Goal: Task Accomplishment & Management: Manage account settings

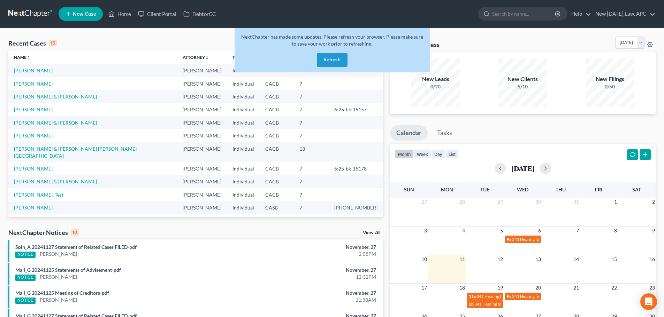
click at [319, 58] on button "Refresh" at bounding box center [332, 60] width 31 height 14
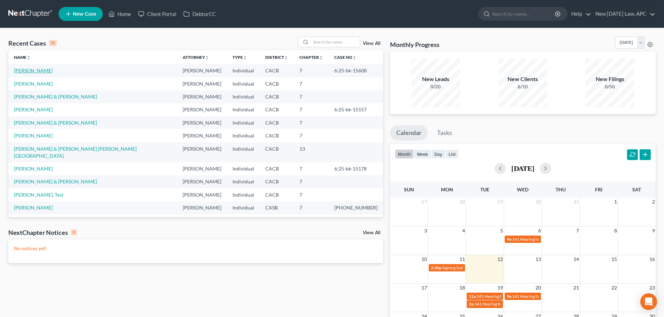
click at [30, 70] on link "Muldrow, Steven" at bounding box center [33, 71] width 39 height 6
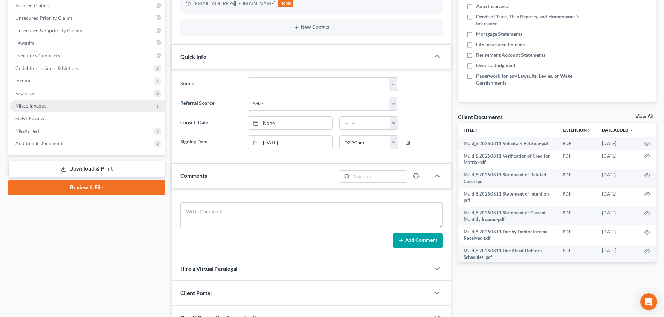
scroll to position [174, 0]
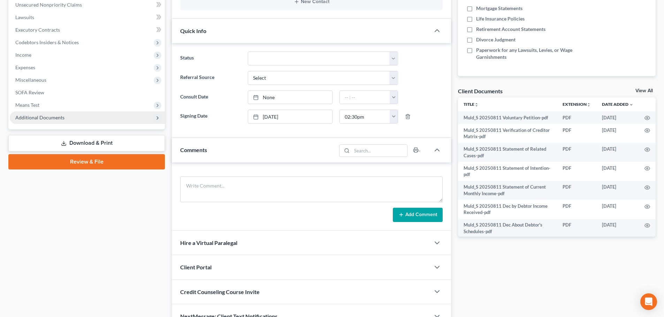
click at [38, 116] on span "Additional Documents" at bounding box center [39, 118] width 49 height 6
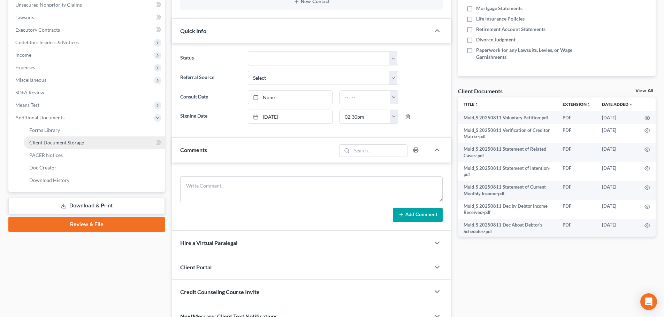
click at [49, 141] on span "Client Document Storage" at bounding box center [56, 143] width 55 height 6
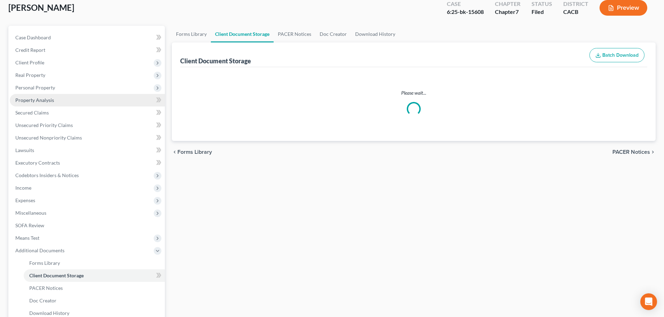
scroll to position [4, 0]
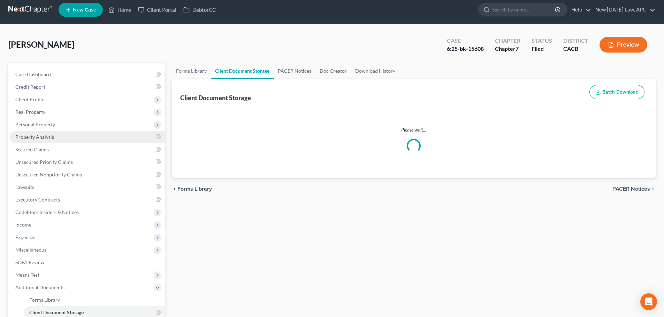
select select "57"
select select "51"
select select "56"
select select "30"
select select "55"
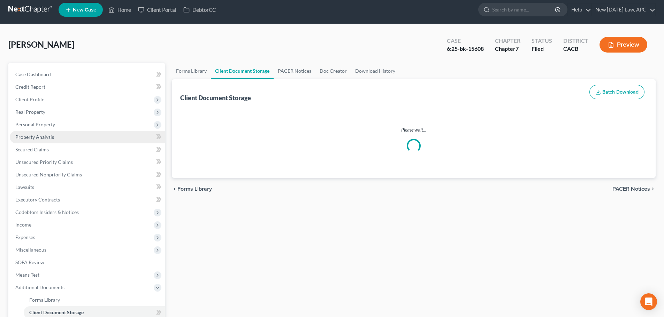
select select "64"
select select "65"
select select "59"
select select "60"
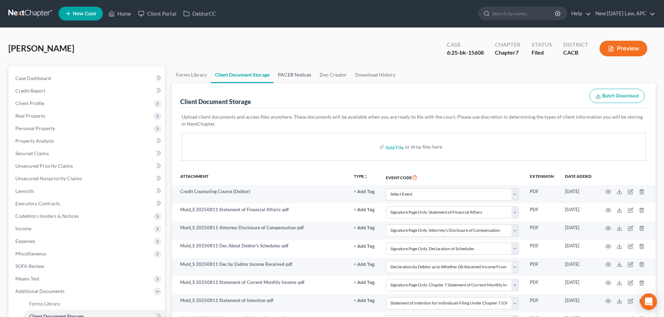
scroll to position [0, 0]
click at [30, 9] on link at bounding box center [30, 14] width 45 height 13
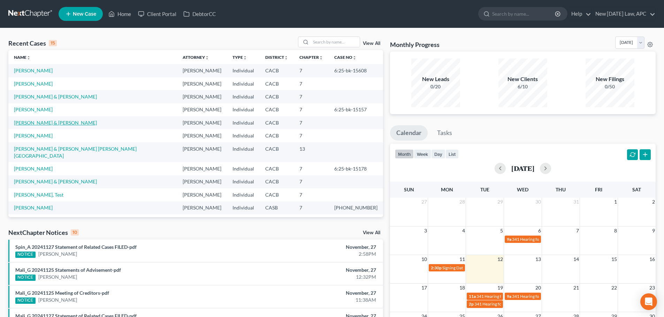
click at [48, 125] on link "[PERSON_NAME] & [PERSON_NAME]" at bounding box center [55, 123] width 83 height 6
select select "6"
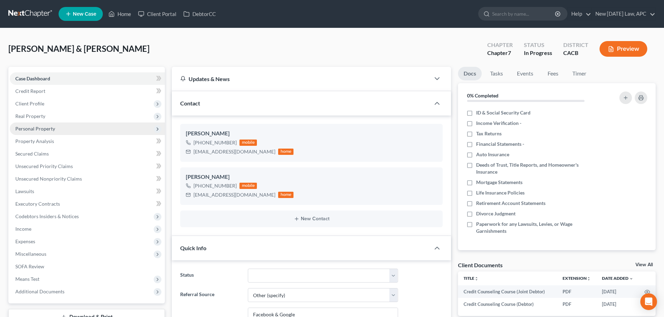
scroll to position [278, 0]
click at [39, 129] on span "Personal Property" at bounding box center [35, 129] width 40 height 6
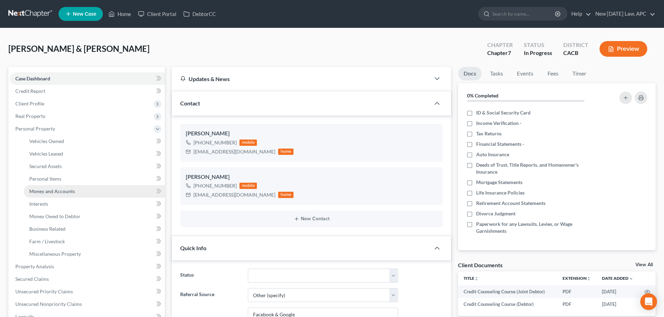
click at [48, 191] on span "Money and Accounts" at bounding box center [52, 191] width 46 height 6
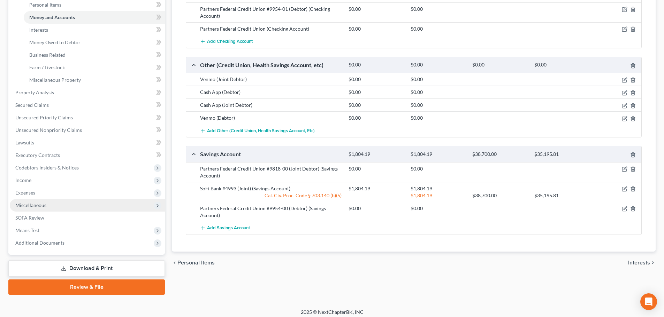
click at [40, 203] on span "Miscellaneous" at bounding box center [30, 205] width 31 height 6
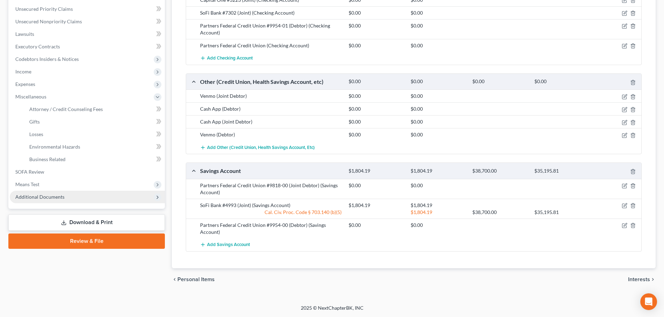
scroll to position [157, 0]
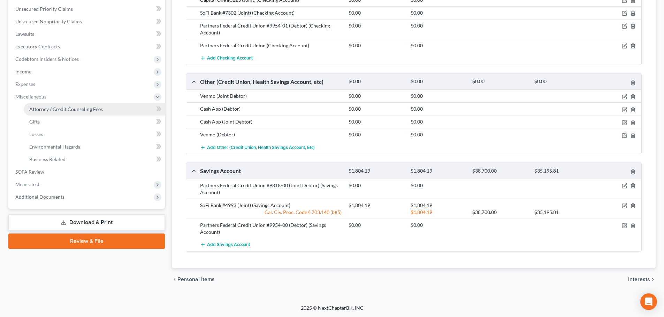
click at [50, 108] on span "Attorney / Credit Counseling Fees" at bounding box center [65, 109] width 73 height 6
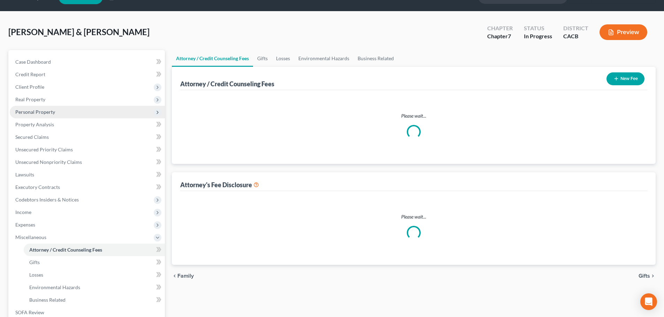
scroll to position [4, 0]
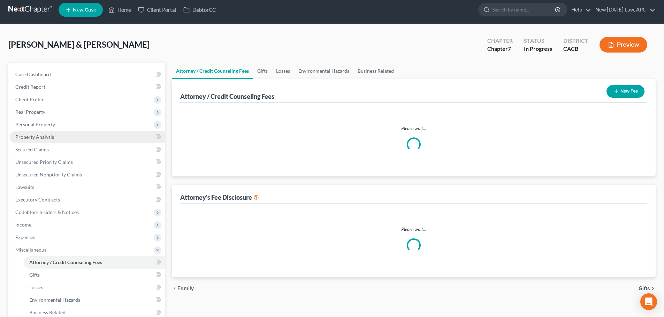
select select "1"
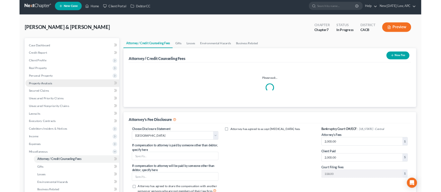
scroll to position [0, 0]
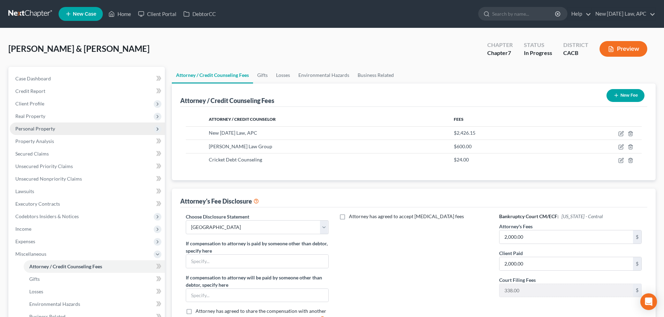
click at [42, 127] on span "Personal Property" at bounding box center [35, 129] width 40 height 6
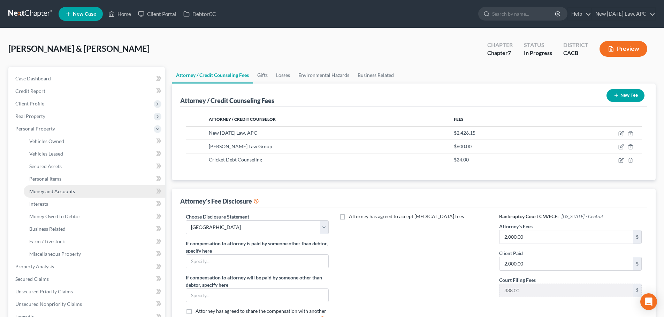
click at [52, 192] on span "Money and Accounts" at bounding box center [52, 191] width 46 height 6
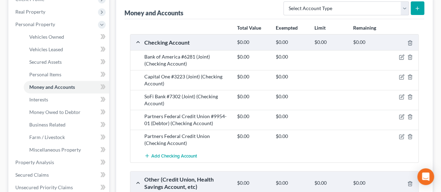
scroll to position [174, 0]
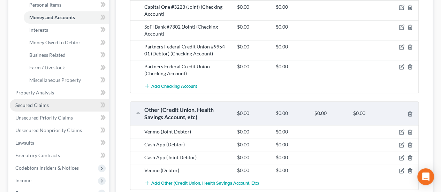
click at [47, 108] on span "Secured Claims" at bounding box center [31, 105] width 33 height 6
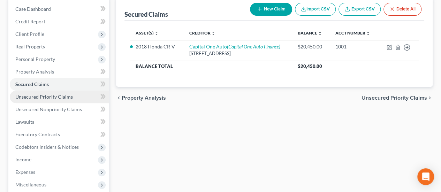
click at [38, 99] on span "Unsecured Priority Claims" at bounding box center [43, 97] width 57 height 6
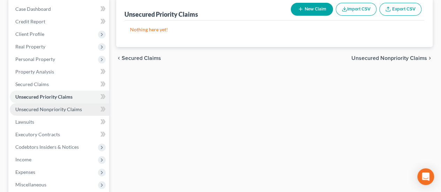
click at [54, 109] on span "Unsecured Nonpriority Claims" at bounding box center [48, 109] width 67 height 6
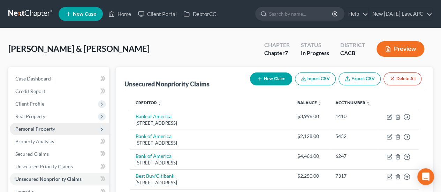
scroll to position [35, 0]
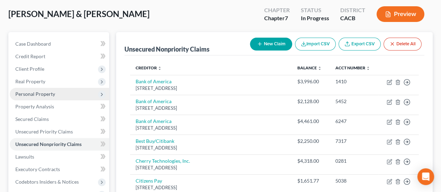
click at [38, 93] on span "Personal Property" at bounding box center [35, 94] width 40 height 6
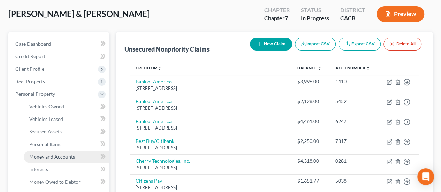
click at [52, 153] on link "Money and Accounts" at bounding box center [66, 156] width 85 height 13
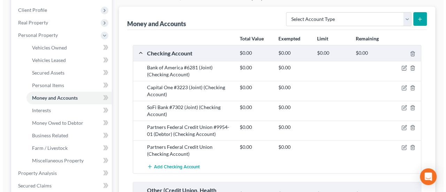
scroll to position [104, 0]
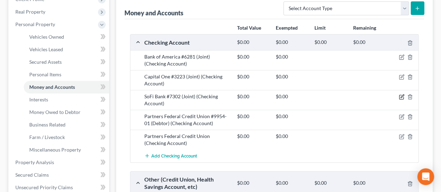
click at [399, 96] on icon "button" at bounding box center [401, 97] width 6 height 6
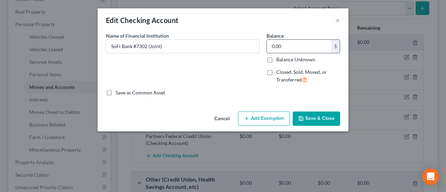
click at [304, 46] on input "0.00" at bounding box center [299, 46] width 64 height 13
click at [256, 121] on button "Add Exemption" at bounding box center [264, 118] width 52 height 15
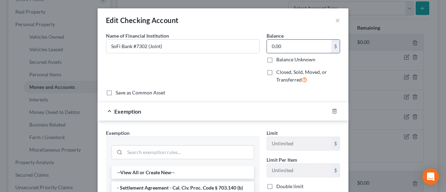
click at [294, 44] on input "0.00" at bounding box center [299, 46] width 64 height 13
drag, startPoint x: 283, startPoint y: 47, endPoint x: 265, endPoint y: 47, distance: 17.8
click at [267, 47] on input "0.00" at bounding box center [299, 46] width 64 height 13
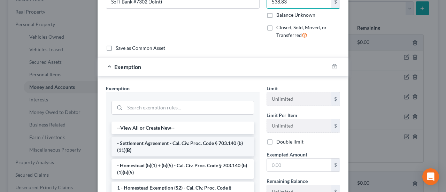
scroll to position [70, 0]
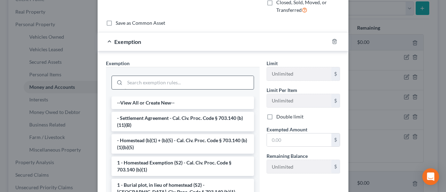
type input "538.83"
click at [168, 81] on input "search" at bounding box center [189, 82] width 129 height 13
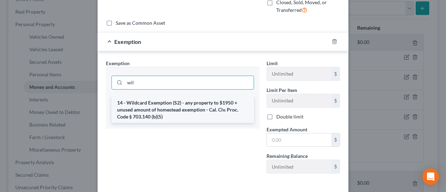
type input "wil"
click at [179, 105] on li "14 - Wildcard Exemption (S2) - any property to $1950 + unused amount of homeste…" at bounding box center [182, 109] width 142 height 26
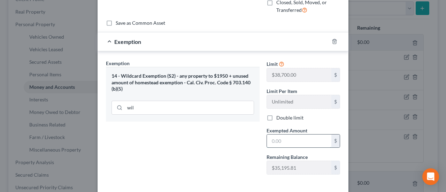
click at [313, 141] on input "text" at bounding box center [299, 140] width 64 height 13
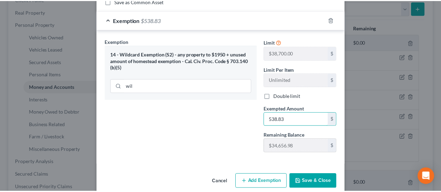
scroll to position [100, 0]
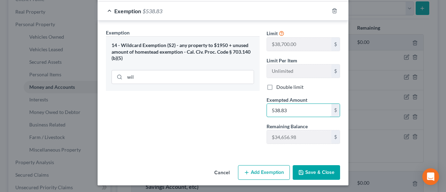
type input "538.83"
click at [308, 175] on button "Save & Close" at bounding box center [316, 172] width 47 height 15
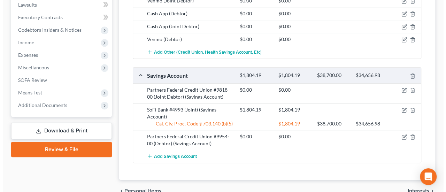
scroll to position [313, 0]
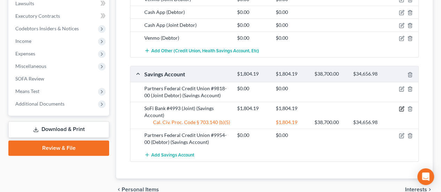
click at [402, 106] on icon "button" at bounding box center [401, 109] width 6 height 6
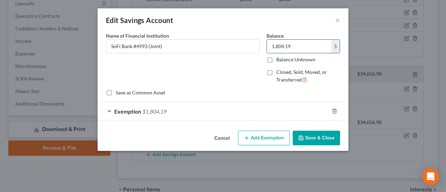
click at [300, 47] on input "1,804.19" at bounding box center [299, 46] width 64 height 13
type input "300.00"
click at [180, 115] on div "Exemption $1,804.19" at bounding box center [213, 111] width 231 height 18
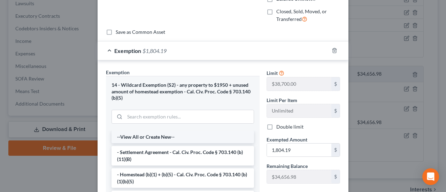
scroll to position [104, 0]
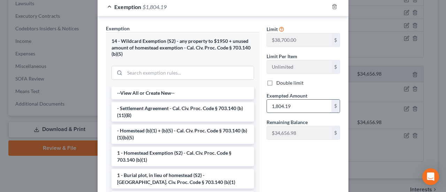
click at [290, 104] on input "1,804.19" at bounding box center [299, 106] width 64 height 13
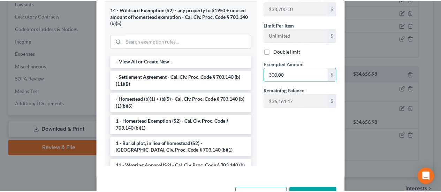
scroll to position [160, 0]
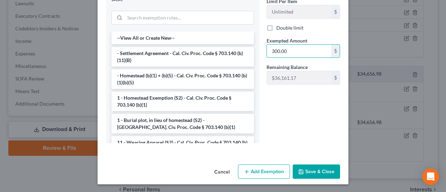
type input "300.00"
click at [308, 172] on button "Save & Close" at bounding box center [316, 171] width 47 height 15
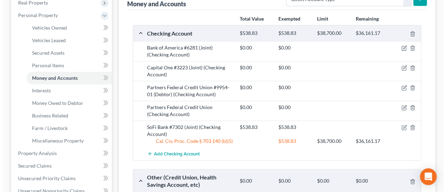
scroll to position [104, 0]
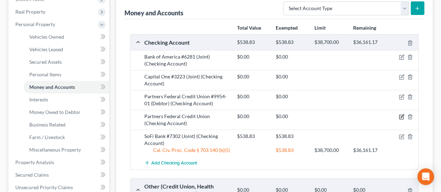
click at [399, 116] on icon "button" at bounding box center [401, 117] width 4 height 4
select select "9"
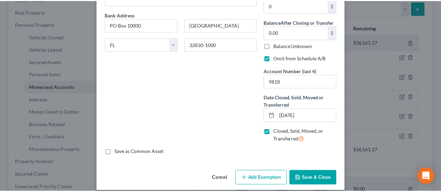
scroll to position [54, 0]
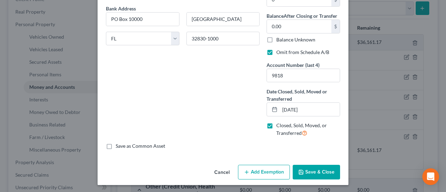
click at [304, 168] on button "Save & Close" at bounding box center [316, 172] width 47 height 15
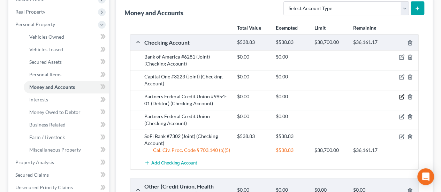
click at [401, 95] on icon "button" at bounding box center [401, 96] width 3 height 3
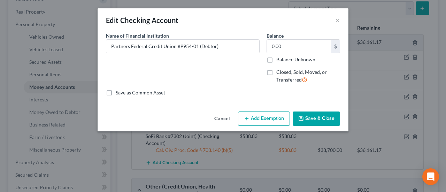
click at [224, 119] on button "Cancel" at bounding box center [222, 119] width 26 height 14
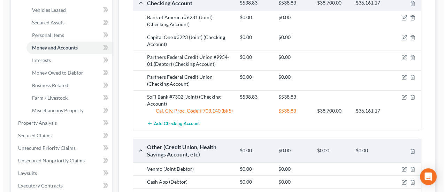
scroll to position [139, 0]
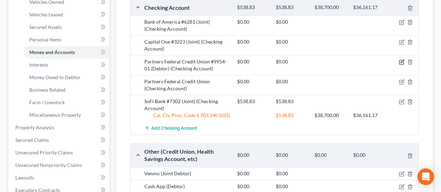
click at [400, 61] on icon "button" at bounding box center [401, 61] width 3 height 3
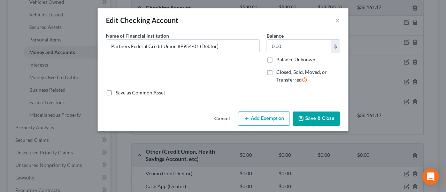
click at [276, 72] on label "Closed, Sold, Moved, or Transferred" at bounding box center [308, 76] width 64 height 15
click at [279, 72] on input "Closed, Sold, Moved, or Transferred" at bounding box center [281, 71] width 5 height 5
checkbox input "true"
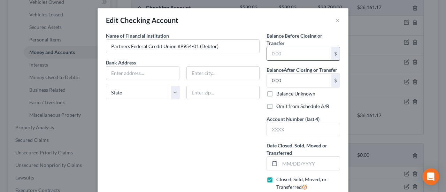
click at [274, 50] on input "text" at bounding box center [299, 53] width 64 height 13
type input "0.00"
click at [276, 104] on label "Omit from Schedule A/B" at bounding box center [302, 106] width 53 height 7
click at [279, 104] on input "Omit from Schedule A/B" at bounding box center [281, 105] width 5 height 5
checkbox input "true"
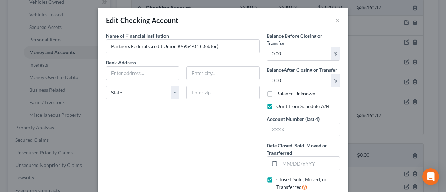
scroll to position [35, 0]
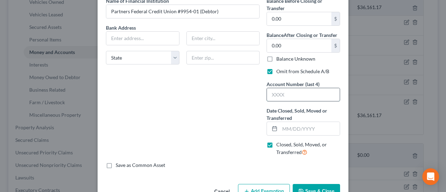
click at [281, 94] on input "text" at bounding box center [303, 94] width 73 height 13
drag, startPoint x: 282, startPoint y: 96, endPoint x: 254, endPoint y: 97, distance: 28.6
click at [254, 97] on div "Name of Financial Institution * Partners Federal Credit Union #9954-01 (Debtor)…" at bounding box center [222, 79] width 241 height 164
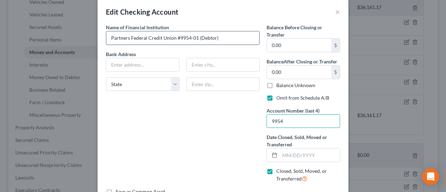
scroll to position [0, 0]
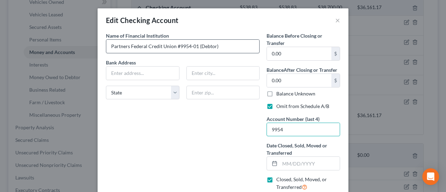
type input "9954"
drag, startPoint x: 218, startPoint y: 47, endPoint x: 173, endPoint y: 46, distance: 44.9
click at [173, 46] on input "Partners Federal Credit Union #9954-01 (Debtor)" at bounding box center [182, 46] width 153 height 13
type input "Partners Federal Credit Union"
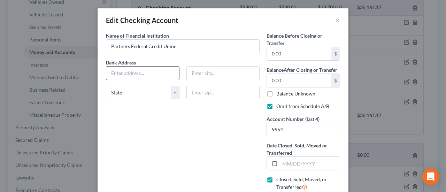
click at [110, 71] on input "text" at bounding box center [142, 73] width 73 height 13
click at [291, 163] on input "text" at bounding box center [310, 163] width 60 height 13
type input "06/30/2025"
click at [115, 70] on input "text" at bounding box center [142, 73] width 73 height 13
type input "PO Box 10000"
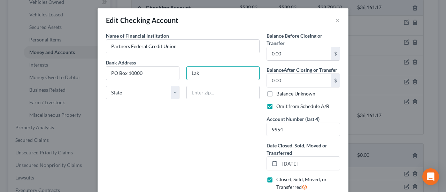
type input "Lake Buena Vista"
click at [206, 89] on input "text" at bounding box center [222, 93] width 73 height 14
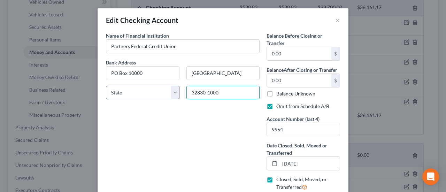
type input "32830-1000"
click at [136, 90] on select "State AL AK AR AZ CA CO CT DE DC FL GA GU HI ID IL IN IA KS KY LA ME MD MA MI M…" at bounding box center [142, 93] width 73 height 14
select select "9"
click at [106, 86] on select "State AL AK AR AZ CA CO CT DE DC FL GA GU HI ID IL IN IA KS KY LA ME MD MA MI M…" at bounding box center [142, 93] width 73 height 14
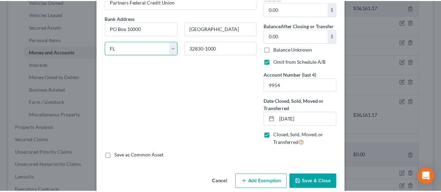
scroll to position [54, 0]
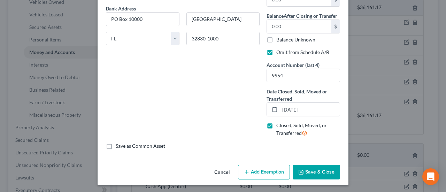
click at [313, 169] on button "Save & Close" at bounding box center [316, 172] width 47 height 15
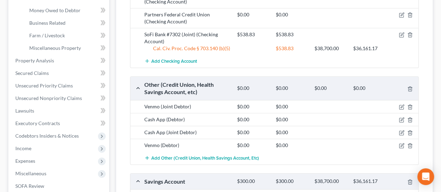
scroll to position [0, 0]
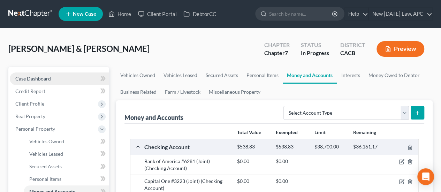
click at [31, 76] on span "Case Dashboard" at bounding box center [33, 79] width 36 height 6
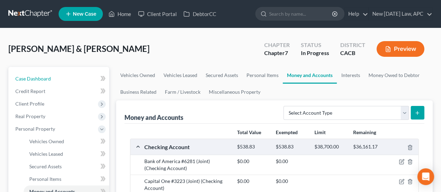
select select "6"
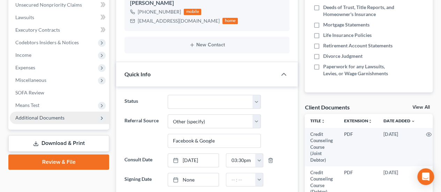
scroll to position [387, 0]
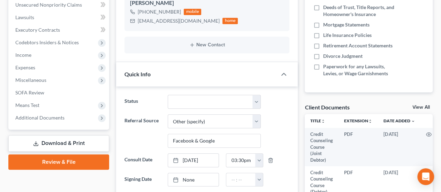
click at [73, 138] on link "Download & Print" at bounding box center [58, 143] width 101 height 16
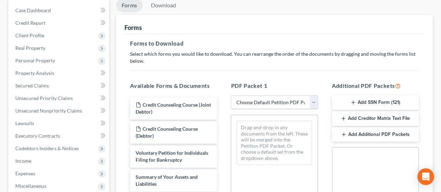
scroll to position [70, 0]
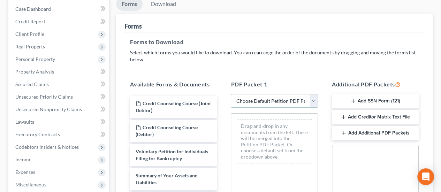
click at [267, 104] on select "Choose Default Petition PDF Packet Complete Bankruptcy Petition (all forms and …" at bounding box center [274, 101] width 87 height 14
select select "0"
click at [231, 94] on select "Choose Default Petition PDF Packet Complete Bankruptcy Petition (all forms and …" at bounding box center [274, 101] width 87 height 14
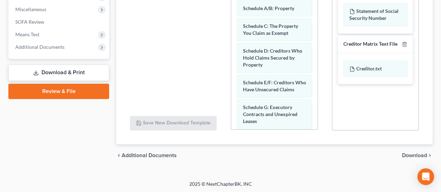
click at [412, 153] on span "Download" at bounding box center [414, 156] width 25 height 6
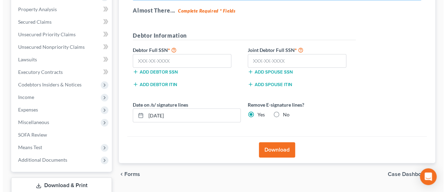
scroll to position [108, 0]
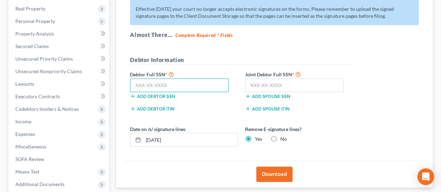
click at [173, 84] on input "text" at bounding box center [179, 85] width 99 height 14
type input "607-11-8924"
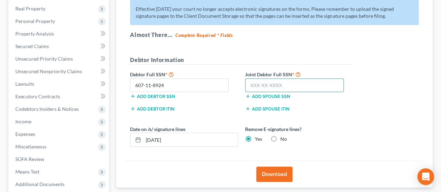
click at [263, 85] on input "text" at bounding box center [294, 85] width 99 height 14
type input "609-15-2552"
click at [288, 173] on button "Download" at bounding box center [274, 174] width 36 height 15
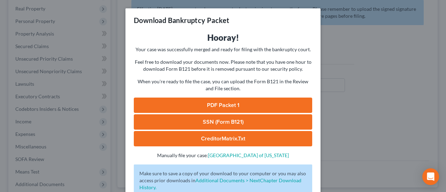
click at [247, 103] on link "PDF Packet 1" at bounding box center [223, 105] width 178 height 15
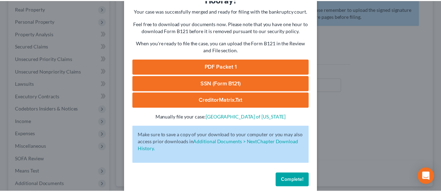
scroll to position [47, 0]
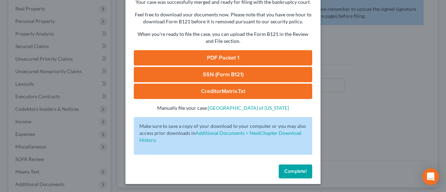
click at [289, 171] on span "Complete!" at bounding box center [295, 171] width 22 height 6
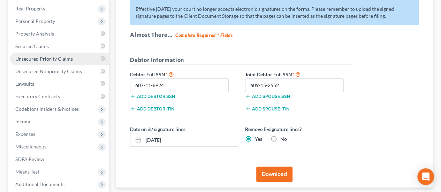
scroll to position [38, 0]
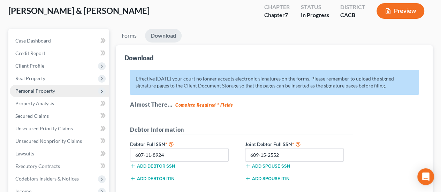
click at [48, 90] on span "Personal Property" at bounding box center [35, 91] width 40 height 6
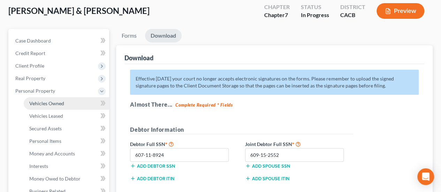
click at [57, 105] on span "Vehicles Owned" at bounding box center [46, 103] width 35 height 6
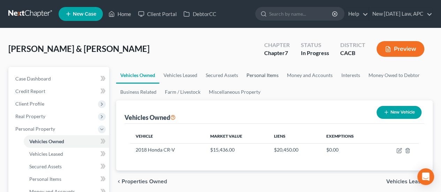
click at [254, 75] on link "Personal Items" at bounding box center [262, 75] width 40 height 17
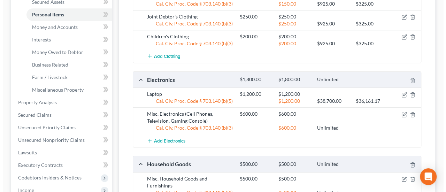
scroll to position [174, 0]
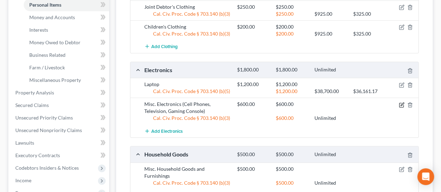
click at [401, 102] on icon "button" at bounding box center [401, 105] width 6 height 6
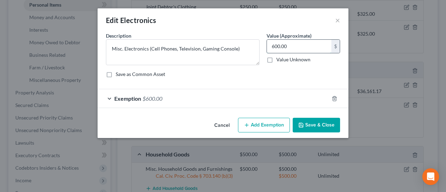
click at [291, 50] on input "600.00" at bounding box center [299, 46] width 64 height 13
type input "1,800.00"
click at [198, 102] on div "Exemption $600.00" at bounding box center [213, 98] width 231 height 18
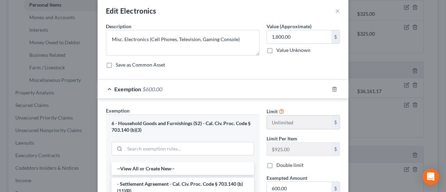
scroll to position [35, 0]
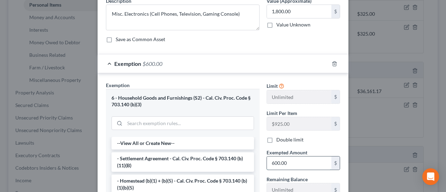
click at [298, 156] on input "600.00" at bounding box center [299, 162] width 64 height 13
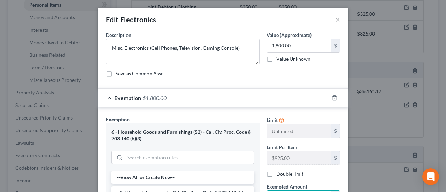
scroll to position [0, 0]
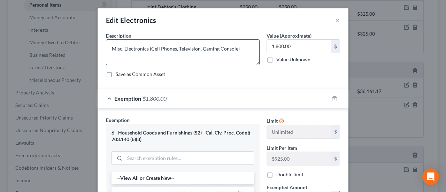
type input "1,800.00"
click at [231, 49] on textarea "Misc. Electronics (Cell Phones, Television, Gaming Console)" at bounding box center [183, 52] width 154 height 26
click at [149, 50] on textarea "Misc. Electronics (Cell Phones, Television, Gaming Console)" at bounding box center [183, 52] width 154 height 26
click at [174, 46] on textarea "Misc. Electronics (Cell Phones, Television, Gaming Console)" at bounding box center [183, 52] width 154 height 26
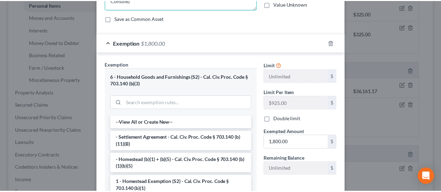
scroll to position [140, 0]
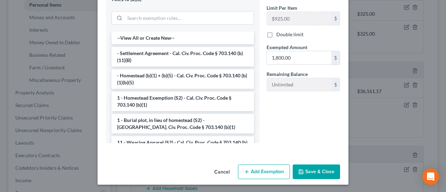
type textarea "Misc. Electronics (Cell Phones, Laptop, Television, Gaming Console)"
click at [315, 167] on button "Save & Close" at bounding box center [316, 171] width 47 height 15
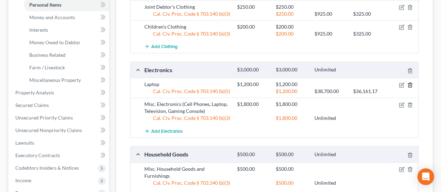
click at [409, 83] on icon "button" at bounding box center [409, 85] width 3 height 5
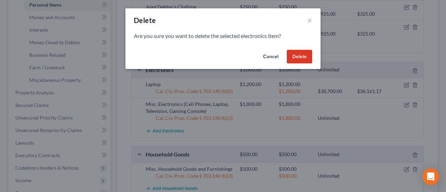
click at [303, 56] on button "Delete" at bounding box center [299, 57] width 25 height 14
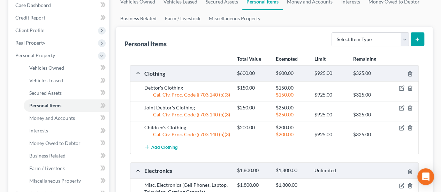
scroll to position [0, 0]
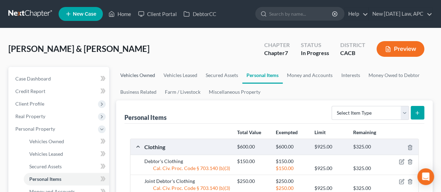
click at [137, 74] on link "Vehicles Owned" at bounding box center [137, 75] width 43 height 17
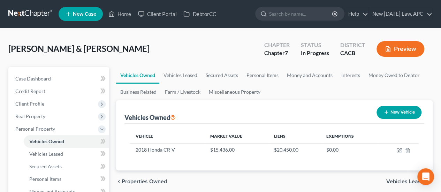
click at [416, 47] on button "Preview" at bounding box center [400, 49] width 48 height 16
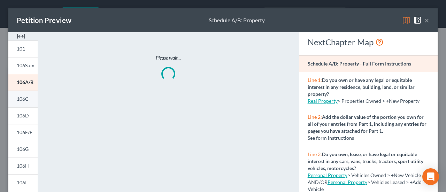
click at [23, 99] on span "106C" at bounding box center [23, 99] width 12 height 6
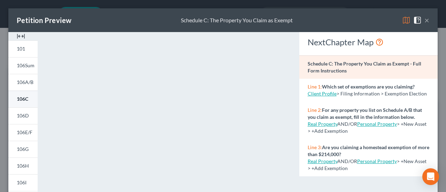
click at [23, 99] on span "106C" at bounding box center [22, 99] width 11 height 6
click at [424, 23] on button "×" at bounding box center [426, 20] width 5 height 8
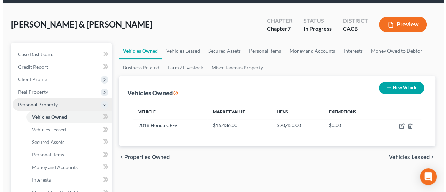
scroll to position [35, 0]
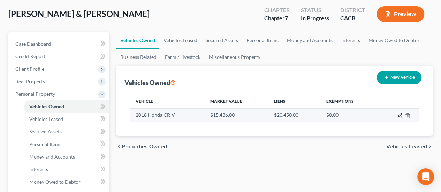
click at [397, 115] on icon "button" at bounding box center [399, 116] width 6 height 6
select select "0"
select select "8"
select select "2"
select select "4"
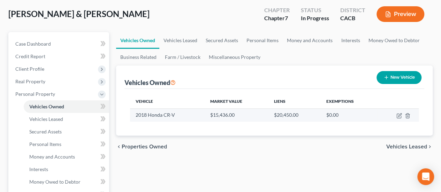
select select "45"
select select "4"
select select "0"
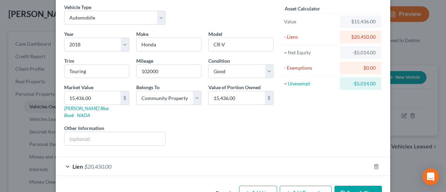
scroll to position [42, 0]
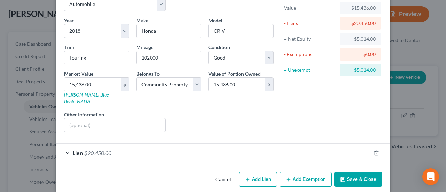
click at [171, 144] on div "Lien $20,450.00" at bounding box center [213, 153] width 315 height 18
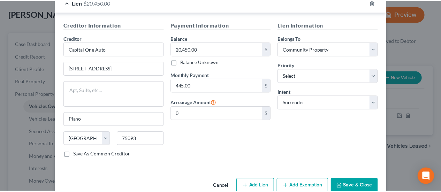
scroll to position [198, 0]
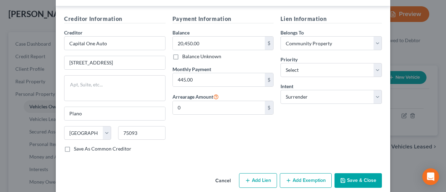
click at [222, 174] on button "Cancel" at bounding box center [223, 181] width 26 height 14
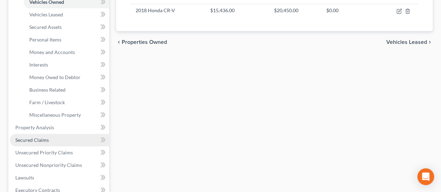
click at [38, 136] on link "Secured Claims" at bounding box center [59, 140] width 99 height 13
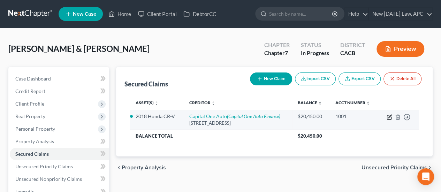
click at [388, 117] on icon "button" at bounding box center [389, 117] width 6 height 6
select select "45"
select select "0"
select select "4"
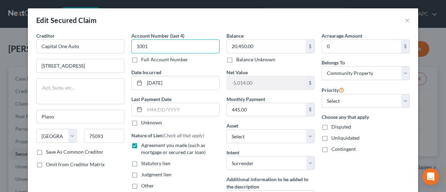
click at [183, 45] on input "1001" at bounding box center [175, 46] width 88 height 14
drag, startPoint x: 183, startPoint y: 45, endPoint x: 129, endPoint y: 45, distance: 53.6
click at [131, 45] on input "1001" at bounding box center [175, 46] width 88 height 14
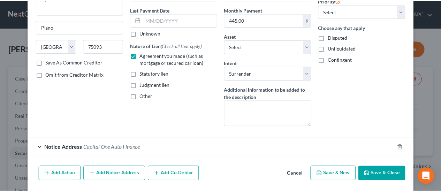
scroll to position [96, 0]
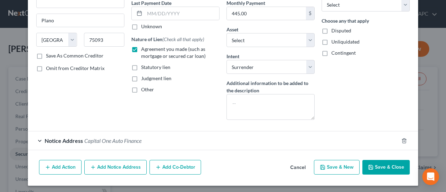
type input "8988"
click at [376, 164] on button "Save & Close" at bounding box center [385, 167] width 47 height 15
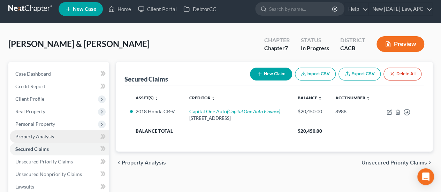
scroll to position [35, 0]
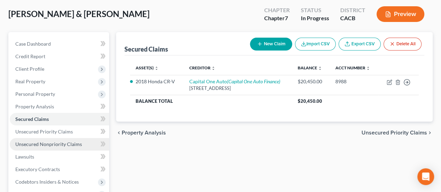
click at [52, 146] on span "Unsecured Nonpriority Claims" at bounding box center [48, 144] width 67 height 6
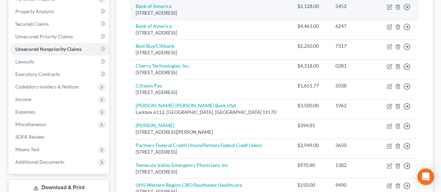
scroll to position [139, 0]
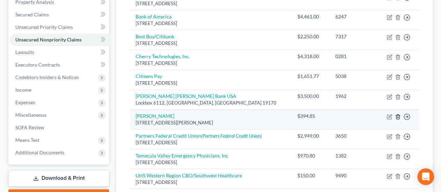
click at [397, 114] on icon "button" at bounding box center [398, 117] width 6 height 6
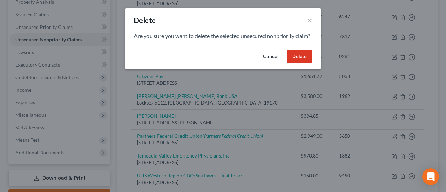
click at [307, 62] on button "Delete" at bounding box center [299, 57] width 25 height 14
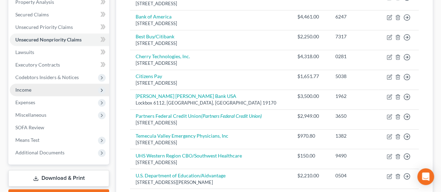
click at [49, 88] on span "Income" at bounding box center [59, 90] width 99 height 13
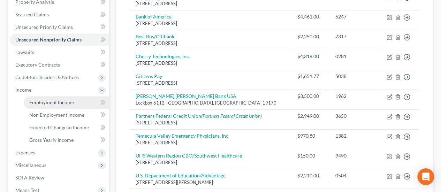
click at [49, 101] on span "Employment Income" at bounding box center [51, 102] width 45 height 6
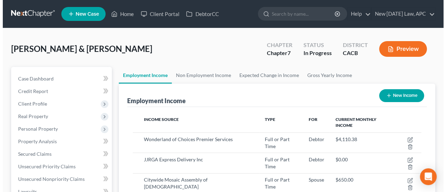
scroll to position [35, 0]
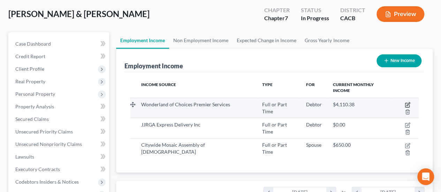
click at [404, 102] on icon "button" at bounding box center [407, 105] width 6 height 6
select select "0"
select select "4"
select select "1"
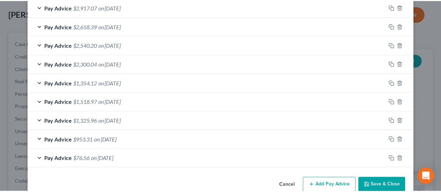
scroll to position [326, 0]
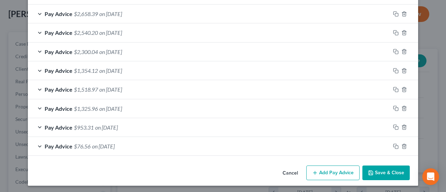
click at [290, 170] on button "Cancel" at bounding box center [290, 173] width 26 height 14
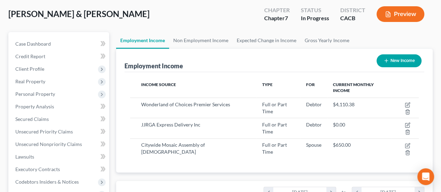
scroll to position [348208, 348156]
click at [196, 43] on link "Non Employment Income" at bounding box center [200, 40] width 63 height 17
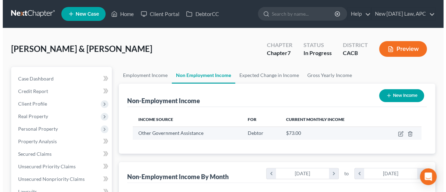
scroll to position [124, 176]
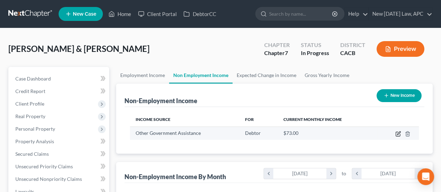
click at [397, 132] on icon "button" at bounding box center [398, 134] width 6 height 6
select select "5"
select select "0"
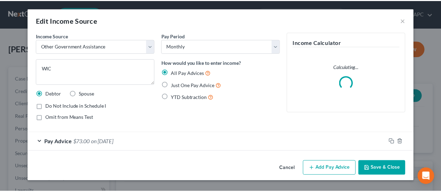
scroll to position [124, 178]
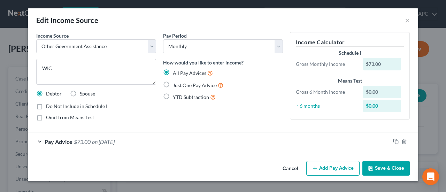
click at [80, 93] on label "Spouse" at bounding box center [87, 93] width 15 height 7
click at [83, 93] on input "Spouse" at bounding box center [85, 92] width 5 height 5
radio input "true"
click at [378, 164] on button "Save & Close" at bounding box center [385, 168] width 47 height 15
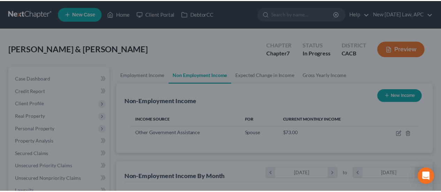
scroll to position [348208, 348156]
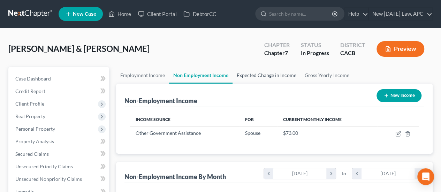
click at [273, 73] on link "Expected Change in Income" at bounding box center [266, 75] width 68 height 17
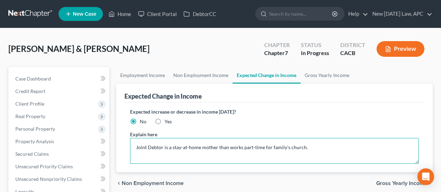
click at [227, 147] on textarea "Joint Debtor is a stay-at-home mother than works part-time for family's church." at bounding box center [274, 151] width 288 height 26
click at [303, 145] on textarea "Joint Debtor is a stay-at-home mother that works part-time for family's church." at bounding box center [274, 151] width 288 height 26
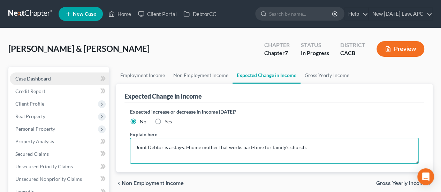
type textarea "Joint Debtor is a stay-at-home mother that works part-time for family's church."
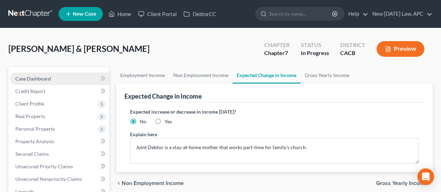
click at [54, 81] on link "Case Dashboard" at bounding box center [59, 78] width 99 height 13
select select "6"
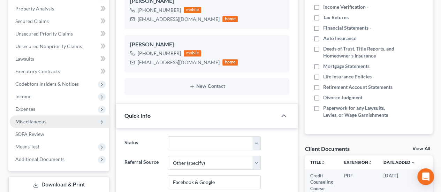
scroll to position [139, 0]
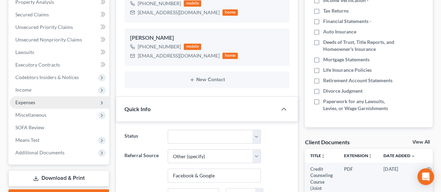
click at [32, 102] on span "Expenses" at bounding box center [25, 102] width 20 height 6
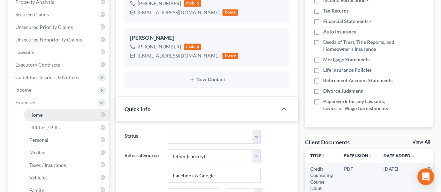
click at [39, 113] on span "Home" at bounding box center [35, 115] width 13 height 6
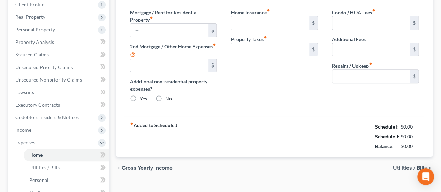
type input "1,500.00"
type input "0.00"
radio input "true"
type input "0.00"
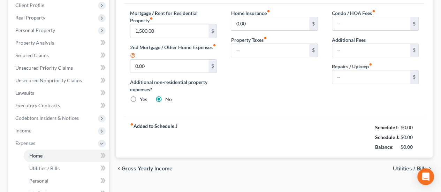
type input "0.00"
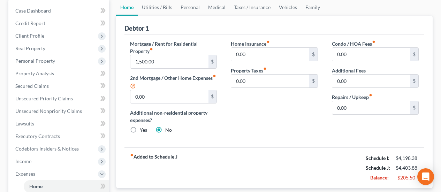
scroll to position [70, 0]
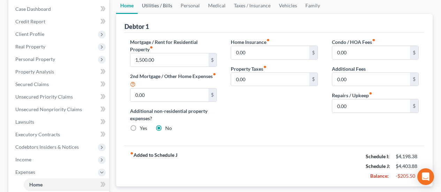
click at [161, 11] on link "Utilities / Bills" at bounding box center [157, 5] width 39 height 17
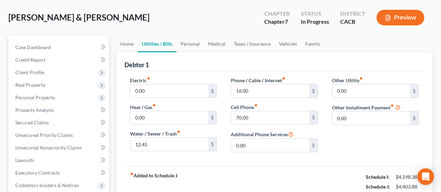
scroll to position [35, 0]
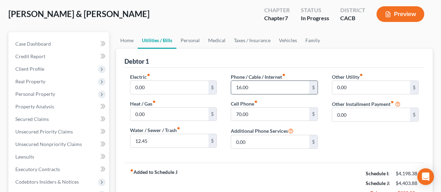
click at [265, 84] on input "16.00" at bounding box center [270, 87] width 78 height 13
click at [264, 86] on input "16.00" at bounding box center [270, 87] width 78 height 13
click at [184, 41] on link "Personal" at bounding box center [190, 40] width 28 height 17
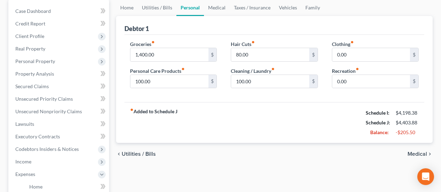
scroll to position [70, 0]
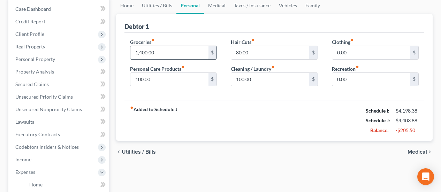
click at [155, 51] on input "1,400.00" at bounding box center [169, 52] width 78 height 13
click at [165, 55] on input "1,400.00" at bounding box center [169, 52] width 78 height 13
drag, startPoint x: 165, startPoint y: 55, endPoint x: 119, endPoint y: 50, distance: 46.2
click at [119, 50] on div "Debtor 1 Groceries fiber_manual_record 1,400.00 $ Personal Care Products fiber_…" at bounding box center [274, 77] width 316 height 127
type input "1,200.00"
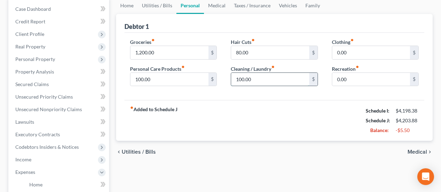
click at [260, 80] on input "100.00" at bounding box center [270, 79] width 78 height 13
type input "50.00"
click at [351, 57] on input "0.00" at bounding box center [371, 52] width 78 height 13
type input "50.00"
click at [209, 3] on link "Medical" at bounding box center [217, 5] width 26 height 17
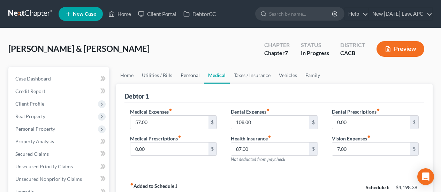
click at [187, 76] on link "Personal" at bounding box center [190, 75] width 28 height 17
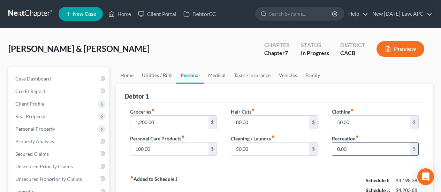
click at [353, 147] on input "0.00" at bounding box center [371, 148] width 78 height 13
type input "25.00"
click at [212, 73] on link "Medical" at bounding box center [217, 75] width 26 height 17
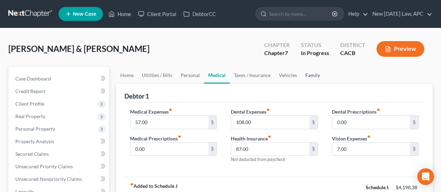
click at [310, 74] on link "Family" at bounding box center [312, 75] width 23 height 17
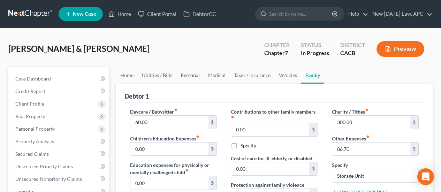
click at [193, 71] on link "Personal" at bounding box center [190, 75] width 28 height 17
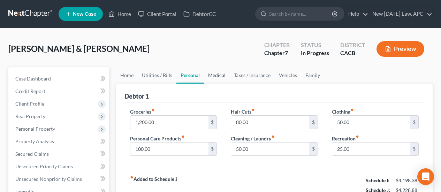
click at [215, 75] on link "Medical" at bounding box center [217, 75] width 26 height 17
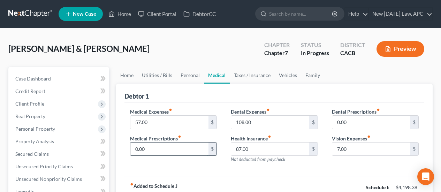
click at [154, 145] on input "0.00" at bounding box center [169, 148] width 78 height 13
click at [257, 123] on input "108.00" at bounding box center [270, 122] width 78 height 13
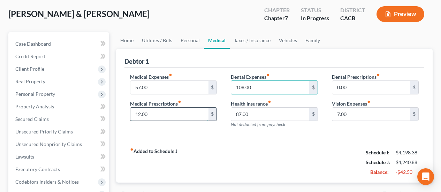
click at [168, 111] on input "12.00" at bounding box center [169, 114] width 78 height 13
type input "5.00"
click at [265, 83] on input "108.00" at bounding box center [270, 87] width 78 height 13
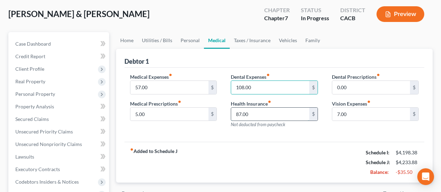
click at [266, 109] on input "87.00" at bounding box center [270, 114] width 78 height 13
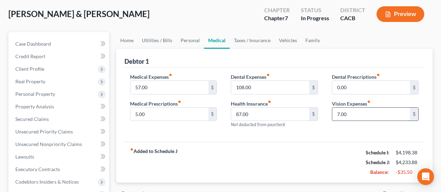
click at [361, 114] on input "7.00" at bounding box center [371, 114] width 78 height 13
type input "10.00"
click at [246, 37] on link "Taxes / Insurance" at bounding box center [252, 40] width 45 height 17
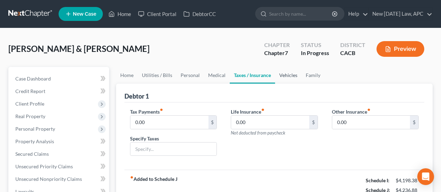
click at [285, 73] on link "Vehicles" at bounding box center [288, 75] width 26 height 17
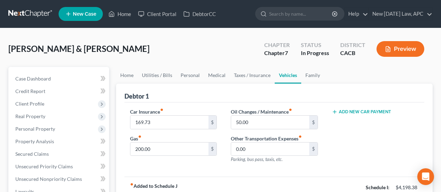
scroll to position [35, 0]
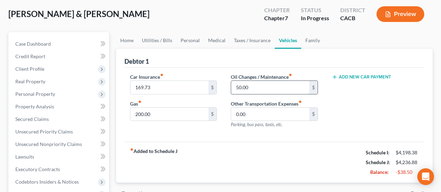
click at [265, 87] on input "50.00" at bounding box center [270, 87] width 78 height 13
type input "25.00"
click at [307, 44] on link "Family" at bounding box center [312, 40] width 23 height 17
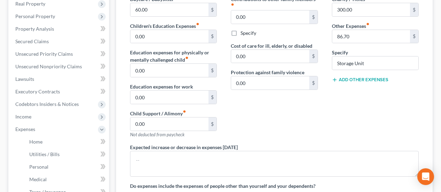
scroll to position [139, 0]
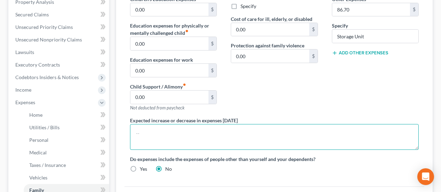
click at [165, 132] on textarea at bounding box center [274, 137] width 288 height 26
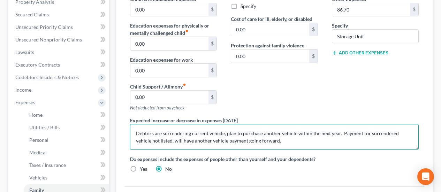
click at [286, 138] on textarea "Debtors are surrendering current vehicle, plan to purchase another vehicle with…" at bounding box center [274, 137] width 288 height 26
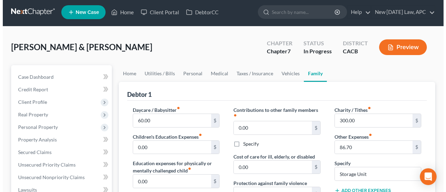
scroll to position [0, 0]
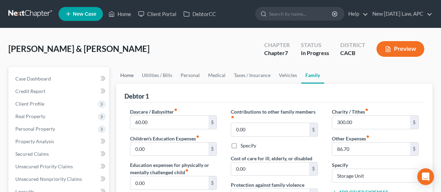
type textarea "Debtors are surrendering current vehicle, plan to purchase another vehicle with…"
click at [127, 74] on link "Home" at bounding box center [127, 75] width 22 height 17
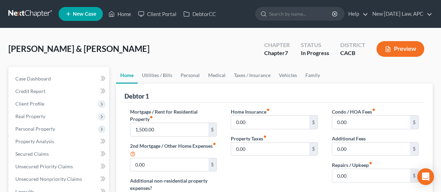
click at [395, 49] on button "Preview" at bounding box center [400, 49] width 48 height 16
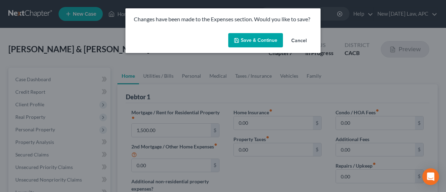
click at [258, 42] on button "Save & Continue" at bounding box center [255, 40] width 55 height 15
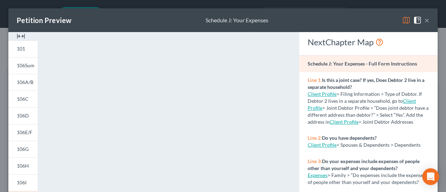
click at [424, 21] on button "×" at bounding box center [426, 20] width 5 height 8
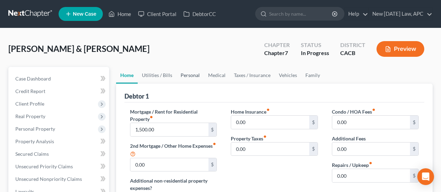
click at [195, 76] on link "Personal" at bounding box center [190, 75] width 28 height 17
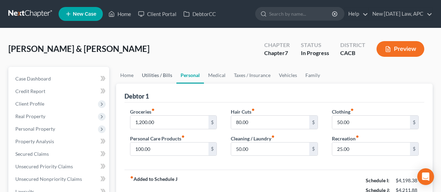
click at [164, 73] on link "Utilities / Bills" at bounding box center [157, 75] width 39 height 17
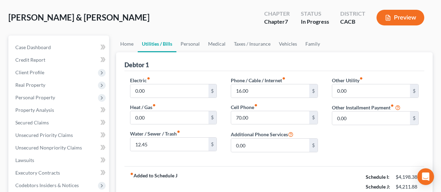
scroll to position [35, 0]
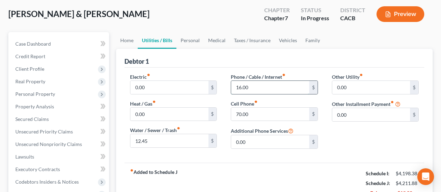
click at [287, 81] on input "16.00" at bounding box center [270, 87] width 78 height 13
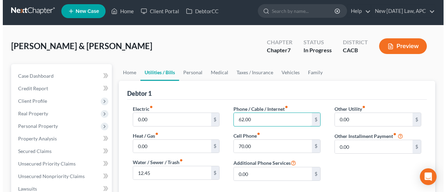
scroll to position [0, 0]
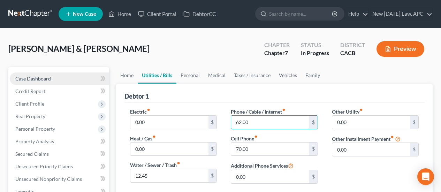
type input "62.00"
click at [66, 77] on link "Case Dashboard" at bounding box center [59, 78] width 99 height 13
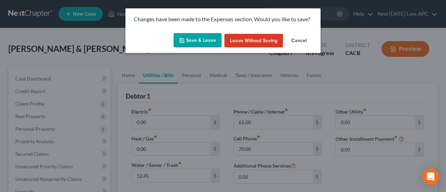
click at [198, 38] on button "Save & Leave" at bounding box center [197, 40] width 48 height 15
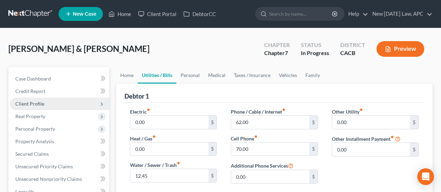
select select "5"
select select "6"
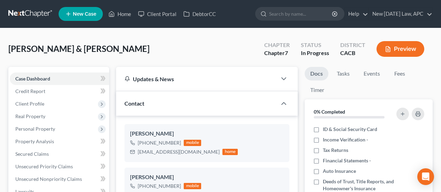
click at [385, 48] on icon "button" at bounding box center [388, 49] width 6 height 6
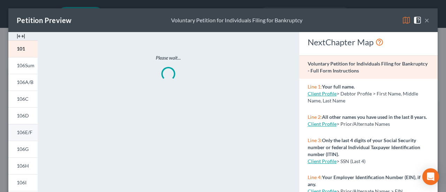
scroll to position [35, 0]
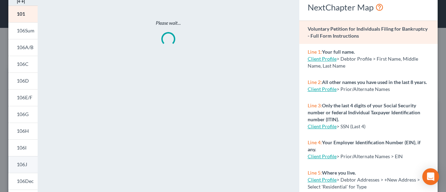
click at [28, 163] on link "106J" at bounding box center [22, 164] width 29 height 17
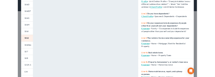
scroll to position [0, 0]
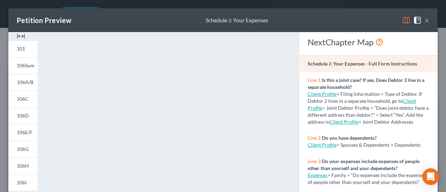
click at [424, 16] on button "×" at bounding box center [426, 20] width 5 height 8
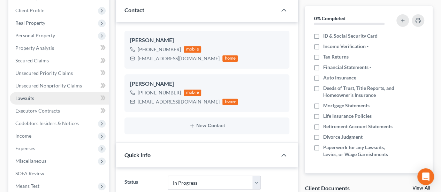
scroll to position [104, 0]
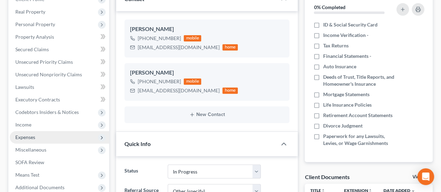
click at [34, 135] on span "Expenses" at bounding box center [25, 137] width 20 height 6
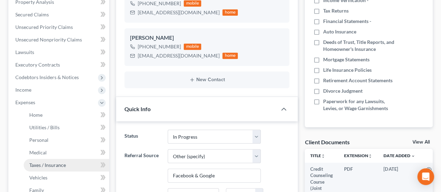
scroll to position [174, 0]
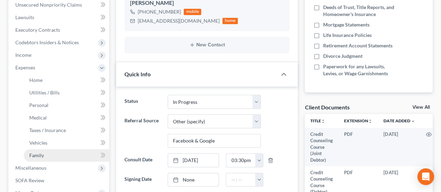
click at [42, 158] on link "Family" at bounding box center [66, 155] width 85 height 13
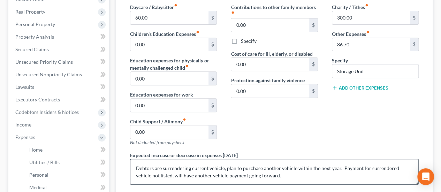
scroll to position [70, 0]
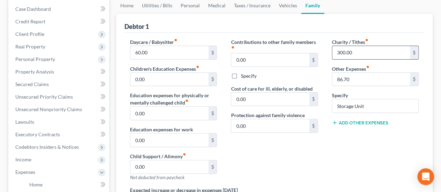
click at [358, 52] on input "300.00" at bounding box center [371, 52] width 78 height 13
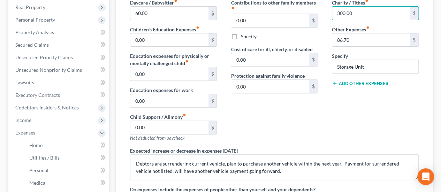
scroll to position [35, 0]
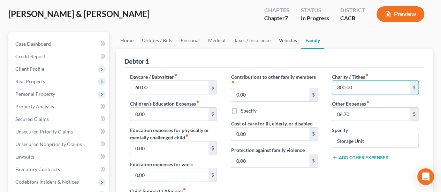
click at [290, 43] on link "Vehicles" at bounding box center [287, 40] width 26 height 17
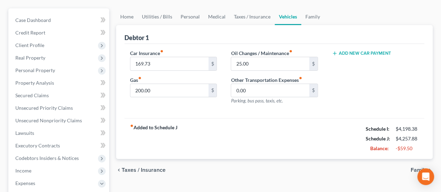
scroll to position [70, 0]
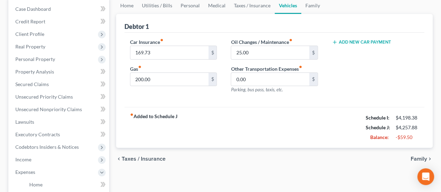
click at [353, 41] on button "Add New Car Payment" at bounding box center [361, 42] width 59 height 6
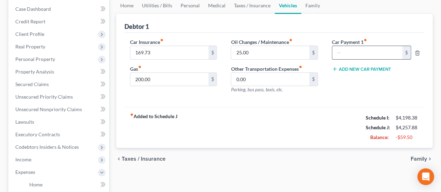
click at [358, 48] on input "text" at bounding box center [367, 52] width 70 height 13
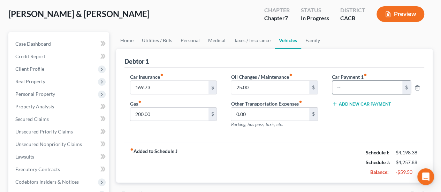
click at [336, 88] on input "text" at bounding box center [367, 87] width 70 height 13
type input "445.65"
click at [302, 41] on link "Family" at bounding box center [312, 40] width 23 height 17
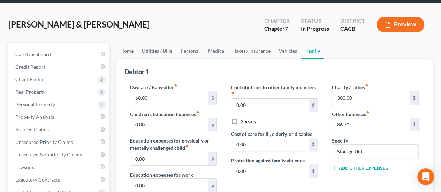
scroll to position [35, 0]
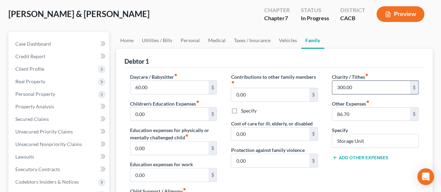
click at [357, 86] on input "300.00" at bounding box center [371, 87] width 78 height 13
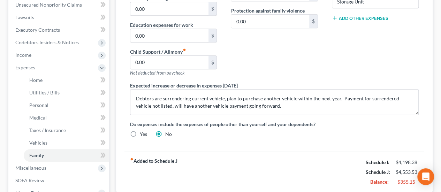
scroll to position [209, 0]
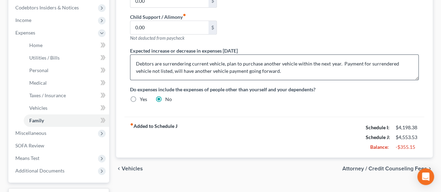
type input "150.00"
drag, startPoint x: 272, startPoint y: 68, endPoint x: 130, endPoint y: 57, distance: 142.9
click at [130, 57] on textarea "Debtors are surrendering current vehicle, plan to purchase another vehicle with…" at bounding box center [274, 67] width 288 height 26
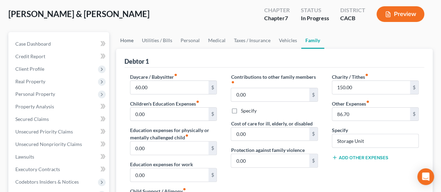
click at [136, 39] on link "Home" at bounding box center [127, 40] width 22 height 17
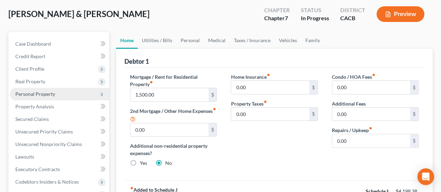
scroll to position [70, 0]
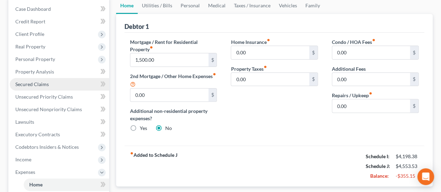
click at [39, 87] on link "Secured Claims" at bounding box center [59, 84] width 99 height 13
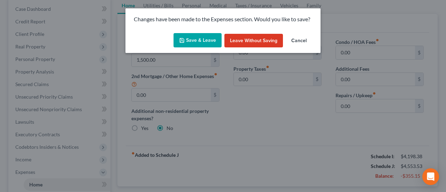
click at [196, 39] on button "Save & Leave" at bounding box center [197, 40] width 48 height 15
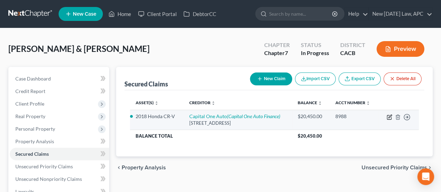
click at [389, 116] on icon "button" at bounding box center [389, 117] width 6 height 6
select select "45"
select select "0"
select select "4"
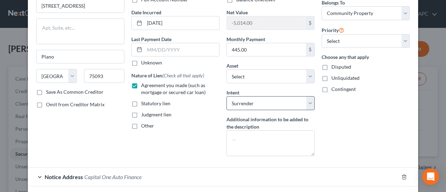
scroll to position [70, 0]
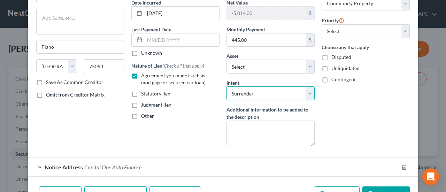
click at [261, 95] on select "Select Surrender Redeem Reaffirm Avoid Other" at bounding box center [270, 93] width 88 height 14
click at [251, 94] on select "Select Surrender Redeem Reaffirm Avoid Other" at bounding box center [270, 93] width 88 height 14
select select "4"
click at [226, 86] on select "Select Surrender Redeem Reaffirm Avoid Other" at bounding box center [270, 93] width 88 height 14
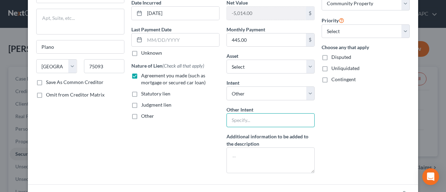
click at [230, 119] on input "text" at bounding box center [270, 120] width 88 height 14
type input "Retain and Pay"
click at [332, 123] on div "Arrearage Amount 0 $ Belongs To * Select Debtor 1 Only Debtor 2 Only Debtor 1 A…" at bounding box center [365, 70] width 95 height 216
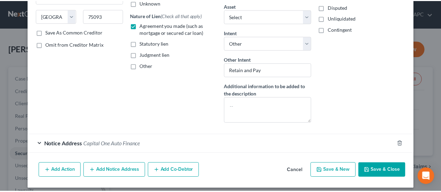
scroll to position [123, 0]
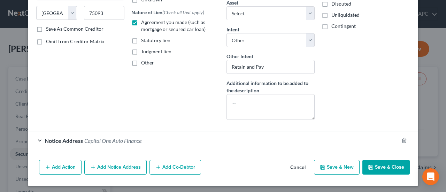
click at [368, 164] on icon "button" at bounding box center [371, 167] width 6 height 6
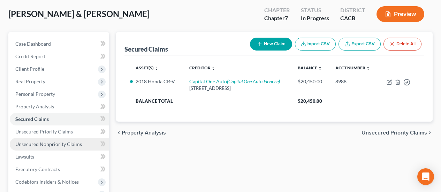
scroll to position [70, 0]
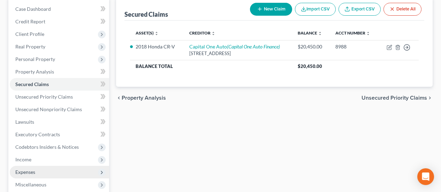
click at [36, 171] on span "Expenses" at bounding box center [59, 172] width 99 height 13
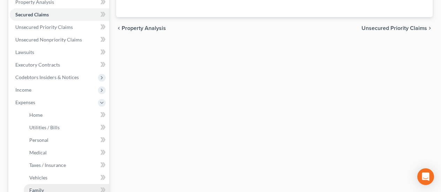
scroll to position [174, 0]
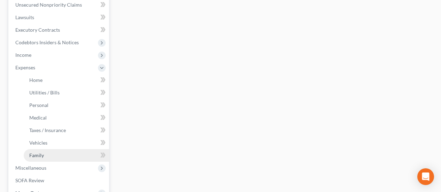
click at [46, 156] on link "Family" at bounding box center [66, 155] width 85 height 13
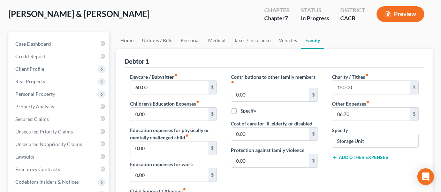
scroll to position [70, 0]
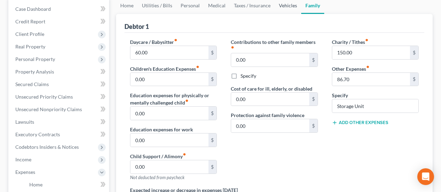
click at [287, 4] on link "Vehicles" at bounding box center [287, 5] width 26 height 17
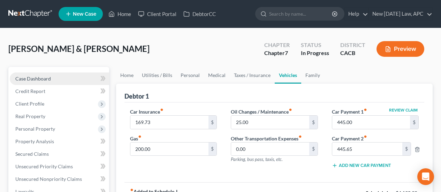
click at [47, 76] on span "Case Dashboard" at bounding box center [33, 79] width 36 height 6
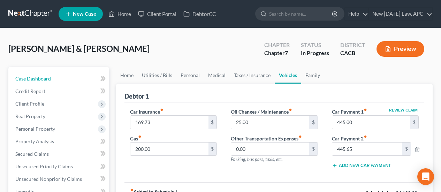
select select "6"
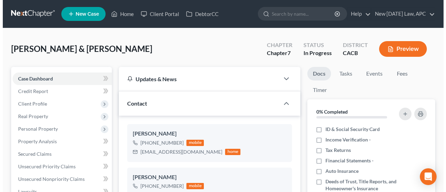
scroll to position [390, 0]
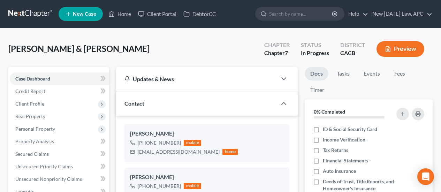
click at [405, 47] on button "Preview" at bounding box center [400, 49] width 48 height 16
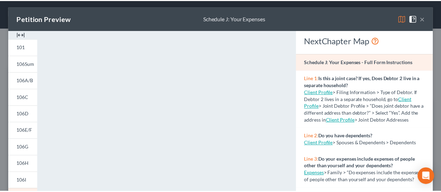
scroll to position [0, 0]
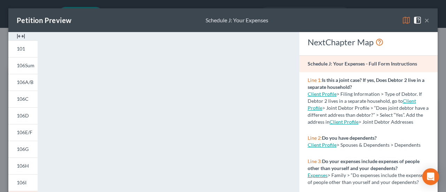
drag, startPoint x: 421, startPoint y: 21, endPoint x: 198, endPoint y: 40, distance: 223.8
click at [424, 21] on button "×" at bounding box center [426, 20] width 5 height 8
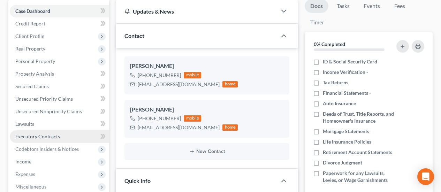
scroll to position [70, 0]
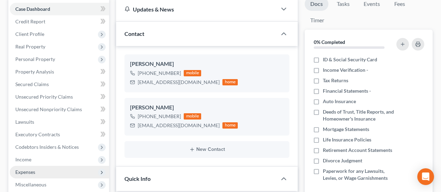
click at [47, 170] on span "Expenses" at bounding box center [59, 172] width 99 height 13
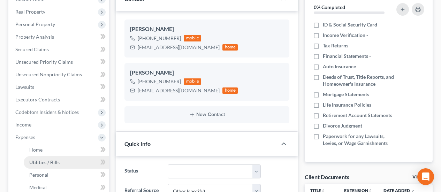
scroll to position [139, 0]
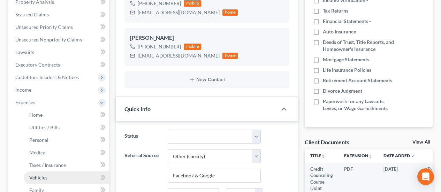
click at [52, 177] on link "Vehicles" at bounding box center [66, 177] width 85 height 13
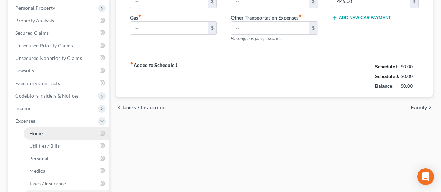
type input "169.73"
type input "200.00"
type input "25.00"
type input "0.00"
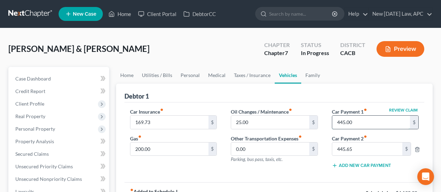
click at [357, 122] on input "445.00" at bounding box center [371, 122] width 78 height 13
click at [357, 119] on input "445.00" at bounding box center [371, 122] width 78 height 13
type input "445.65"
click at [416, 148] on icon "button" at bounding box center [417, 150] width 6 height 6
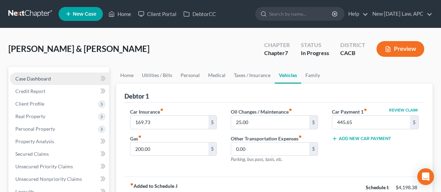
click at [51, 76] on link "Case Dashboard" at bounding box center [59, 78] width 99 height 13
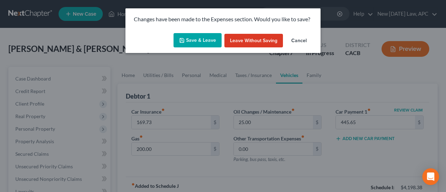
click at [193, 39] on button "Save & Leave" at bounding box center [197, 40] width 48 height 15
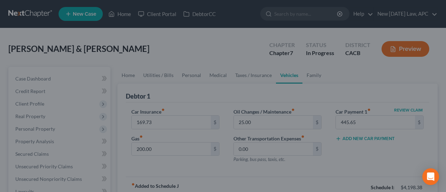
select select "5"
select select "6"
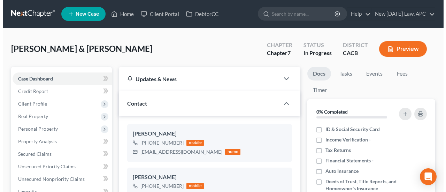
scroll to position [390, 0]
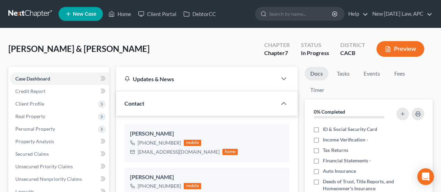
click at [390, 51] on icon "button" at bounding box center [388, 49] width 6 height 6
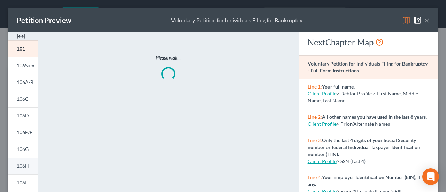
scroll to position [35, 0]
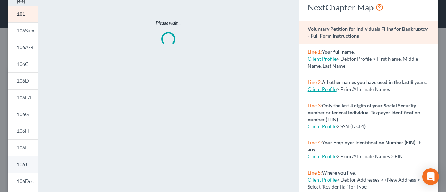
click at [23, 162] on span "106J" at bounding box center [22, 164] width 10 height 6
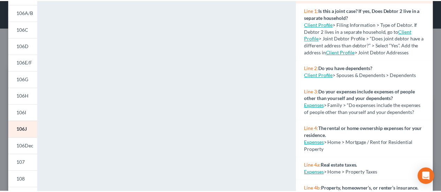
scroll to position [0, 0]
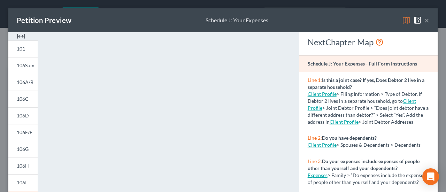
click at [424, 20] on button "×" at bounding box center [426, 20] width 5 height 8
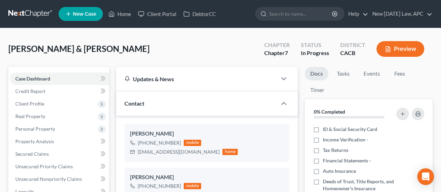
click at [399, 51] on button "Preview" at bounding box center [400, 49] width 48 height 16
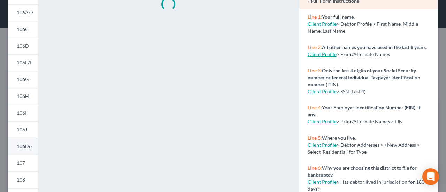
scroll to position [104, 0]
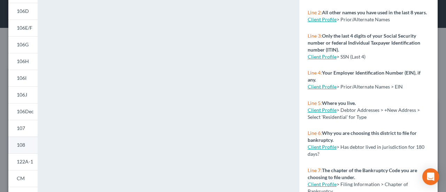
click at [26, 143] on link "108" at bounding box center [22, 145] width 29 height 17
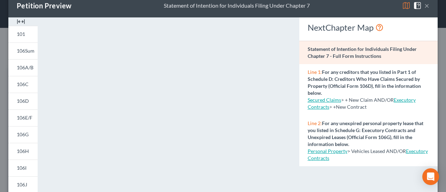
scroll to position [0, 0]
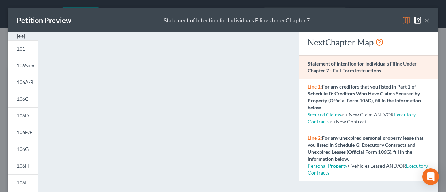
click at [424, 22] on button "×" at bounding box center [426, 20] width 5 height 8
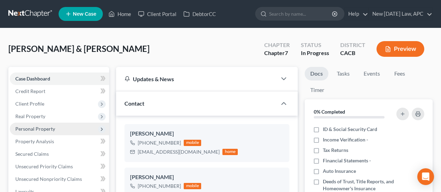
click at [34, 129] on span "Personal Property" at bounding box center [35, 129] width 40 height 6
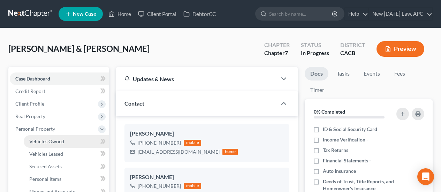
click at [45, 139] on span "Vehicles Owned" at bounding box center [46, 141] width 35 height 6
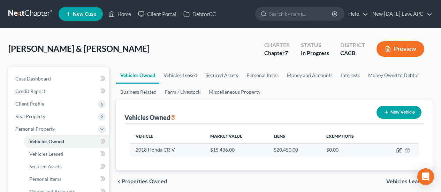
click at [398, 150] on icon "button" at bounding box center [399, 151] width 6 height 6
select select "0"
select select "8"
select select "2"
select select "4"
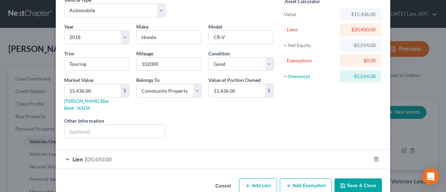
scroll to position [44, 0]
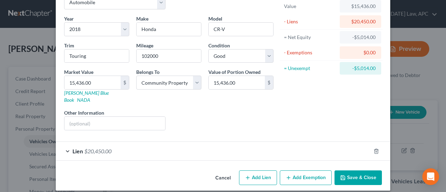
click at [301, 170] on button "Add Exemption" at bounding box center [306, 177] width 52 height 15
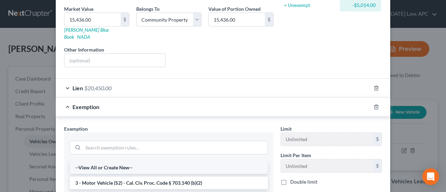
scroll to position [148, 0]
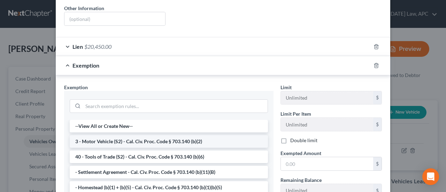
click at [141, 135] on li "3 - Motor Vehicle (S2) - Cal. Civ. Proc. Code § 703.140 (b)(2)" at bounding box center [169, 141] width 198 height 13
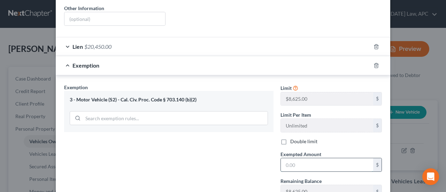
click at [309, 158] on input "text" at bounding box center [327, 164] width 92 height 13
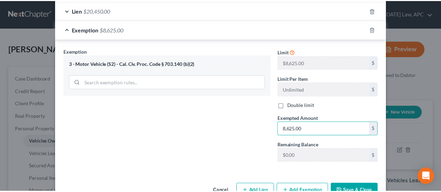
scroll to position [198, 0]
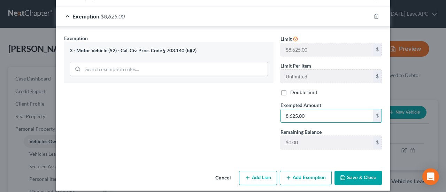
type input "8,625.00"
click at [378, 171] on button "Save & Close" at bounding box center [357, 178] width 47 height 15
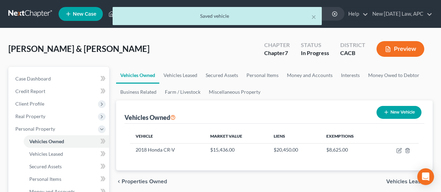
click at [394, 52] on button "Preview" at bounding box center [400, 49] width 48 height 16
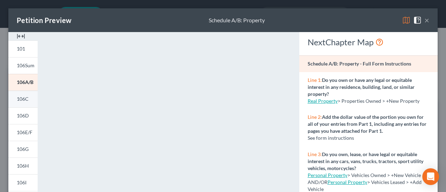
click at [16, 101] on link "106C" at bounding box center [22, 99] width 29 height 17
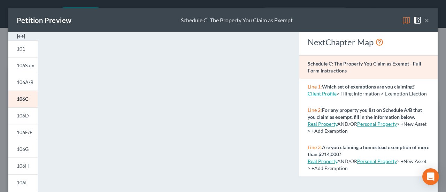
click at [424, 18] on button "×" at bounding box center [426, 20] width 5 height 8
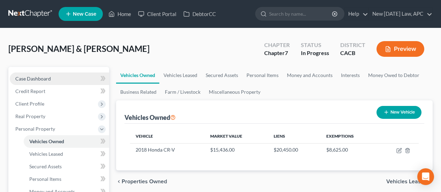
click at [40, 73] on link "Case Dashboard" at bounding box center [59, 78] width 99 height 13
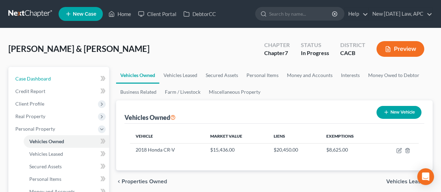
select select "6"
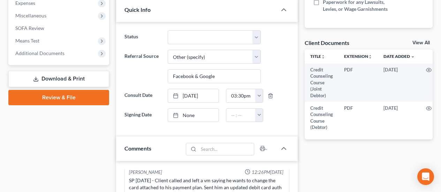
scroll to position [174, 0]
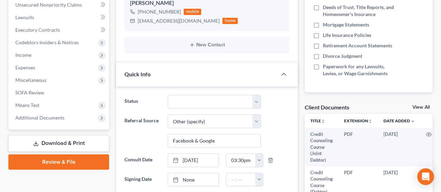
click at [63, 142] on link "Download & Print" at bounding box center [58, 143] width 101 height 16
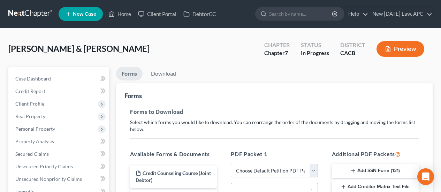
click at [235, 167] on select "Choose Default Petition PDF Packet Complete Bankruptcy Petition (all forms and …" at bounding box center [274, 171] width 87 height 14
select select "0"
click at [231, 164] on select "Choose Default Petition PDF Packet Complete Bankruptcy Petition (all forms and …" at bounding box center [274, 171] width 87 height 14
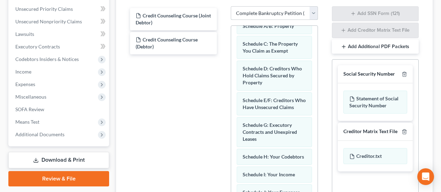
scroll to position [244, 0]
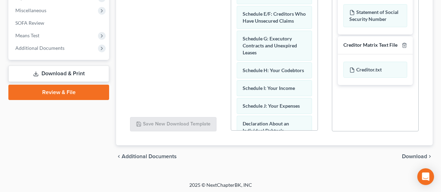
click at [407, 154] on span "Download" at bounding box center [414, 157] width 25 height 6
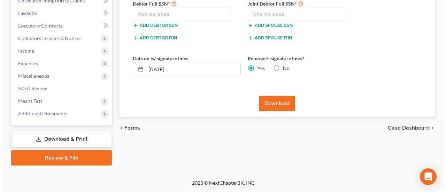
scroll to position [178, 0]
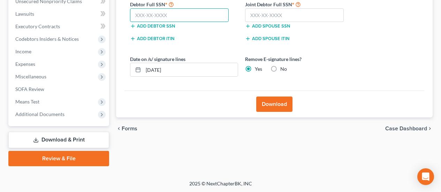
click at [182, 18] on input "text" at bounding box center [179, 15] width 99 height 14
type input "607-11-8924"
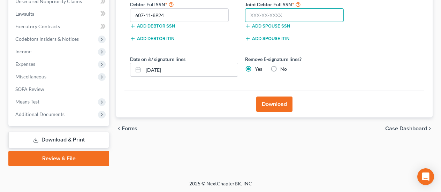
click at [262, 19] on input "text" at bounding box center [294, 15] width 99 height 14
type input "609-15-2552"
click at [277, 105] on button "Download" at bounding box center [274, 103] width 36 height 15
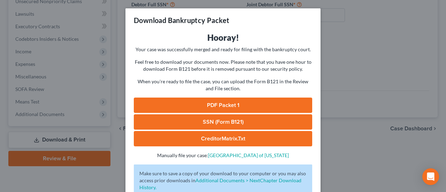
click at [219, 100] on link "PDF Packet 1" at bounding box center [223, 105] width 178 height 15
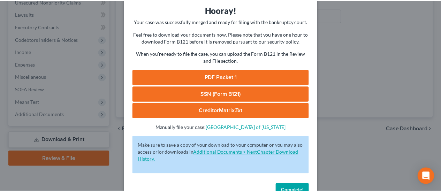
scroll to position [47, 0]
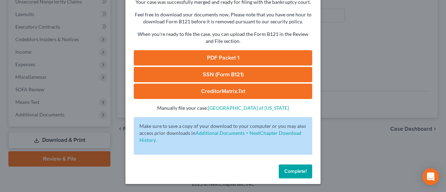
drag, startPoint x: 283, startPoint y: 170, endPoint x: 126, endPoint y: 133, distance: 161.5
click at [284, 170] on span "Complete!" at bounding box center [295, 171] width 22 height 6
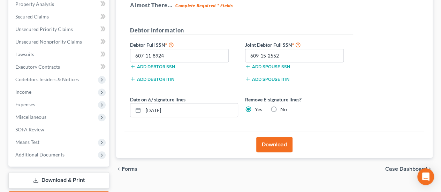
scroll to position [108, 0]
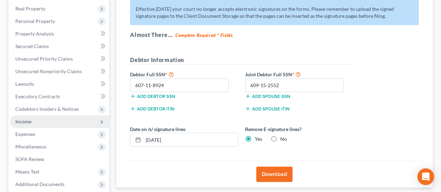
click at [40, 121] on span "Income" at bounding box center [59, 121] width 99 height 13
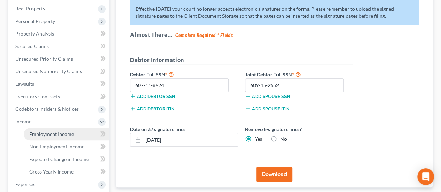
click at [52, 133] on span "Employment Income" at bounding box center [51, 134] width 45 height 6
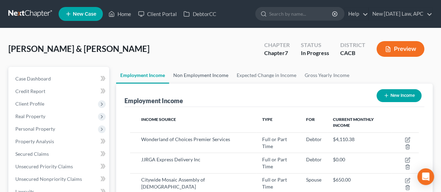
click at [192, 78] on link "Non Employment Income" at bounding box center [200, 75] width 63 height 17
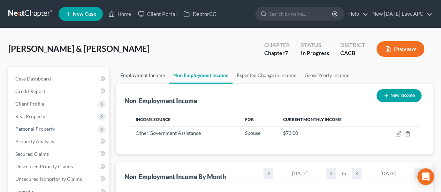
scroll to position [124, 176]
click at [150, 76] on link "Employment Income" at bounding box center [142, 75] width 53 height 17
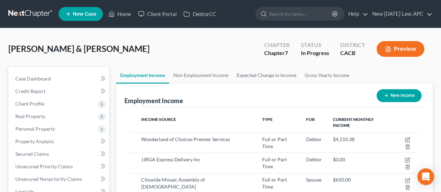
scroll to position [124, 176]
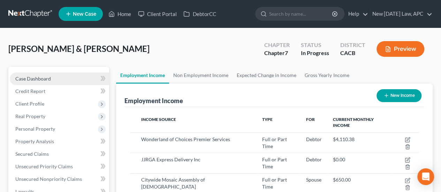
click at [63, 76] on link "Case Dashboard" at bounding box center [59, 78] width 99 height 13
select select "6"
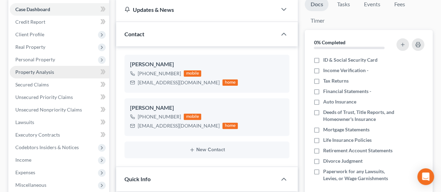
scroll to position [70, 0]
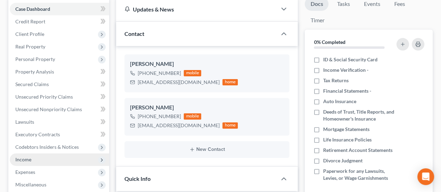
click at [36, 158] on span "Income" at bounding box center [59, 159] width 99 height 13
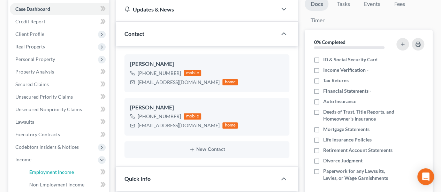
click at [51, 169] on span "Employment Income" at bounding box center [51, 172] width 45 height 6
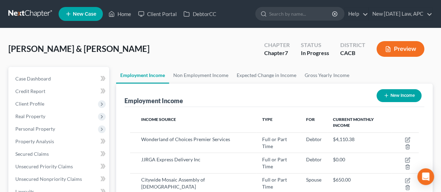
scroll to position [124, 176]
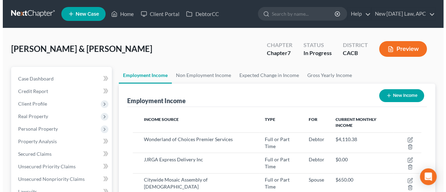
scroll to position [124, 176]
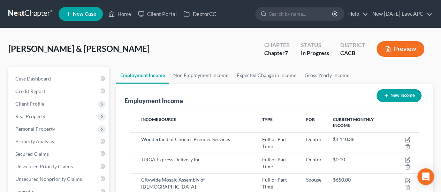
select select "0"
select select "9"
select select "0"
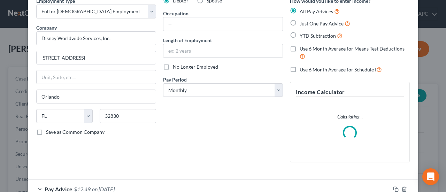
scroll to position [0, 0]
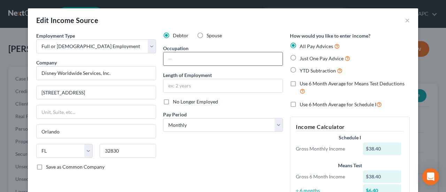
click at [187, 58] on input "text" at bounding box center [222, 58] width 119 height 13
type input "D"
type input "Stage Technician"
click at [180, 81] on input "text" at bounding box center [222, 85] width 119 height 13
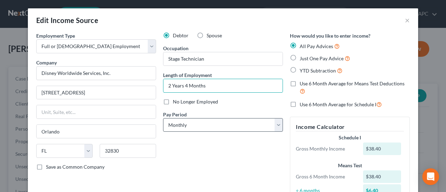
type input "2 Years 4 Months"
click at [238, 122] on select "Select Monthly Twice Monthly Every Other Week Weekly" at bounding box center [223, 125] width 120 height 14
select select "3"
click at [163, 118] on select "Select Monthly Twice Monthly Every Other Week Weekly" at bounding box center [223, 125] width 120 height 14
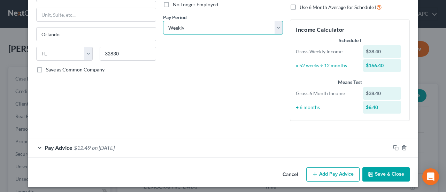
scroll to position [100, 0]
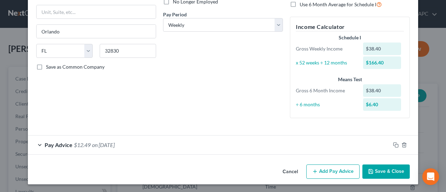
click at [334, 170] on button "Add Pay Advice" at bounding box center [332, 171] width 53 height 15
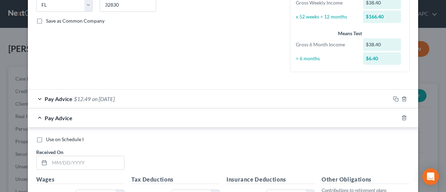
scroll to position [170, 0]
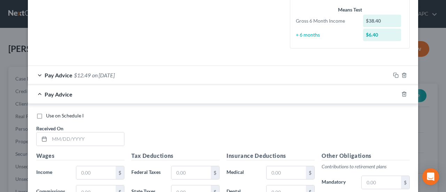
click at [111, 72] on span "on 06/26/2025" at bounding box center [103, 75] width 23 height 7
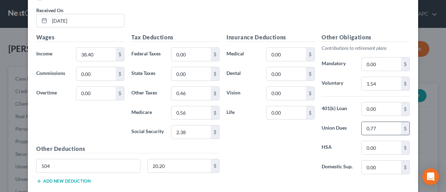
scroll to position [275, 0]
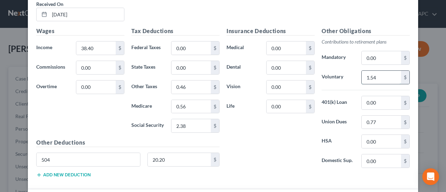
click at [382, 78] on input "1.54" at bounding box center [381, 77] width 39 height 13
click at [394, 116] on input "0.77" at bounding box center [381, 122] width 39 height 13
type input "20.97"
drag, startPoint x: 70, startPoint y: 157, endPoint x: 16, endPoint y: 158, distance: 53.3
click at [16, 158] on div "Edit Income Source × Employment Type * Select Full or Part Time Employment Self…" at bounding box center [223, 96] width 446 height 192
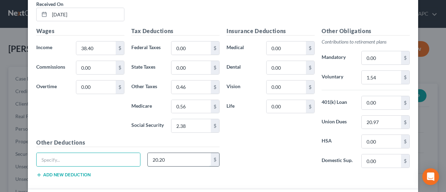
click at [171, 153] on input "20.20" at bounding box center [179, 159] width 63 height 13
click at [227, 154] on div "Insurance Deductions Medical 0.00 $ Dental 0.00 $ Vision 0.00 $ Life 0.00 $" at bounding box center [270, 100] width 95 height 147
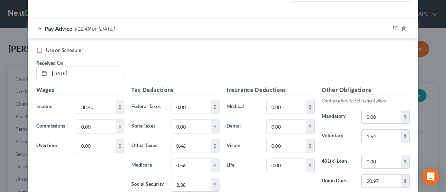
scroll to position [206, 0]
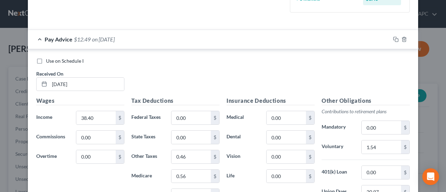
click at [133, 40] on div "Pay Advice $12.49 on 06/26/2025" at bounding box center [209, 39] width 362 height 18
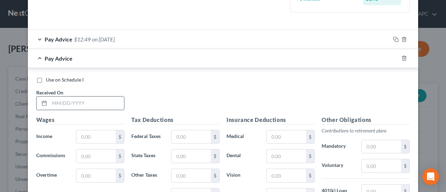
click at [85, 99] on input "text" at bounding box center [86, 102] width 75 height 13
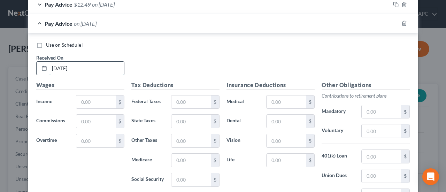
type input "01/16/2025"
click at [85, 99] on input "text" at bounding box center [95, 101] width 39 height 13
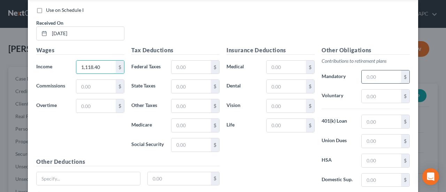
type input "1,118.40"
click at [373, 76] on input "text" at bounding box center [381, 76] width 39 height 13
click at [369, 93] on input "text" at bounding box center [381, 96] width 39 height 13
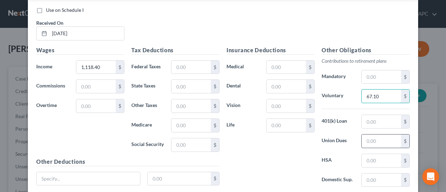
type input "67.10"
click at [375, 143] on input "text" at bounding box center [381, 140] width 39 height 13
type input "42.57"
click at [180, 63] on input "text" at bounding box center [190, 67] width 39 height 13
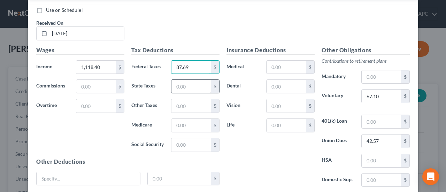
type input "87.69"
click at [177, 86] on input "text" at bounding box center [190, 86] width 39 height 13
click at [173, 142] on input "text" at bounding box center [190, 144] width 39 height 13
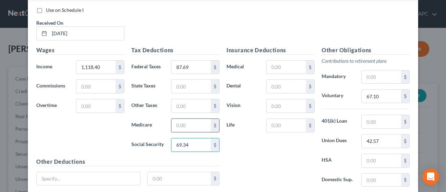
type input "69.34"
click at [184, 121] on input "text" at bounding box center [190, 125] width 39 height 13
type input "16.22"
click at [179, 84] on input "text" at bounding box center [190, 86] width 39 height 13
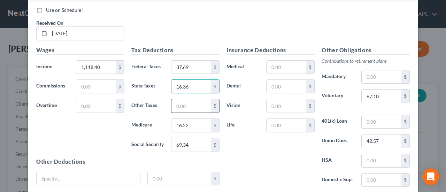
type input "16.36"
click at [180, 105] on input "text" at bounding box center [190, 105] width 39 height 13
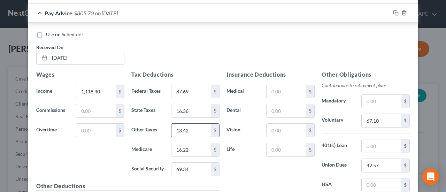
scroll to position [240, 0]
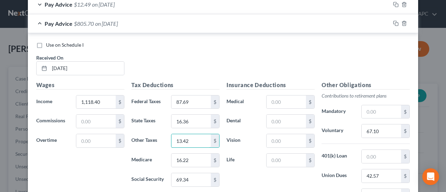
type input "13.42"
click at [144, 19] on div "Pay Advice $805.70 on 01/16/2025" at bounding box center [209, 23] width 362 height 18
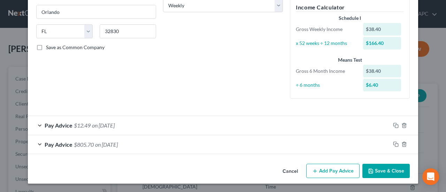
scroll to position [119, 0]
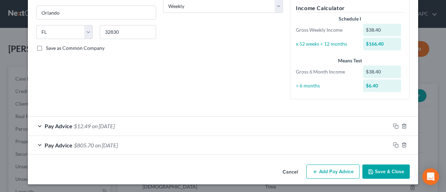
click at [338, 169] on button "Add Pay Advice" at bounding box center [332, 171] width 53 height 15
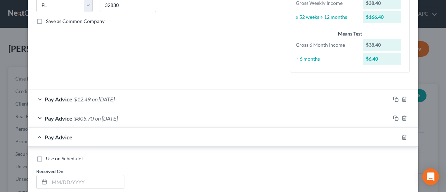
scroll to position [188, 0]
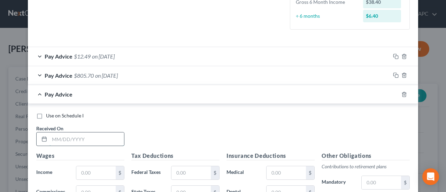
click at [84, 136] on input "text" at bounding box center [86, 138] width 75 height 13
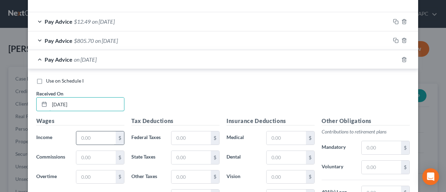
type input "01/23/2025"
click at [88, 135] on input "text" at bounding box center [95, 137] width 39 height 13
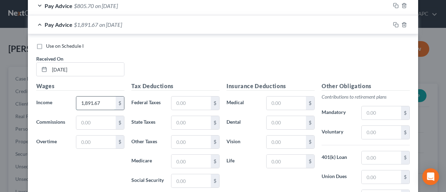
scroll to position [293, 0]
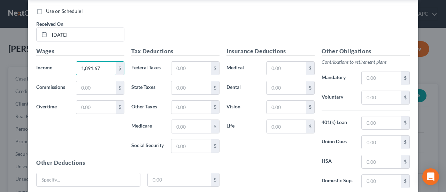
drag, startPoint x: 108, startPoint y: 65, endPoint x: 71, endPoint y: 64, distance: 36.9
click at [72, 64] on div "1,891.67 $" at bounding box center [99, 68] width 55 height 14
type input "1,358.00"
click at [219, 10] on div "Use on Schedule I" at bounding box center [222, 11] width 373 height 7
click at [89, 104] on input "text" at bounding box center [95, 107] width 39 height 13
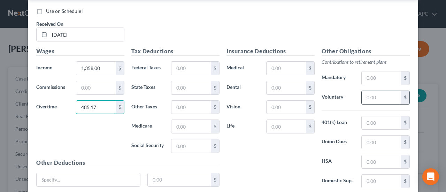
type input "485.17"
drag, startPoint x: 391, startPoint y: 99, endPoint x: 393, endPoint y: 82, distance: 17.2
click at [391, 99] on input "text" at bounding box center [381, 97] width 39 height 13
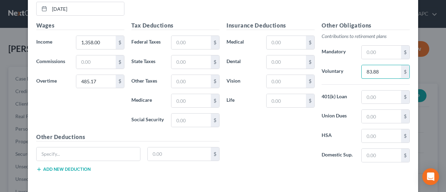
scroll to position [328, 0]
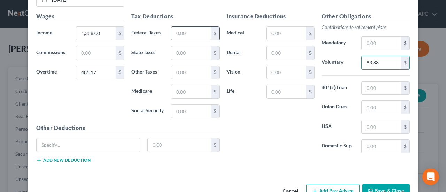
type input "83.88"
click at [193, 33] on input "text" at bounding box center [190, 33] width 39 height 13
click at [371, 109] on input "text" at bounding box center [381, 107] width 39 height 13
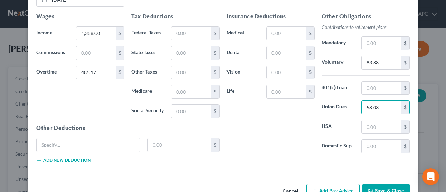
type input "58.03"
click at [194, 24] on div "Tax Deductions Federal Taxes $ State Taxes $ Other Taxes $ Medicare $ Social Se…" at bounding box center [175, 67] width 95 height 111
click at [192, 30] on input "text" at bounding box center [190, 33] width 39 height 13
drag, startPoint x: 192, startPoint y: 30, endPoint x: 165, endPoint y: 34, distance: 27.7
click at [168, 34] on div "23.49 $" at bounding box center [195, 33] width 55 height 14
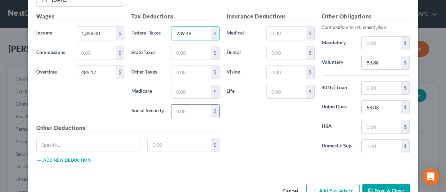
type input "239.49"
click at [180, 110] on input "text" at bounding box center [190, 110] width 39 height 13
type input "117.28"
click at [182, 89] on input "text" at bounding box center [190, 91] width 39 height 13
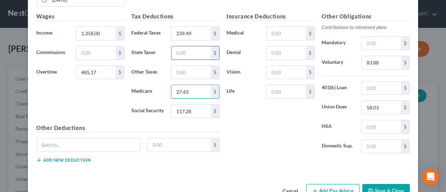
type input "27.43"
click at [177, 53] on input "text" at bounding box center [190, 52] width 39 height 13
type input "53.37"
click at [189, 73] on input "text" at bounding box center [190, 72] width 39 height 13
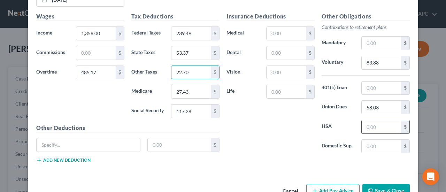
scroll to position [345, 0]
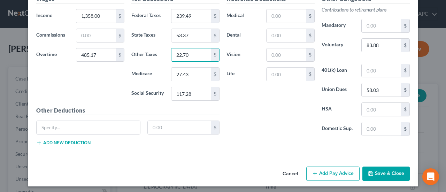
type input "22.70"
click at [337, 170] on button "Add Pay Advice" at bounding box center [332, 174] width 53 height 15
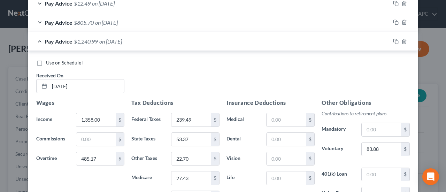
scroll to position [276, 0]
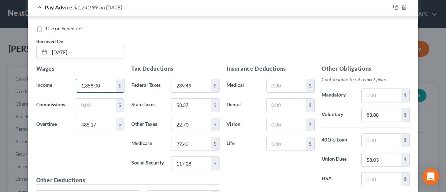
click at [92, 84] on input "1,358.00" at bounding box center [95, 85] width 39 height 13
click at [88, 84] on input "1,358.00" at bounding box center [95, 85] width 39 height 13
click at [219, 46] on div "Use on Schedule I Received On * 01/23/2025" at bounding box center [223, 44] width 380 height 39
click at [103, 85] on input "1,398.00" at bounding box center [95, 85] width 39 height 13
type input "1,406.50"
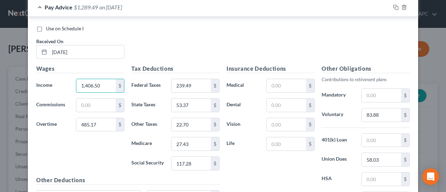
click at [148, 9] on div "Pay Advice $1,289.49 on 01/23/2025" at bounding box center [209, 7] width 362 height 18
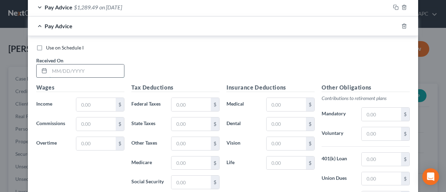
click at [76, 71] on input "text" at bounding box center [86, 70] width 75 height 13
type input "01/30/2025"
click at [98, 104] on input "text" at bounding box center [95, 104] width 39 height 13
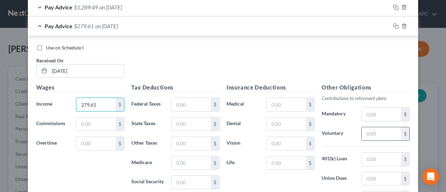
type input "279.61"
click at [378, 130] on input "text" at bounding box center [381, 133] width 39 height 13
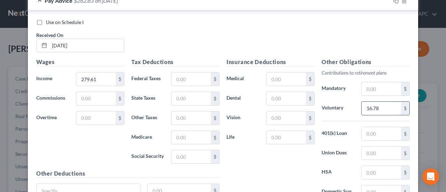
scroll to position [310, 0]
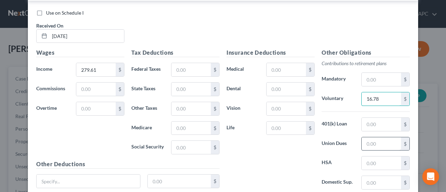
type input "16.78"
click at [372, 140] on input "text" at bounding box center [381, 143] width 39 height 13
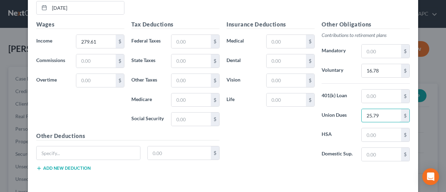
scroll to position [345, 0]
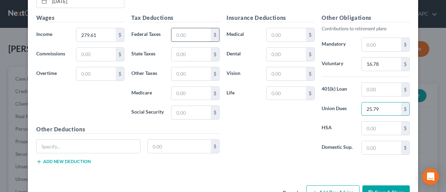
type input "25.79"
click at [175, 31] on input "text" at bounding box center [190, 34] width 39 height 13
click at [172, 109] on input "text" at bounding box center [190, 112] width 39 height 13
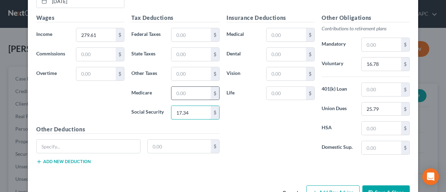
type input "17.34"
click at [172, 87] on input "text" at bounding box center [190, 93] width 39 height 13
type input "4.05"
click at [174, 70] on input "text" at bounding box center [190, 73] width 39 height 13
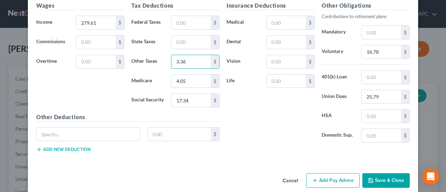
scroll to position [364, 0]
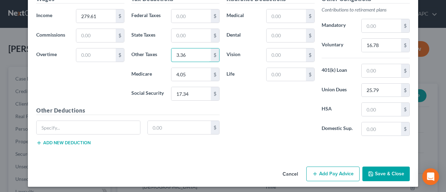
type input "3.36"
click at [317, 168] on button "Add Pay Advice" at bounding box center [332, 174] width 53 height 15
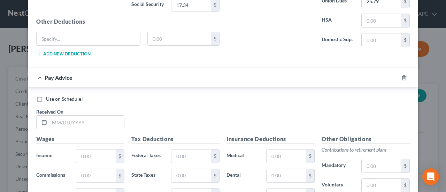
scroll to position [469, 0]
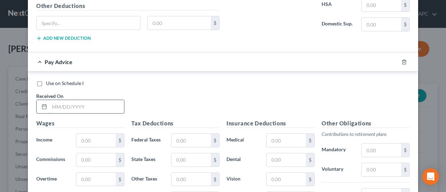
click at [81, 102] on input "text" at bounding box center [86, 106] width 75 height 13
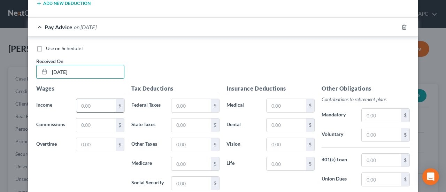
type input "02/06/2025"
click at [92, 99] on input "text" at bounding box center [95, 105] width 39 height 13
drag, startPoint x: 256, startPoint y: 54, endPoint x: 177, endPoint y: 62, distance: 80.2
click at [256, 54] on div "Use on Schedule I Received On * 02/06/2025" at bounding box center [223, 64] width 380 height 39
click at [97, 102] on input "text" at bounding box center [95, 105] width 39 height 13
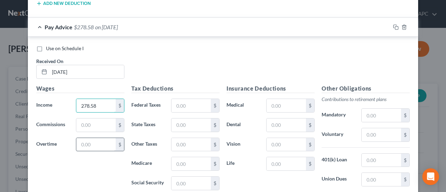
type input "278.58"
click at [94, 144] on input "text" at bounding box center [95, 144] width 39 height 13
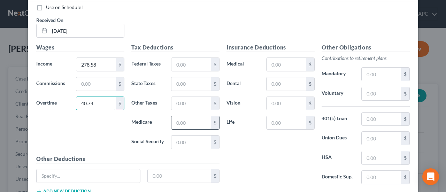
scroll to position [573, 0]
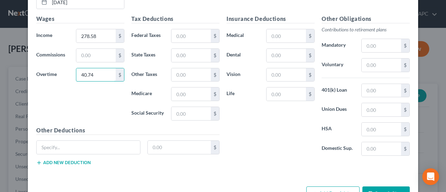
type input "40.74"
drag, startPoint x: 183, startPoint y: 40, endPoint x: 183, endPoint y: 34, distance: 6.3
click at [183, 39] on div "Tax Deductions Federal Taxes $ State Taxes $ Other Taxes $ Medicare $ Social Se…" at bounding box center [175, 70] width 95 height 111
click at [376, 84] on input "text" at bounding box center [381, 90] width 39 height 13
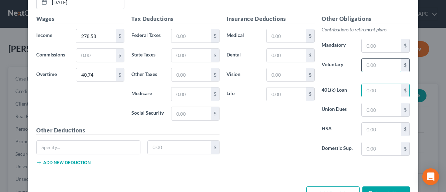
click at [370, 64] on input "text" at bounding box center [381, 65] width 39 height 13
type input "11.14"
click at [374, 105] on input "text" at bounding box center [381, 109] width 39 height 13
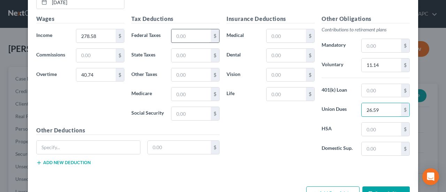
type input "26.59"
click at [174, 31] on input "text" at bounding box center [190, 35] width 39 height 13
type input "2.52"
click at [180, 108] on input "text" at bounding box center [190, 113] width 39 height 13
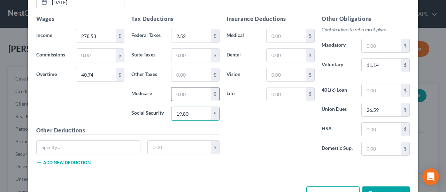
type input "19.80"
click at [185, 89] on input "text" at bounding box center [190, 93] width 39 height 13
type input "4.63"
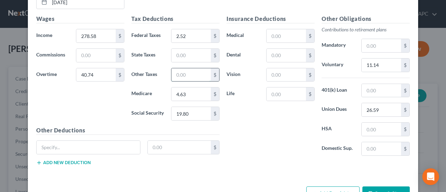
click at [185, 69] on input "text" at bounding box center [190, 74] width 39 height 13
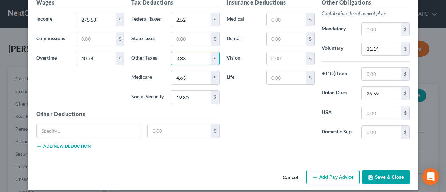
scroll to position [591, 0]
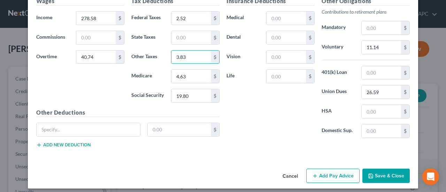
type input "3.83"
click at [321, 169] on button "Add Pay Advice" at bounding box center [332, 176] width 53 height 15
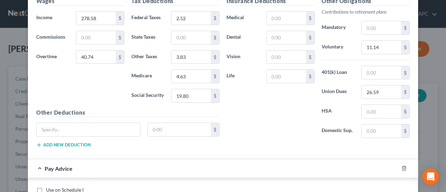
scroll to position [695, 0]
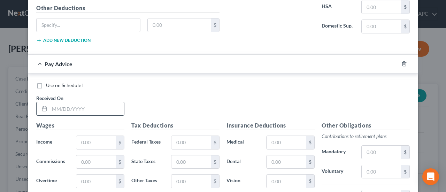
click at [71, 103] on input "text" at bounding box center [86, 108] width 75 height 13
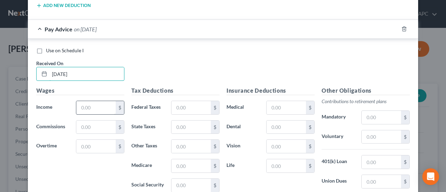
type input "[DATE]"
click at [83, 101] on input "text" at bounding box center [95, 107] width 39 height 13
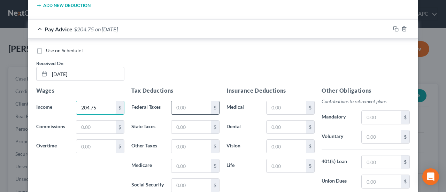
type input "204.75"
click at [184, 104] on input "text" at bounding box center [190, 107] width 39 height 13
click at [381, 131] on input "text" at bounding box center [381, 136] width 39 height 13
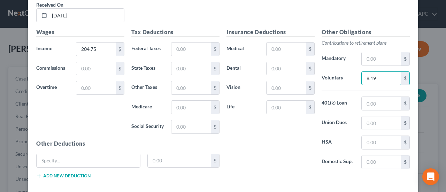
scroll to position [800, 0]
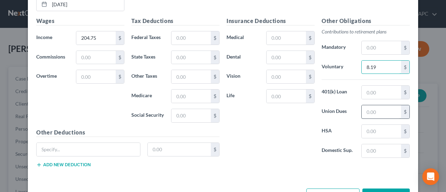
type input "8.19"
click at [366, 105] on input "text" at bounding box center [381, 111] width 39 height 13
type input "24.30"
click at [176, 109] on input "text" at bounding box center [190, 115] width 39 height 13
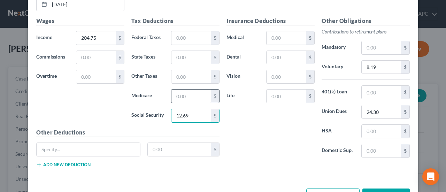
type input "12.69"
click at [176, 93] on input "text" at bounding box center [190, 96] width 39 height 13
type input "2.97"
click at [184, 73] on input "text" at bounding box center [190, 76] width 39 height 13
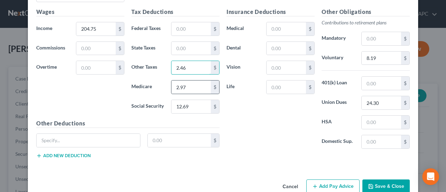
scroll to position [818, 0]
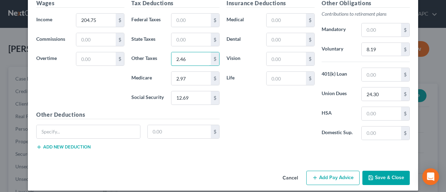
type input "2.46"
click at [343, 171] on button "Add Pay Advice" at bounding box center [332, 178] width 53 height 15
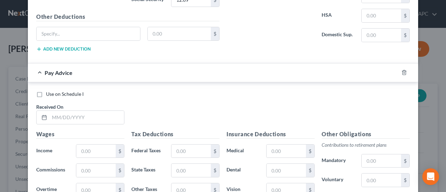
scroll to position [922, 0]
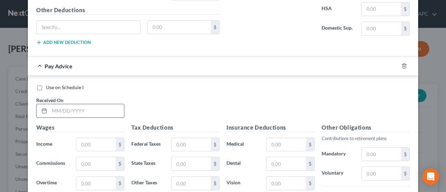
click at [75, 104] on input "text" at bounding box center [86, 110] width 75 height 13
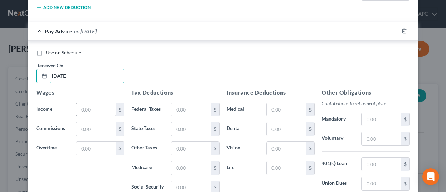
type input "[DATE]"
click at [84, 103] on input "text" at bounding box center [95, 109] width 39 height 13
type input "421.05"
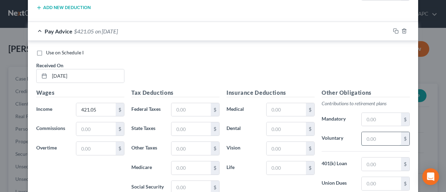
click at [372, 132] on input "text" at bounding box center [381, 138] width 39 height 13
type input "16.84"
click at [377, 177] on input "text" at bounding box center [381, 183] width 39 height 13
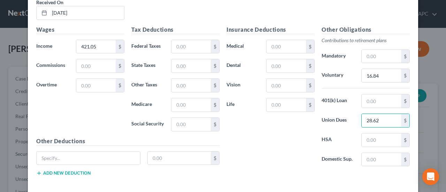
scroll to position [1027, 0]
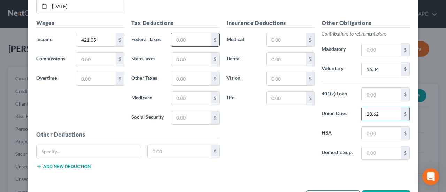
type input "28.62"
click at [186, 33] on input "text" at bounding box center [190, 39] width 39 height 13
type input "12.12"
click at [179, 111] on input "text" at bounding box center [190, 117] width 39 height 13
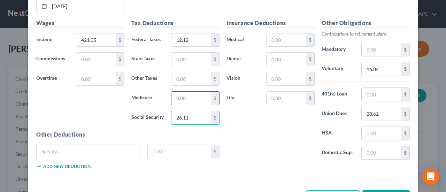
type input "26.11"
click at [174, 92] on input "text" at bounding box center [190, 98] width 39 height 13
type input "6.10"
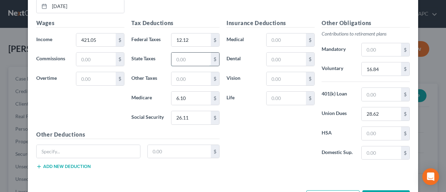
click at [177, 53] on input "text" at bounding box center [190, 59] width 39 height 13
type input "3.30"
click at [175, 72] on input "text" at bounding box center [190, 78] width 39 height 13
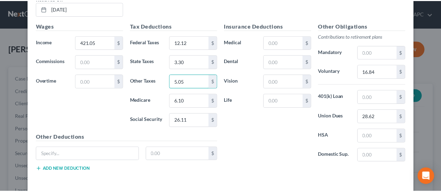
scroll to position [1044, 0]
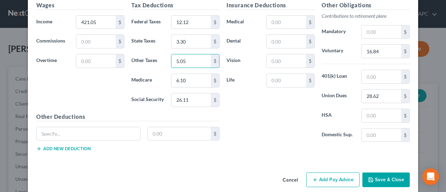
type input "5.05"
click at [376, 172] on button "Save & Close" at bounding box center [385, 179] width 47 height 15
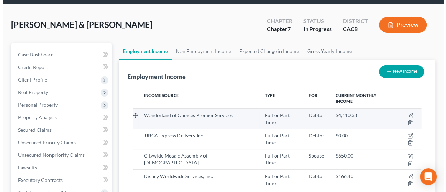
scroll to position [35, 0]
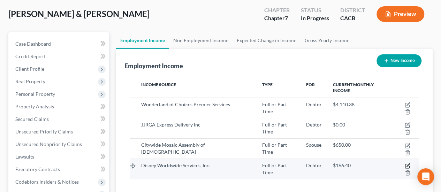
click at [404, 163] on icon "button" at bounding box center [407, 166] width 6 height 6
select select "0"
select select "9"
select select "3"
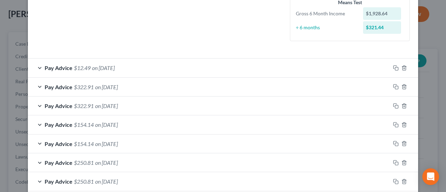
scroll to position [152, 0]
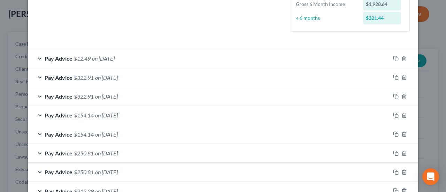
click at [132, 75] on div "Pay Advice $322.91 on 02/20/2025" at bounding box center [209, 77] width 362 height 18
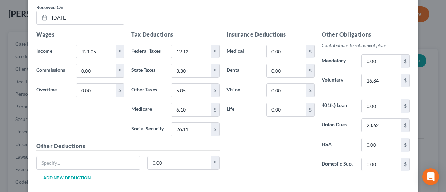
scroll to position [256, 0]
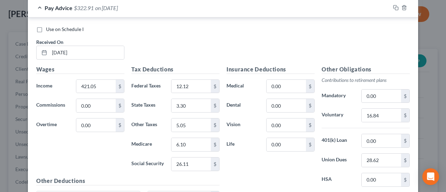
click at [132, 10] on div "Pay Advice $322.91 on 02/20/2025" at bounding box center [209, 8] width 362 height 18
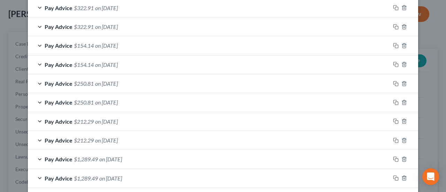
click at [131, 32] on div "Pay Advice $322.91 on 02/20/2025" at bounding box center [209, 26] width 362 height 18
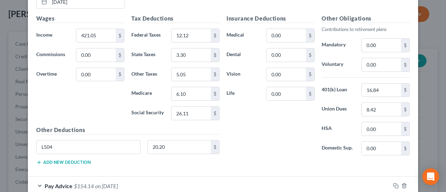
scroll to position [152, 0]
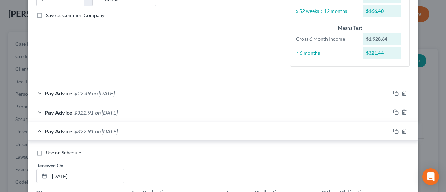
click at [156, 123] on div "Pay Advice $322.91 on 02/20/2025" at bounding box center [209, 131] width 362 height 18
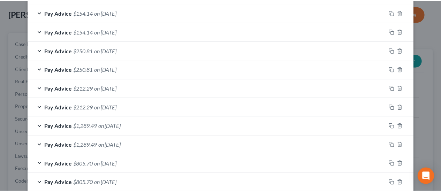
scroll to position [326, 0]
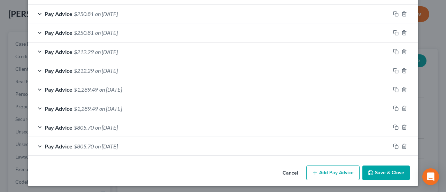
click at [376, 169] on button "Save & Close" at bounding box center [385, 172] width 47 height 15
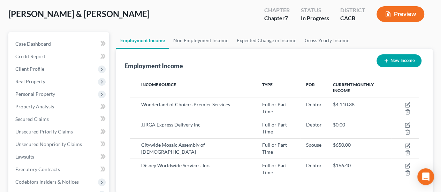
scroll to position [348208, 348156]
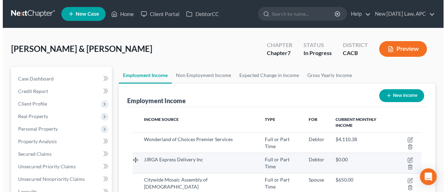
scroll to position [35, 0]
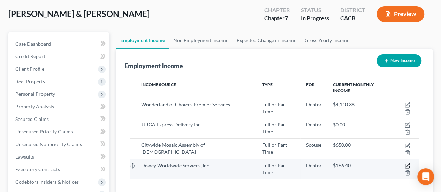
click at [404, 163] on icon "button" at bounding box center [407, 166] width 6 height 6
select select "0"
select select "9"
select select "3"
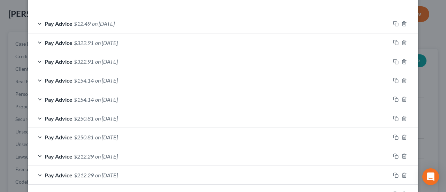
scroll to position [326, 0]
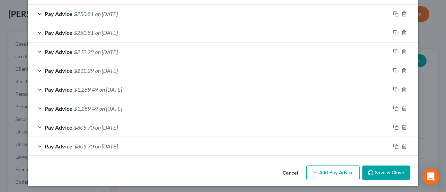
click at [320, 170] on button "Add Pay Advice" at bounding box center [332, 172] width 53 height 15
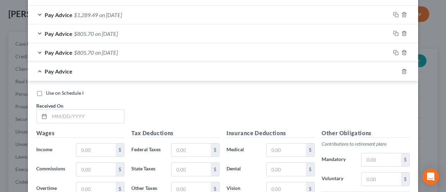
scroll to position [430, 0]
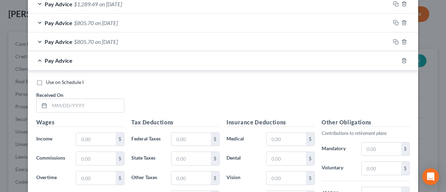
click at [46, 80] on label "Use on Schedule I" at bounding box center [65, 82] width 38 height 7
click at [49, 80] on input "Use on Schedule I" at bounding box center [51, 81] width 5 height 5
checkbox input "true"
click at [54, 104] on input "text" at bounding box center [86, 105] width 75 height 13
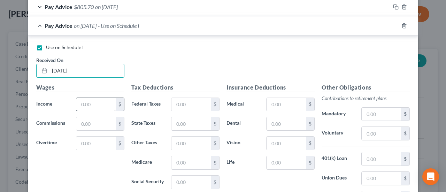
type input "[DATE]"
click at [77, 104] on input "text" at bounding box center [95, 104] width 39 height 13
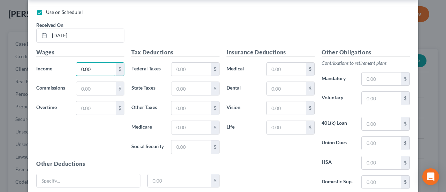
scroll to position [552, 0]
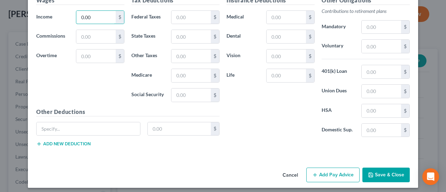
type input "0.00"
click at [382, 169] on button "Save & Close" at bounding box center [385, 175] width 47 height 15
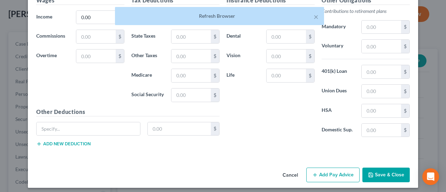
click at [377, 168] on button "Save & Close" at bounding box center [385, 175] width 47 height 15
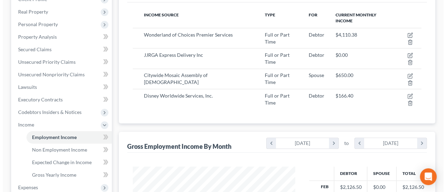
scroll to position [35, 0]
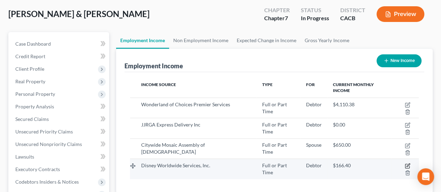
click at [405, 164] on icon "button" at bounding box center [407, 166] width 4 height 4
select select "0"
select select "9"
select select "3"
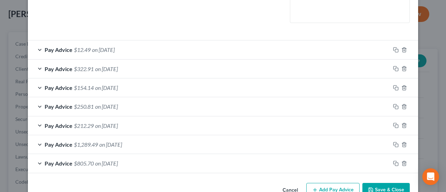
scroll to position [192, 0]
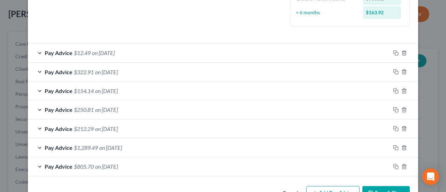
click at [134, 47] on div "Pay Advice $12.49 on [DATE]" at bounding box center [209, 53] width 362 height 18
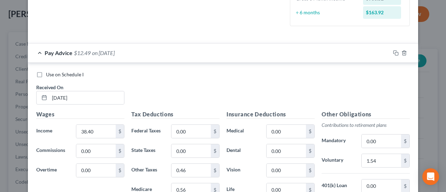
click at [134, 47] on div "Pay Advice $12.49 on [DATE]" at bounding box center [209, 53] width 362 height 18
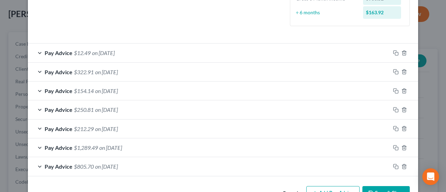
click at [142, 68] on div "Pay Advice $322.91 on [DATE]" at bounding box center [209, 72] width 362 height 18
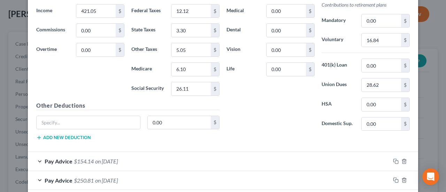
scroll to position [227, 0]
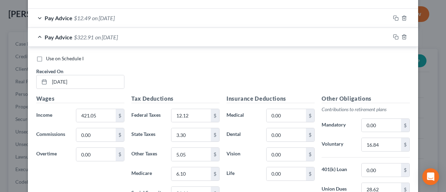
click at [139, 36] on div "Pay Advice $322.91 on [DATE]" at bounding box center [209, 37] width 362 height 18
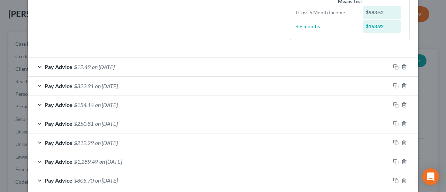
scroll to position [213, 0]
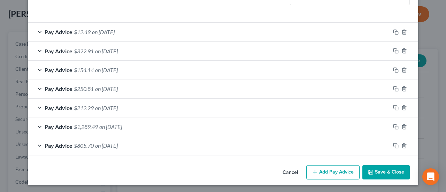
click at [327, 167] on button "Add Pay Advice" at bounding box center [332, 172] width 53 height 15
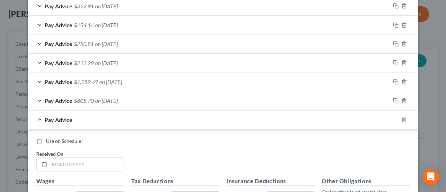
scroll to position [282, 0]
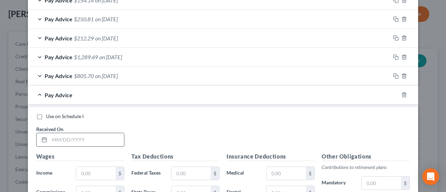
click at [58, 133] on input "text" at bounding box center [86, 139] width 75 height 13
type input "08/01/2025"
click at [46, 115] on label "Use on Schedule I" at bounding box center [65, 116] width 38 height 7
click at [49, 115] on input "Use on Schedule I" at bounding box center [51, 115] width 5 height 5
checkbox input "true"
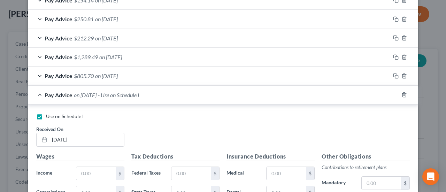
scroll to position [317, 0]
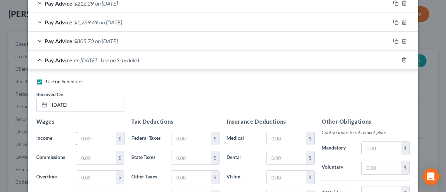
click at [107, 136] on input "text" at bounding box center [95, 138] width 39 height 13
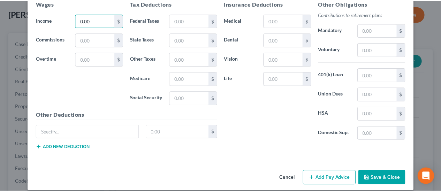
scroll to position [439, 0]
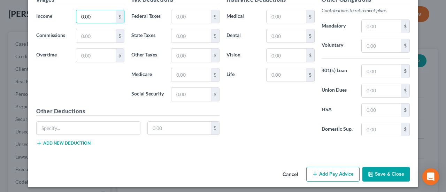
type input "0.00"
click at [379, 168] on button "Save & Close" at bounding box center [385, 174] width 47 height 15
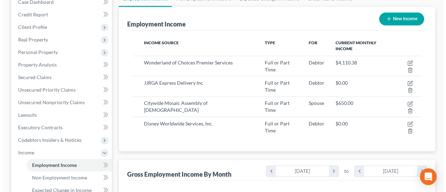
scroll to position [70, 0]
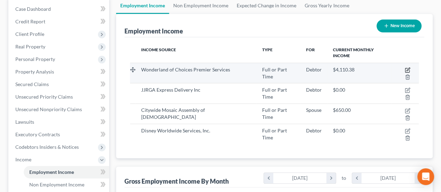
click at [404, 67] on icon "button" at bounding box center [407, 70] width 6 height 6
select select "0"
select select "4"
select select "1"
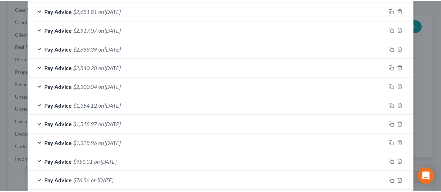
scroll to position [326, 0]
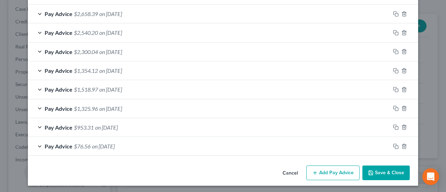
click at [288, 168] on button "Cancel" at bounding box center [290, 173] width 26 height 14
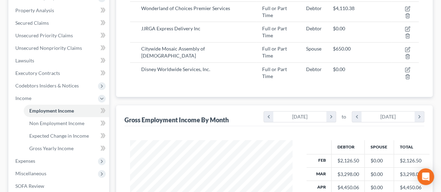
scroll to position [164, 0]
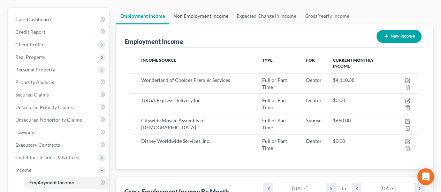
click at [195, 16] on link "Non Employment Income" at bounding box center [200, 16] width 63 height 17
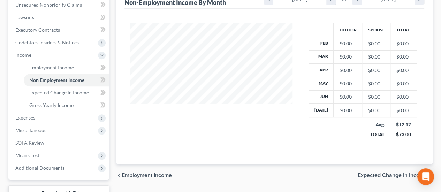
scroll to position [35, 0]
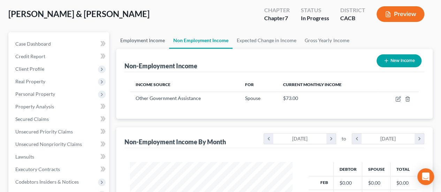
click at [155, 38] on link "Employment Income" at bounding box center [142, 40] width 53 height 17
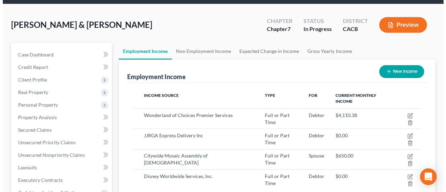
scroll to position [35, 0]
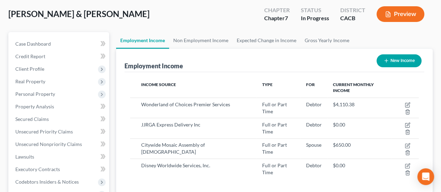
click at [394, 8] on button "Preview" at bounding box center [400, 14] width 48 height 16
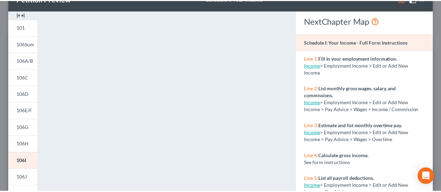
scroll to position [0, 0]
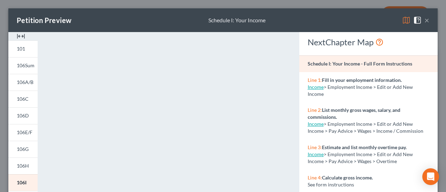
click at [424, 20] on button "×" at bounding box center [426, 20] width 5 height 8
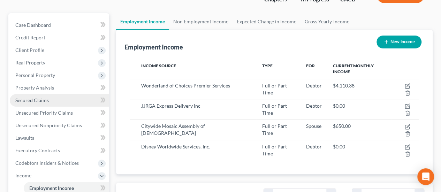
scroll to position [139, 0]
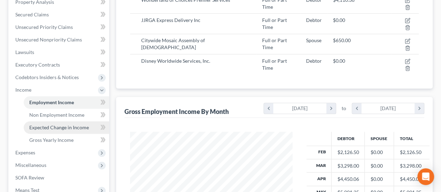
click at [47, 128] on span "Expected Change in Income" at bounding box center [59, 127] width 60 height 6
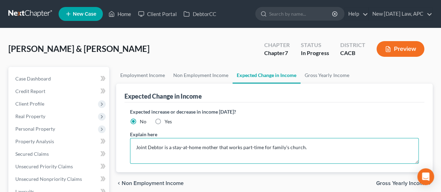
click at [361, 150] on textarea "Joint Debtor is a stay-at-home mother that works part-time for family's church." at bounding box center [274, 151] width 288 height 26
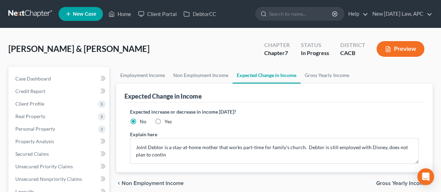
click at [387, 51] on line "button" at bounding box center [388, 51] width 2 height 0
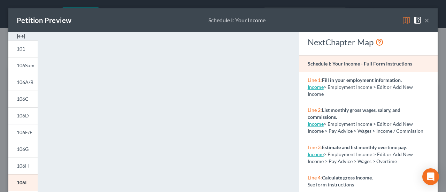
click at [424, 21] on button "×" at bounding box center [426, 20] width 5 height 8
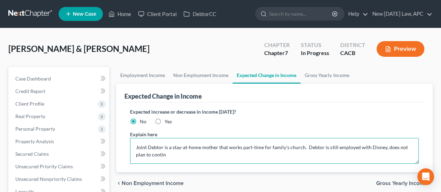
click at [316, 158] on textarea "Joint Debtor is a stay-at-home mother that works part-time for family's church.…" at bounding box center [274, 151] width 288 height 26
drag, startPoint x: 321, startPoint y: 154, endPoint x: 306, endPoint y: 146, distance: 16.7
click at [306, 146] on textarea "Joint Debtor is a stay-at-home mother that works part-time for family's church.…" at bounding box center [274, 151] width 288 height 26
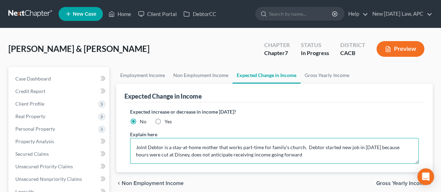
click at [304, 155] on textarea "Joint Debtor is a stay-at-home mother that works part-time for family's church.…" at bounding box center [274, 151] width 288 height 26
click at [313, 154] on textarea "Joint Debtor is a stay-at-home mother that works part-time for family's church.…" at bounding box center [274, 151] width 288 height 26
drag, startPoint x: 300, startPoint y: 154, endPoint x: 191, endPoint y: 156, distance: 109.7
click at [191, 156] on textarea "Joint Debtor is a stay-at-home mother that works part-time for family's church.…" at bounding box center [274, 151] width 288 height 26
click at [277, 152] on textarea "Joint Debtor is a stay-at-home mother that works part-time for family's church.…" at bounding box center [274, 151] width 288 height 26
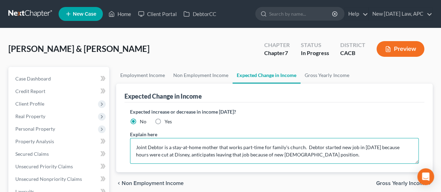
click at [277, 152] on textarea "Joint Debtor is a stay-at-home mother that works part-time for family's church.…" at bounding box center [274, 151] width 288 height 26
click at [187, 148] on textarea "Joint Debtor is a stay-at-home mother that works part-time for family's church.…" at bounding box center [274, 151] width 288 height 26
click at [365, 147] on textarea "Joint Debtor is a stay-at-home mother that works part-time for family's church.…" at bounding box center [274, 151] width 288 height 26
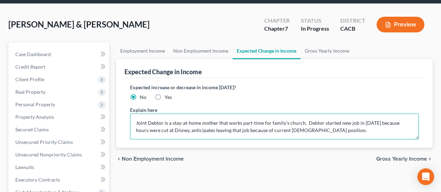
scroll to position [35, 0]
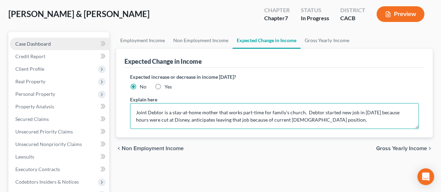
type textarea "Joint Debtor is a stay-at-home mother that works part-time for family's church.…"
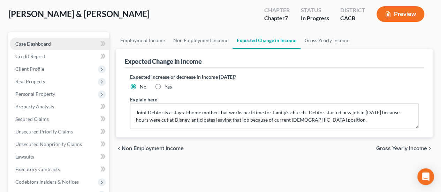
click at [53, 44] on link "Case Dashboard" at bounding box center [59, 44] width 99 height 13
select select "6"
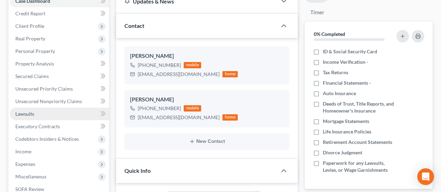
scroll to position [104, 0]
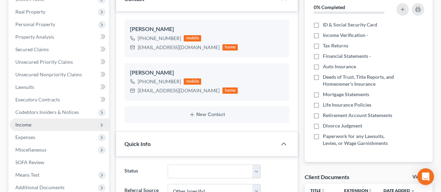
click at [34, 124] on span "Income" at bounding box center [59, 124] width 99 height 13
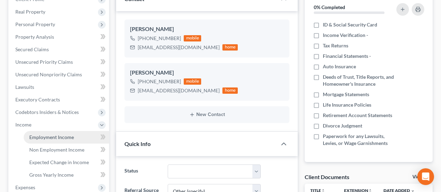
click at [62, 137] on span "Employment Income" at bounding box center [51, 137] width 45 height 6
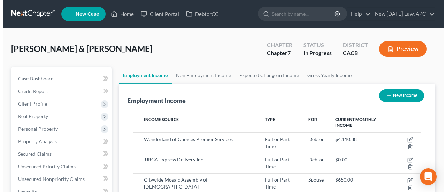
scroll to position [35, 0]
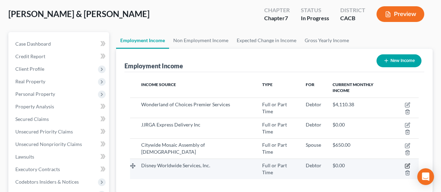
click at [405, 164] on icon "button" at bounding box center [407, 166] width 4 height 4
select select "0"
select select "9"
select select "3"
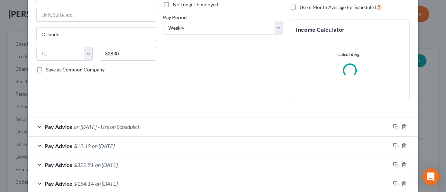
scroll to position [104, 0]
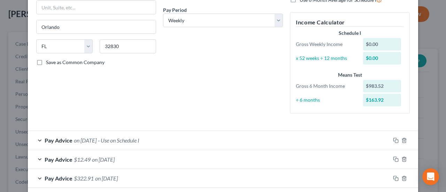
click at [159, 139] on div "Pay Advice on 08/01/2025 - Use on Schedule I" at bounding box center [209, 140] width 362 height 18
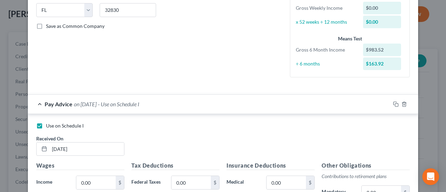
scroll to position [139, 0]
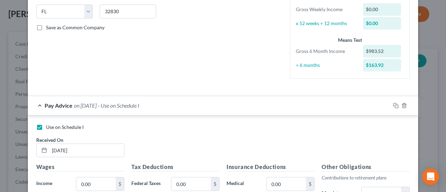
click at [177, 112] on div "Pay Advice on 08/01/2025 - Use on Schedule I" at bounding box center [209, 105] width 362 height 18
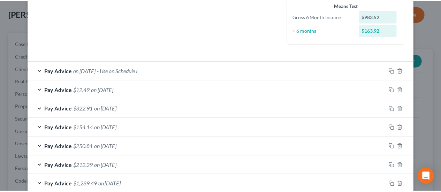
scroll to position [233, 0]
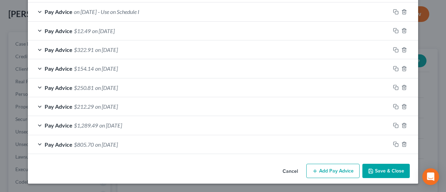
click at [285, 168] on button "Cancel" at bounding box center [290, 171] width 26 height 14
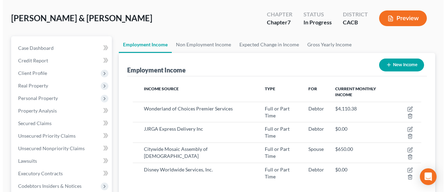
scroll to position [0, 0]
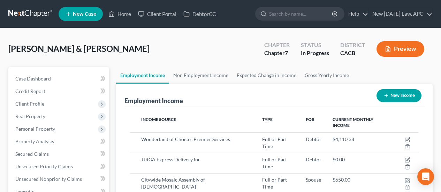
click at [406, 45] on button "Preview" at bounding box center [400, 49] width 48 height 16
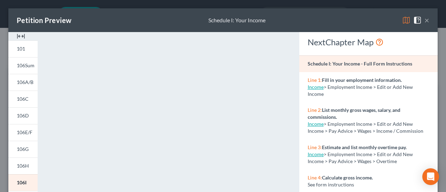
click at [424, 22] on button "×" at bounding box center [426, 20] width 5 height 8
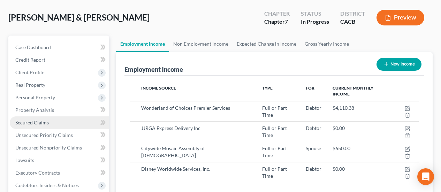
scroll to position [35, 0]
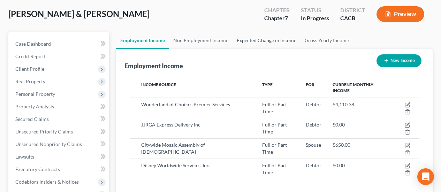
click at [252, 38] on link "Expected Change in Income" at bounding box center [266, 40] width 68 height 17
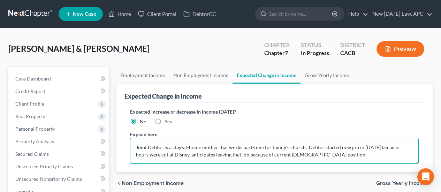
click at [329, 152] on textarea "Joint Debtor is a stay-at-home mother that works part-time for family's church.…" at bounding box center [274, 151] width 288 height 26
type textarea "Joint Debtor is a stay-at-home mother that works part-time for family's church.…"
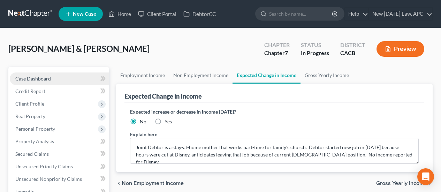
click at [52, 78] on link "Case Dashboard" at bounding box center [59, 78] width 99 height 13
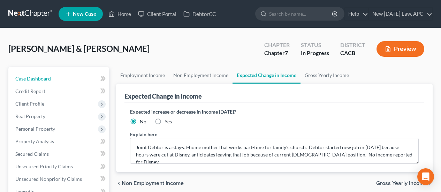
select select "6"
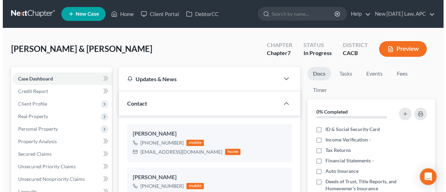
scroll to position [390, 0]
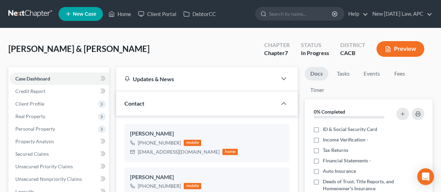
click at [388, 51] on line "button" at bounding box center [388, 51] width 2 height 0
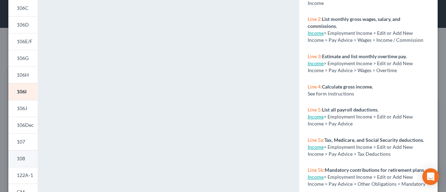
scroll to position [104, 0]
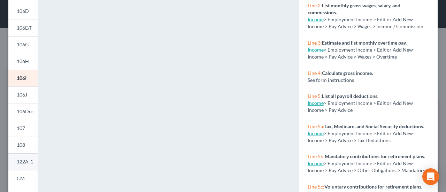
click at [26, 161] on span "122A-1" at bounding box center [25, 161] width 16 height 6
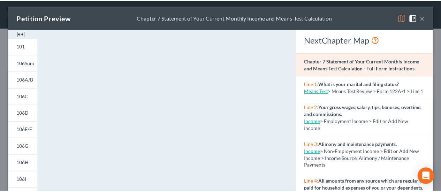
scroll to position [0, 0]
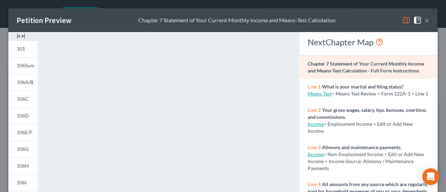
click at [424, 17] on button "×" at bounding box center [426, 20] width 5 height 8
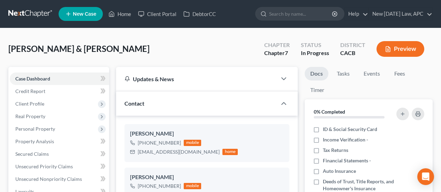
scroll to position [387, 0]
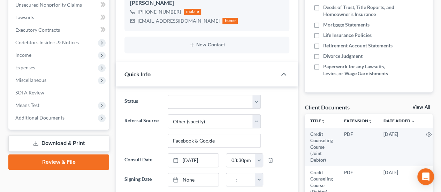
click at [66, 143] on link "Download & Print" at bounding box center [58, 143] width 101 height 16
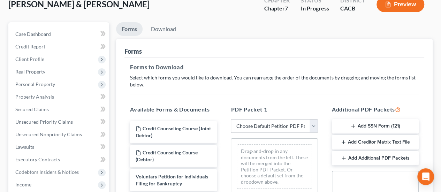
scroll to position [70, 0]
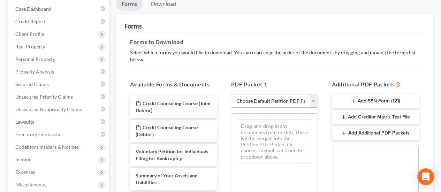
click at [271, 100] on select "Choose Default Petition PDF Packet Complete Bankruptcy Petition (all forms and …" at bounding box center [274, 101] width 87 height 14
select select "3"
click at [231, 94] on select "Choose Default Petition PDF Packet Complete Bankruptcy Petition (all forms and …" at bounding box center [274, 101] width 87 height 14
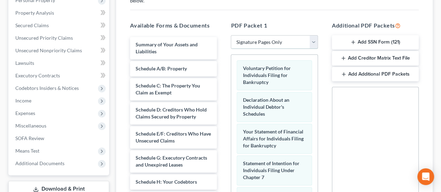
scroll to position [139, 0]
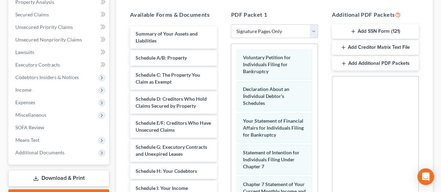
click at [355, 32] on icon "button" at bounding box center [353, 32] width 6 height 6
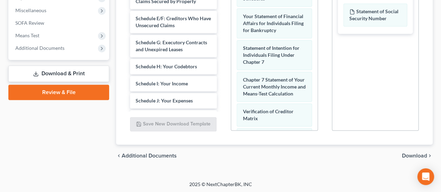
scroll to position [245, 0]
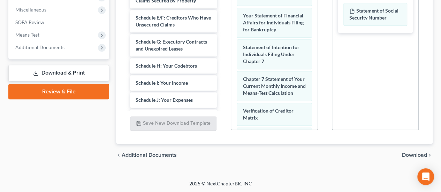
click at [412, 150] on div "chevron_left Additional Documents Download chevron_right" at bounding box center [274, 155] width 316 height 22
click at [412, 156] on span "Download" at bounding box center [414, 155] width 25 height 6
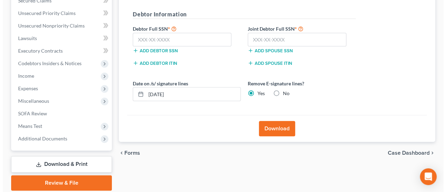
scroll to position [142, 0]
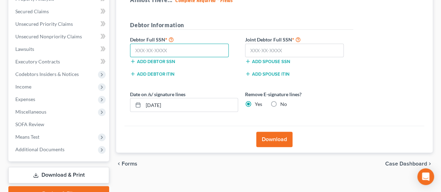
click at [169, 51] on input "text" at bounding box center [179, 51] width 99 height 14
type input "607-11-8924"
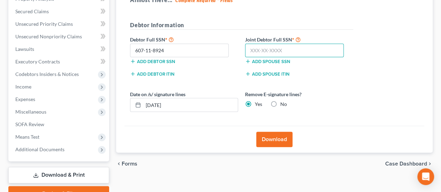
click at [257, 48] on input "text" at bounding box center [294, 51] width 99 height 14
type input "609-15-2552"
click at [271, 133] on button "Download" at bounding box center [274, 139] width 36 height 15
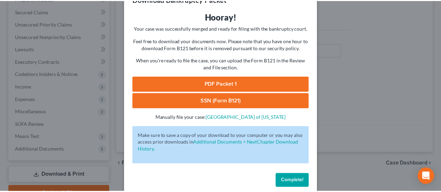
scroll to position [31, 0]
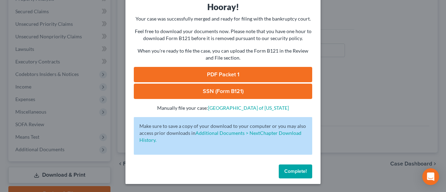
click at [247, 74] on link "PDF Packet 1" at bounding box center [223, 74] width 178 height 15
click at [235, 90] on link "SSN (Form B121)" at bounding box center [223, 91] width 178 height 15
click at [299, 168] on span "Complete!" at bounding box center [295, 171] width 22 height 6
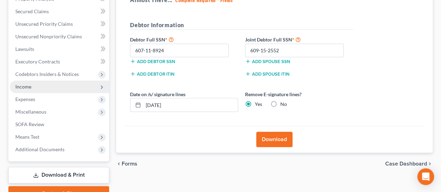
click at [38, 84] on span "Income" at bounding box center [59, 86] width 99 height 13
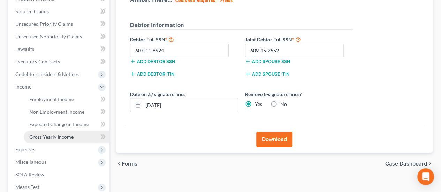
click at [47, 133] on link "Gross Yearly Income" at bounding box center [66, 137] width 85 height 13
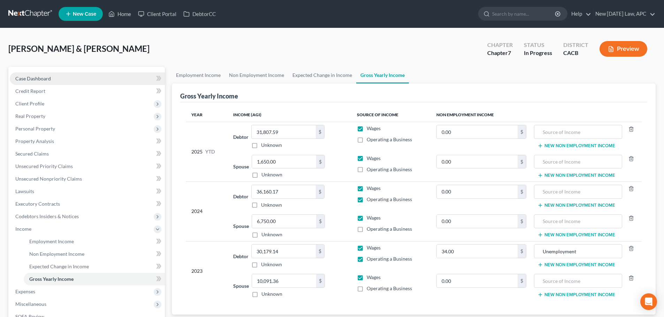
click at [57, 77] on link "Case Dashboard" at bounding box center [87, 78] width 155 height 13
select select "6"
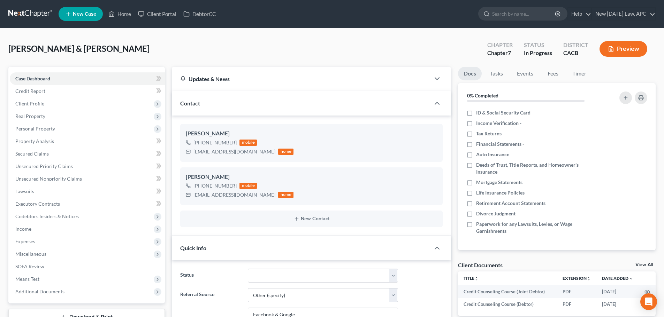
click at [446, 45] on button "Preview" at bounding box center [623, 49] width 48 height 16
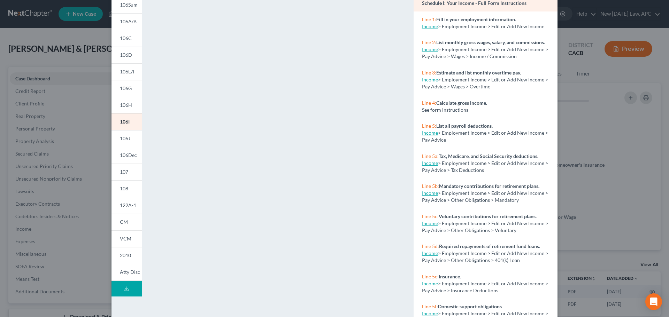
scroll to position [70, 0]
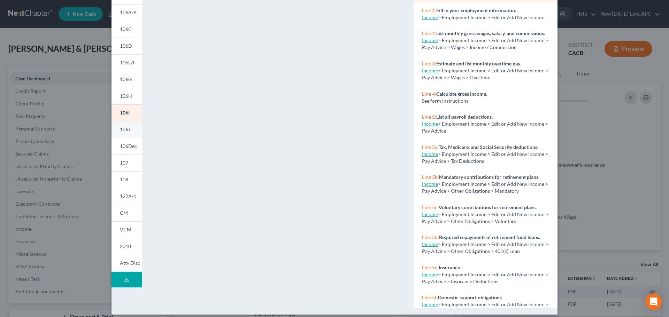
click at [128, 129] on span "106J" at bounding box center [125, 129] width 10 height 6
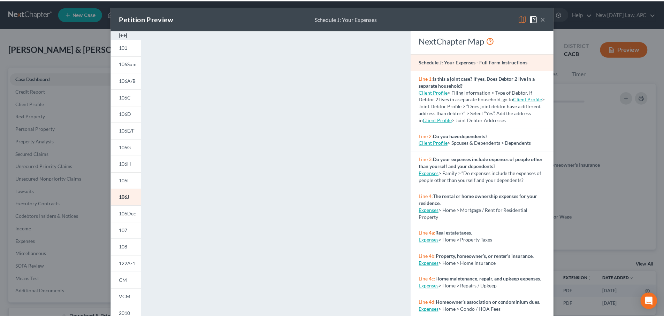
scroll to position [0, 0]
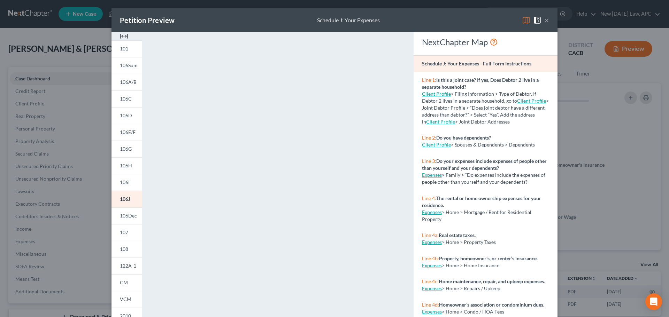
click at [446, 21] on button "×" at bounding box center [546, 20] width 5 height 8
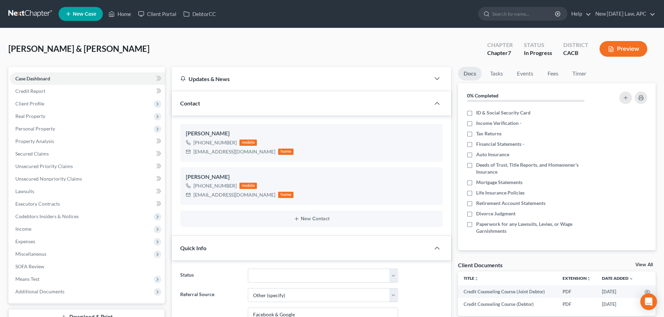
click at [21, 16] on link at bounding box center [30, 14] width 45 height 13
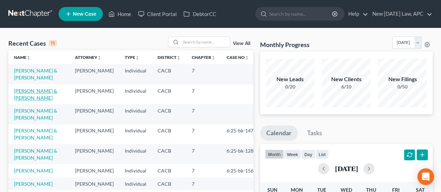
click at [37, 92] on link "[PERSON_NAME] & [PERSON_NAME]" at bounding box center [35, 94] width 43 height 13
select select "6"
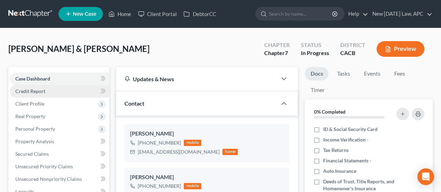
scroll to position [35, 0]
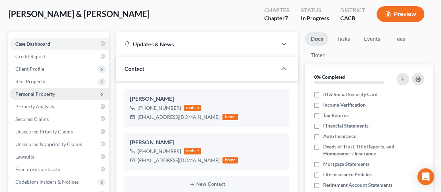
click at [38, 94] on span "Personal Property" at bounding box center [35, 94] width 40 height 6
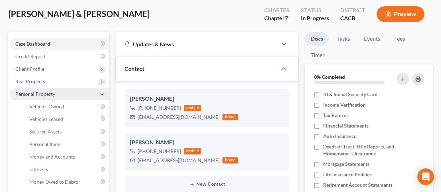
scroll to position [70, 0]
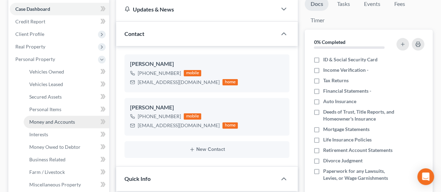
click at [49, 120] on span "Money and Accounts" at bounding box center [52, 122] width 46 height 6
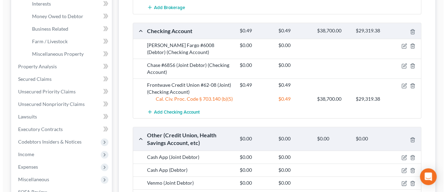
scroll to position [189, 0]
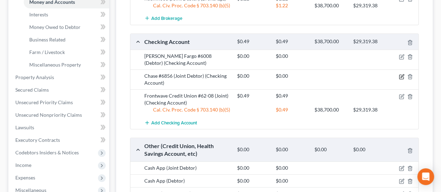
click at [400, 74] on icon "button" at bounding box center [401, 77] width 6 height 6
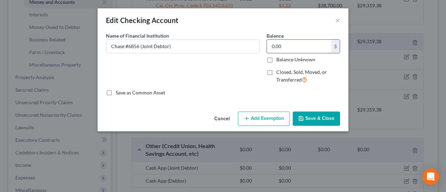
click at [297, 44] on input "0.00" at bounding box center [299, 46] width 64 height 13
type input "1.84"
click at [250, 120] on button "Add Exemption" at bounding box center [264, 118] width 52 height 15
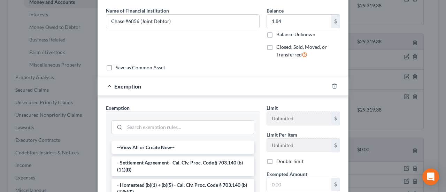
scroll to position [35, 0]
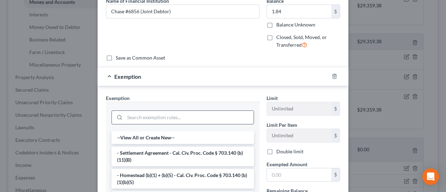
click at [148, 113] on input "search" at bounding box center [189, 117] width 129 height 13
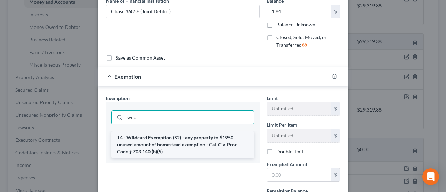
type input "wild"
click at [159, 140] on li "14 - Wildcard Exemption (S2) - any property to $1950 + unused amount of homeste…" at bounding box center [182, 144] width 142 height 26
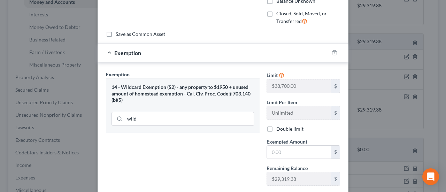
scroll to position [70, 0]
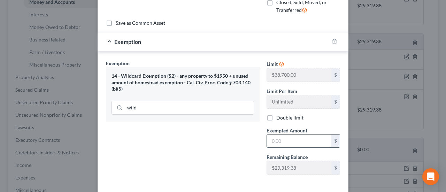
click at [277, 140] on input "text" at bounding box center [299, 140] width 64 height 13
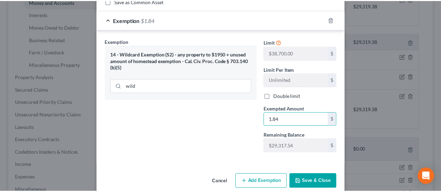
scroll to position [100, 0]
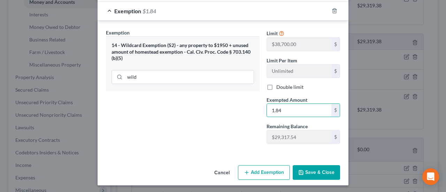
type input "1.84"
click at [312, 165] on button "Save & Close" at bounding box center [316, 172] width 47 height 15
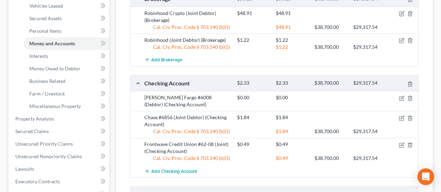
scroll to position [155, 0]
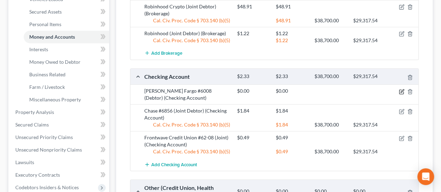
click at [401, 89] on icon "button" at bounding box center [401, 92] width 6 height 6
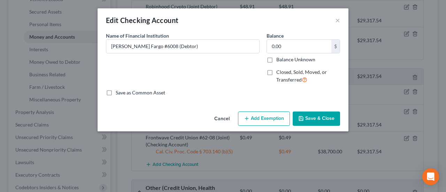
click at [229, 117] on button "Cancel" at bounding box center [222, 119] width 26 height 14
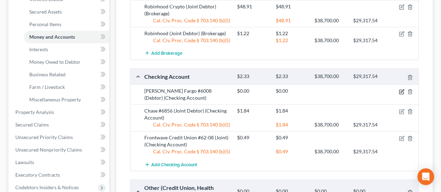
click at [401, 91] on icon "button" at bounding box center [401, 90] width 3 height 3
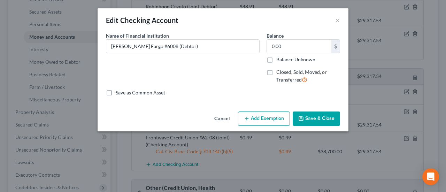
click at [321, 116] on button "Save & Close" at bounding box center [316, 118] width 47 height 15
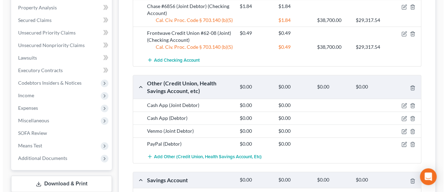
scroll to position [329, 0]
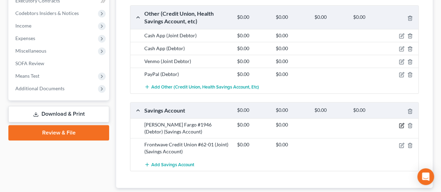
click at [402, 124] on icon "button" at bounding box center [401, 126] width 6 height 6
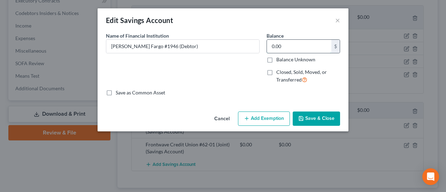
click at [313, 45] on input "0.00" at bounding box center [299, 46] width 64 height 13
type input "1.00"
click at [272, 113] on button "Add Exemption" at bounding box center [264, 118] width 52 height 15
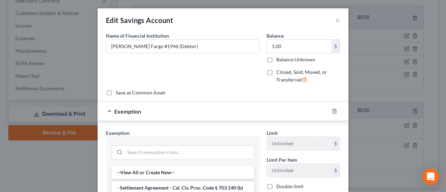
scroll to position [35, 0]
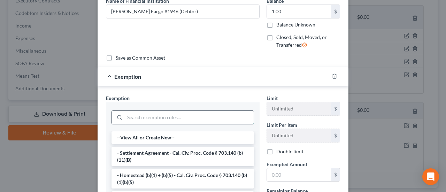
click at [166, 116] on input "search" at bounding box center [189, 117] width 129 height 13
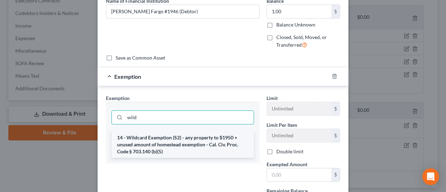
type input "wild"
click at [184, 146] on li "14 - Wildcard Exemption (S2) - any property to $1950 + unused amount of homeste…" at bounding box center [182, 144] width 142 height 26
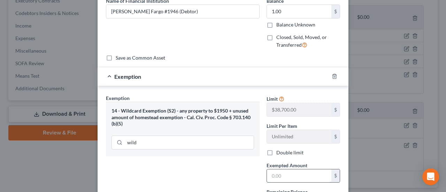
click at [286, 174] on input "text" at bounding box center [299, 175] width 64 height 13
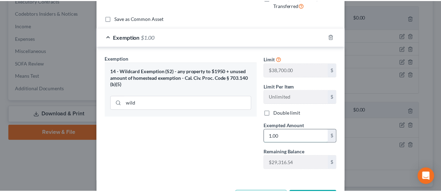
scroll to position [100, 0]
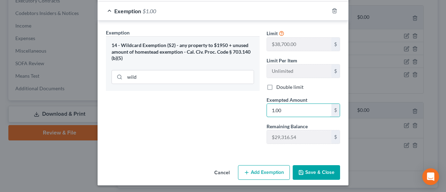
type input "1.00"
click at [320, 173] on button "Save & Close" at bounding box center [316, 172] width 47 height 15
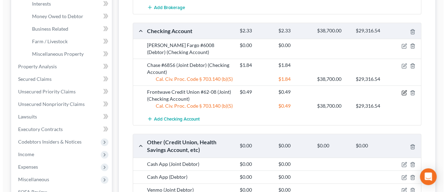
scroll to position [189, 0]
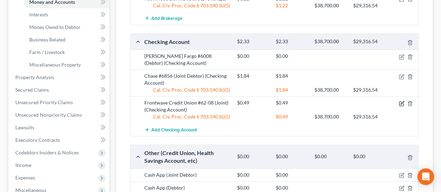
click at [401, 101] on icon "button" at bounding box center [401, 102] width 3 height 3
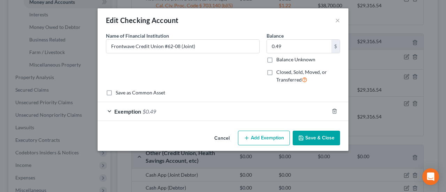
click at [203, 106] on div "Exemption $0.49" at bounding box center [213, 111] width 231 height 18
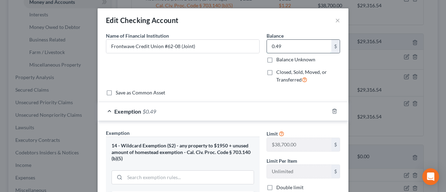
click at [296, 45] on input "0.49" at bounding box center [299, 46] width 64 height 13
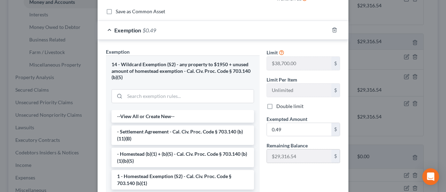
scroll to position [104, 0]
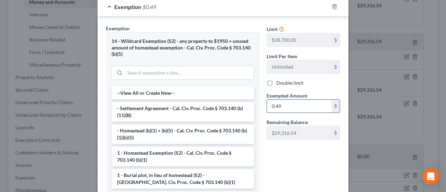
type input "416.78"
click at [286, 105] on input "0.49" at bounding box center [299, 106] width 64 height 13
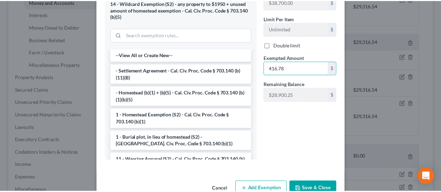
scroll to position [160, 0]
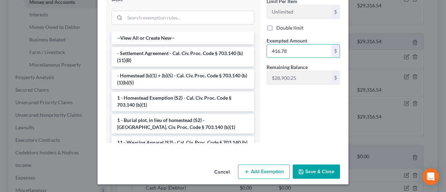
type input "416.78"
click at [305, 167] on button "Save & Close" at bounding box center [316, 171] width 47 height 15
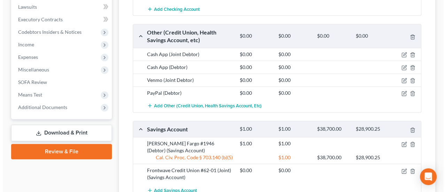
scroll to position [329, 0]
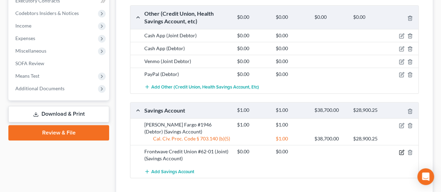
click at [399, 150] on icon "button" at bounding box center [401, 152] width 4 height 4
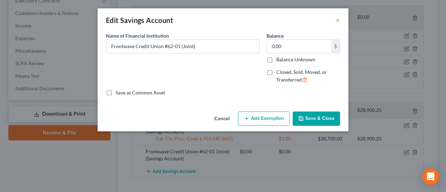
click at [252, 113] on button "Add Exemption" at bounding box center [264, 118] width 52 height 15
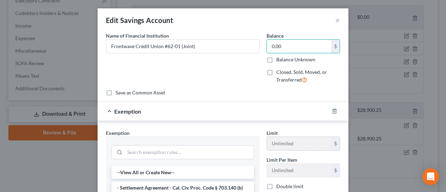
scroll to position [70, 0]
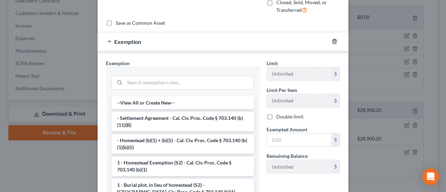
click at [334, 42] on line "button" at bounding box center [334, 41] width 0 height 1
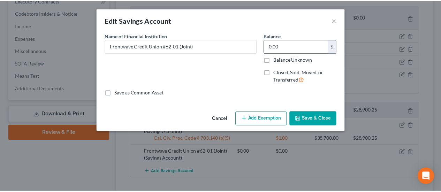
scroll to position [0, 0]
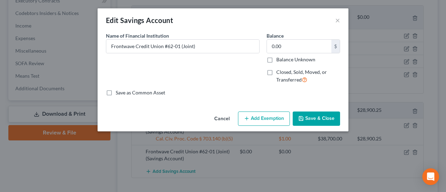
click at [317, 115] on button "Save & Close" at bounding box center [316, 118] width 47 height 15
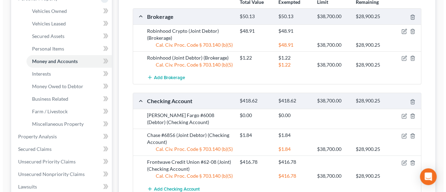
scroll to position [120, 0]
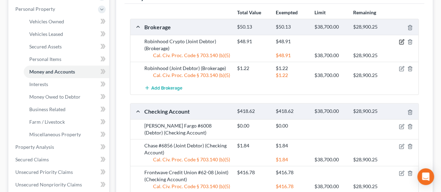
click at [402, 41] on icon "button" at bounding box center [401, 41] width 3 height 3
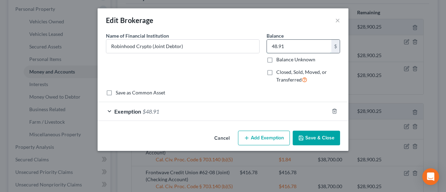
click at [297, 41] on input "48.91" at bounding box center [299, 46] width 64 height 13
type input "71.31"
click at [159, 113] on span "$48.91" at bounding box center [150, 111] width 17 height 7
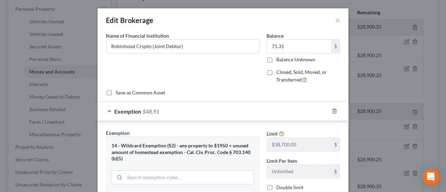
scroll to position [35, 0]
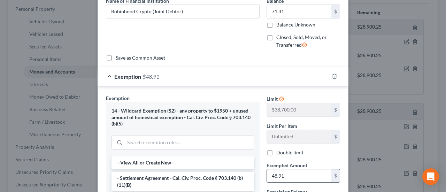
click at [295, 178] on input "48.91" at bounding box center [299, 175] width 64 height 13
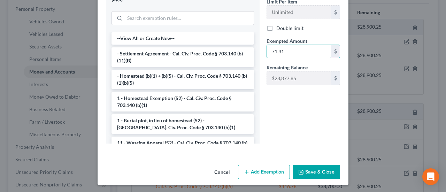
scroll to position [160, 0]
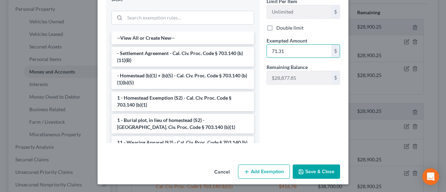
type input "71.31"
click at [322, 168] on button "Save & Close" at bounding box center [316, 171] width 47 height 15
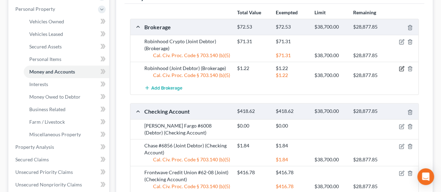
click at [402, 67] on icon "button" at bounding box center [401, 68] width 3 height 3
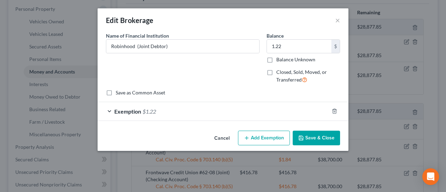
click at [231, 114] on div "Exemption $1.22" at bounding box center [213, 111] width 231 height 18
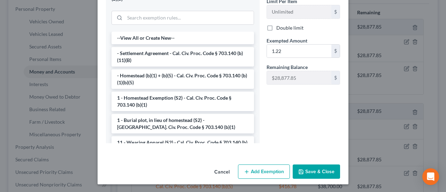
click at [308, 166] on button "Save & Close" at bounding box center [316, 171] width 47 height 15
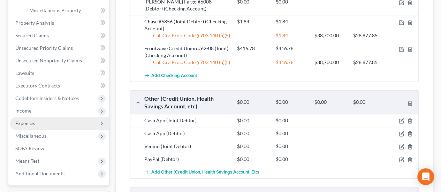
scroll to position [348, 0]
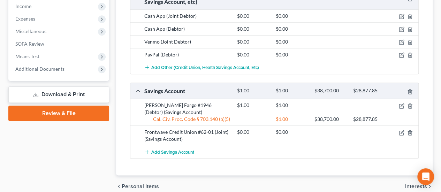
click at [68, 92] on link "Download & Print" at bounding box center [58, 94] width 101 height 16
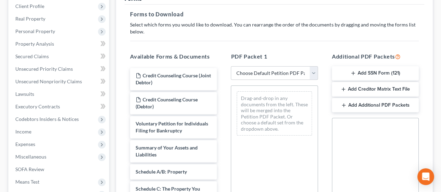
scroll to position [104, 0]
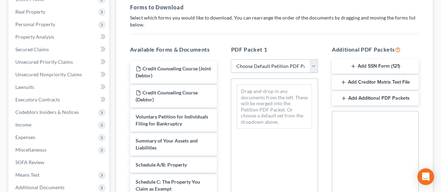
click at [302, 69] on select "Choose Default Petition PDF Packet Complete Bankruptcy Petition (all forms and …" at bounding box center [274, 66] width 87 height 14
select select "0"
click at [231, 59] on select "Choose Default Petition PDF Packet Complete Bankruptcy Petition (all forms and …" at bounding box center [274, 66] width 87 height 14
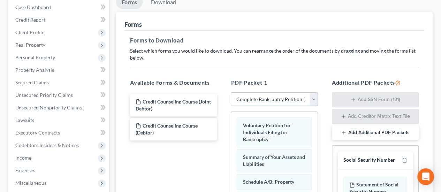
scroll to position [35, 0]
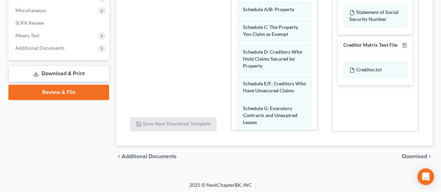
click at [407, 155] on span "Download" at bounding box center [414, 157] width 25 height 6
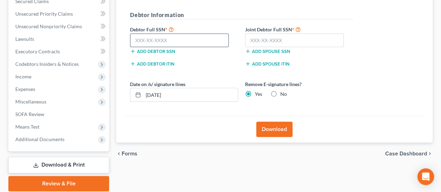
scroll to position [142, 0]
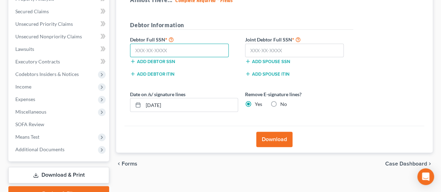
click at [211, 48] on input "text" at bounding box center [179, 51] width 99 height 14
type input "604-26-6502"
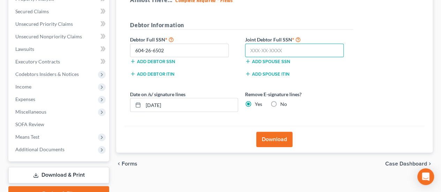
click at [268, 49] on input "text" at bounding box center [294, 51] width 99 height 14
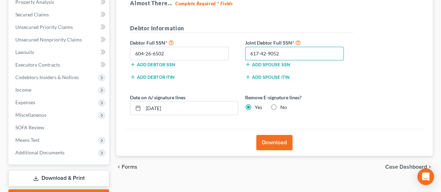
type input "617-42-9052"
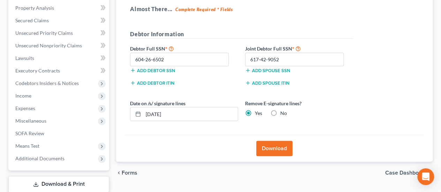
click at [273, 140] on div "Download" at bounding box center [274, 148] width 300 height 27
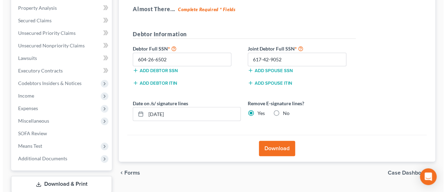
scroll to position [108, 0]
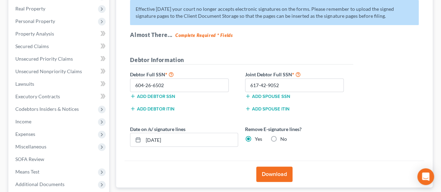
click at [279, 170] on button "Download" at bounding box center [274, 174] width 36 height 15
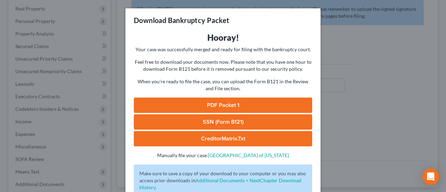
click at [272, 103] on link "PDF Packet 1" at bounding box center [223, 105] width 178 height 15
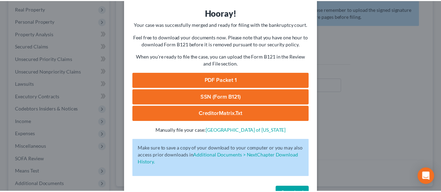
scroll to position [47, 0]
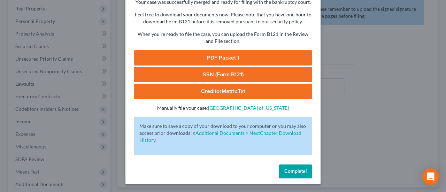
click at [289, 169] on span "Complete!" at bounding box center [295, 171] width 22 height 6
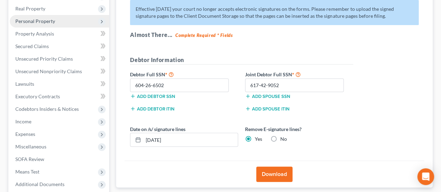
click at [46, 21] on span "Personal Property" at bounding box center [35, 21] width 40 height 6
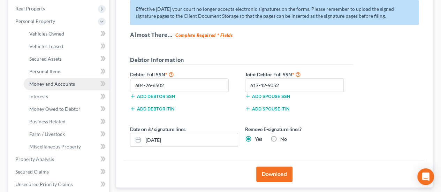
click at [51, 85] on span "Money and Accounts" at bounding box center [52, 84] width 46 height 6
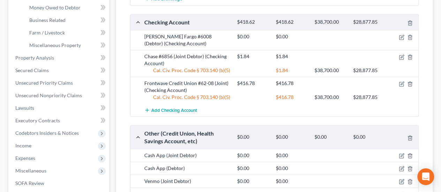
scroll to position [279, 0]
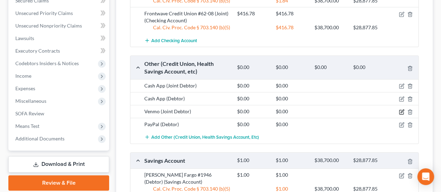
click at [402, 109] on icon "button" at bounding box center [401, 112] width 6 height 6
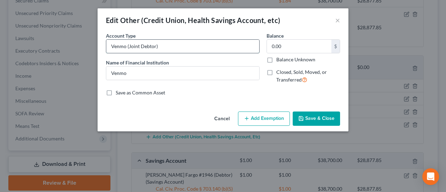
drag, startPoint x: 165, startPoint y: 45, endPoint x: 126, endPoint y: 45, distance: 39.0
click at [126, 45] on input "Venmo (Joint Debtor)" at bounding box center [182, 46] width 153 height 13
click at [134, 75] on input "Venmo" at bounding box center [182, 73] width 153 height 13
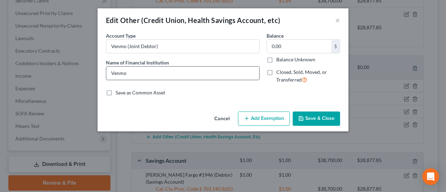
paste input "(Joint Debtor)"
type input "Venmo (Joint Debtor)"
click at [304, 114] on button "Save & Close" at bounding box center [316, 118] width 47 height 15
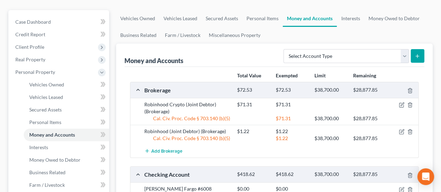
scroll to position [0, 0]
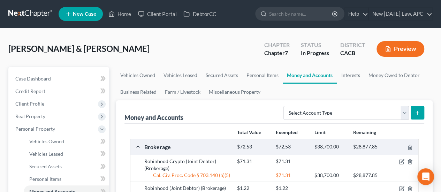
click at [351, 78] on link "Interests" at bounding box center [349, 75] width 27 height 17
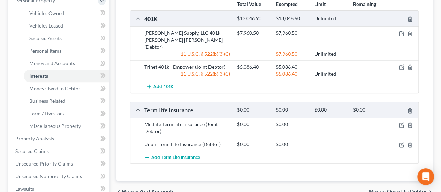
scroll to position [139, 0]
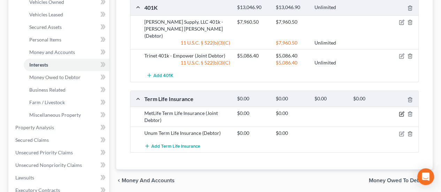
click at [401, 112] on icon "button" at bounding box center [401, 114] width 4 height 4
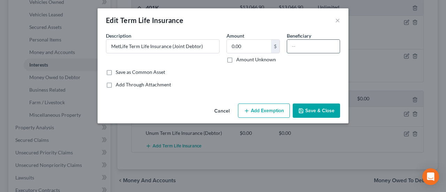
click at [304, 47] on input "text" at bounding box center [313, 46] width 53 height 13
type input "Spouse"
click at [322, 109] on button "Save & Close" at bounding box center [316, 110] width 47 height 15
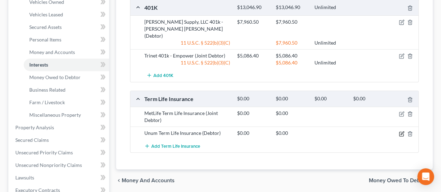
click at [399, 131] on icon "button" at bounding box center [401, 134] width 6 height 6
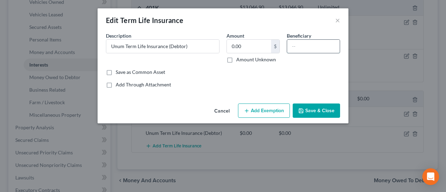
click at [306, 47] on input "text" at bounding box center [313, 46] width 53 height 13
type input "Spouse"
click at [310, 110] on button "Save & Close" at bounding box center [316, 110] width 47 height 15
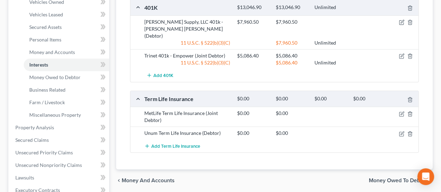
scroll to position [35, 0]
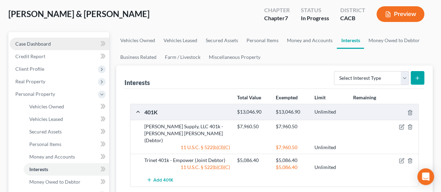
click at [59, 42] on link "Case Dashboard" at bounding box center [59, 44] width 99 height 13
select select "6"
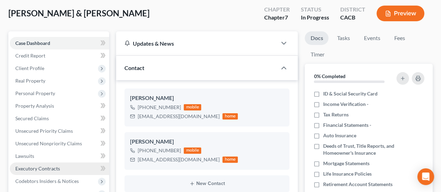
scroll to position [70, 0]
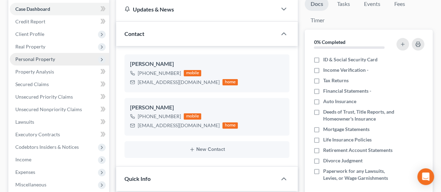
click at [44, 62] on span "Personal Property" at bounding box center [59, 59] width 99 height 13
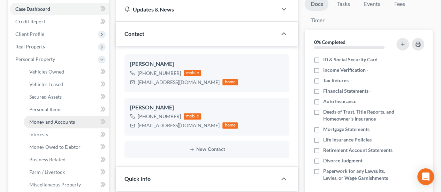
click at [62, 118] on link "Money and Accounts" at bounding box center [66, 122] width 85 height 13
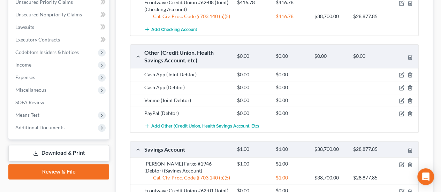
scroll to position [313, 0]
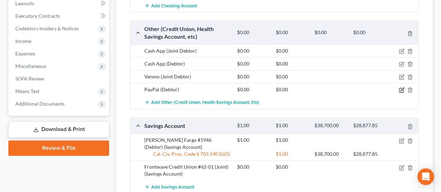
click at [400, 88] on icon "button" at bounding box center [401, 90] width 6 height 6
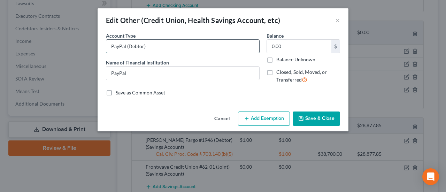
click at [179, 48] on input "PayPal (Debtor)" at bounding box center [182, 46] width 153 height 13
click at [221, 119] on button "Cancel" at bounding box center [222, 119] width 26 height 14
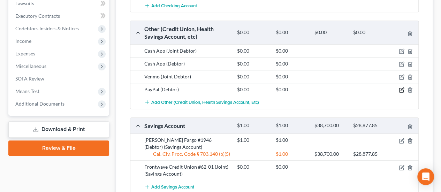
click at [400, 89] on icon "button" at bounding box center [401, 89] width 3 height 3
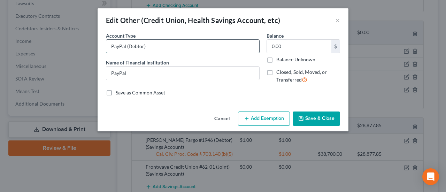
drag, startPoint x: 163, startPoint y: 42, endPoint x: 126, endPoint y: 47, distance: 37.6
click at [126, 47] on input "PayPal (Debtor)" at bounding box center [182, 46] width 153 height 13
click at [228, 123] on button "Cancel" at bounding box center [222, 119] width 26 height 14
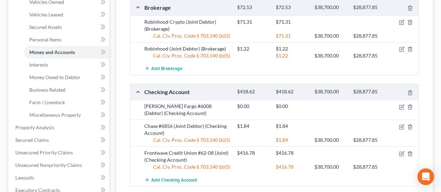
scroll to position [244, 0]
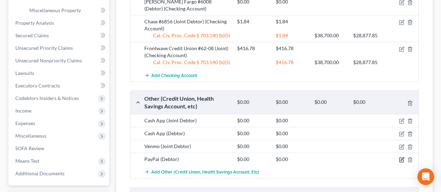
click at [401, 160] on icon "button" at bounding box center [401, 160] width 4 height 4
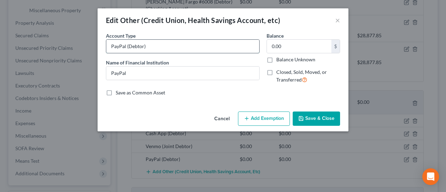
click at [127, 46] on input "PayPal (Debtor)" at bounding box center [182, 46] width 153 height 13
drag, startPoint x: 168, startPoint y: 42, endPoint x: 126, endPoint y: 42, distance: 42.1
click at [126, 42] on input "PayPal (Joint Debtor)" at bounding box center [182, 46] width 153 height 13
type input "PayPal (Joint Debtor)"
click at [133, 79] on div "Account Type PayPal (Joint Debtor) Name of Financial Institution * PayPal" at bounding box center [182, 60] width 161 height 57
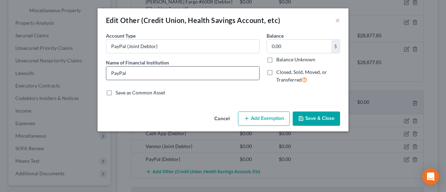
click at [133, 70] on input "PayPal" at bounding box center [182, 73] width 153 height 13
paste input "(Joint Debtor)"
type input "PayPal (Joint Debtor)"
click at [317, 119] on button "Save & Close" at bounding box center [316, 118] width 47 height 15
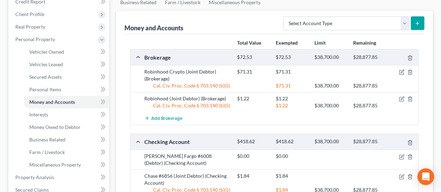
scroll to position [0, 0]
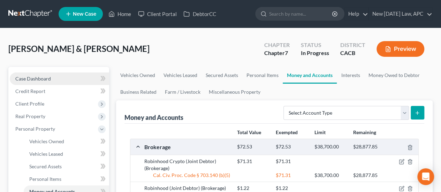
click at [24, 75] on link "Case Dashboard" at bounding box center [59, 78] width 99 height 13
select select "6"
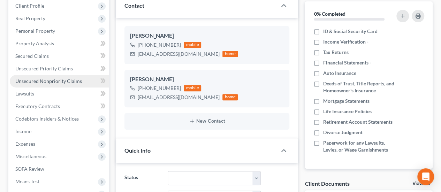
scroll to position [104, 0]
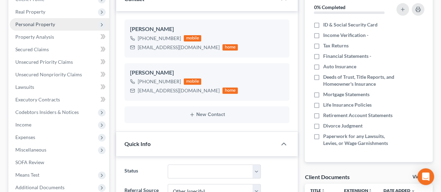
click at [45, 23] on span "Personal Property" at bounding box center [35, 24] width 40 height 6
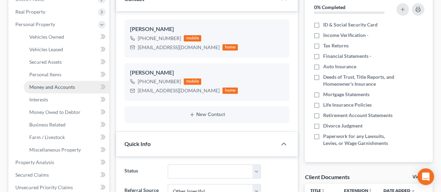
click at [65, 88] on span "Money and Accounts" at bounding box center [52, 87] width 46 height 6
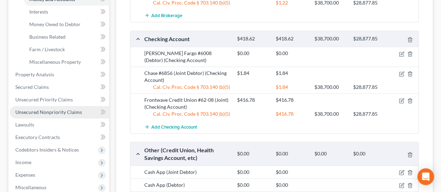
scroll to position [203, 0]
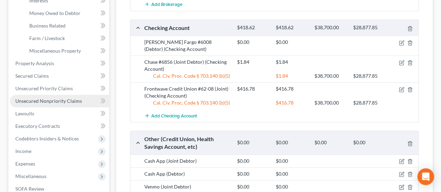
click at [63, 101] on span "Unsecured Nonpriority Claims" at bounding box center [48, 101] width 67 height 6
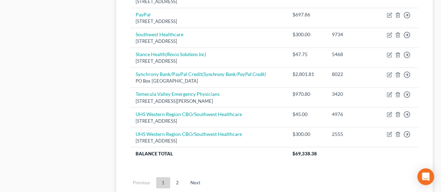
scroll to position [592, 0]
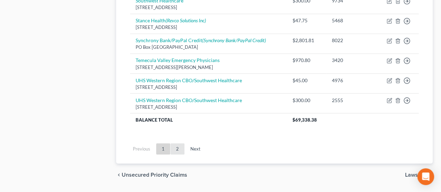
click at [179, 143] on link "2" at bounding box center [177, 148] width 14 height 11
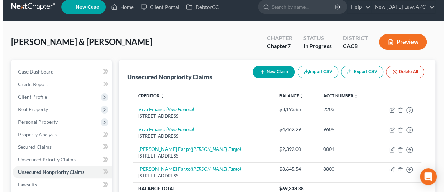
scroll to position [0, 0]
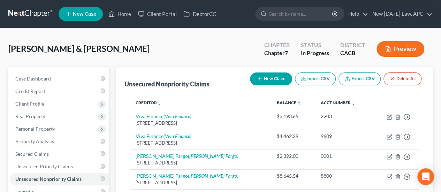
click at [260, 75] on button "New Claim" at bounding box center [271, 78] width 42 height 13
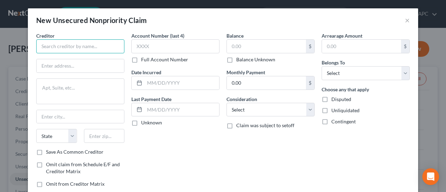
click at [80, 43] on input "text" at bounding box center [80, 46] width 88 height 14
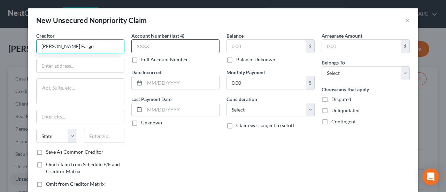
type input "[PERSON_NAME] Fargo"
click at [144, 53] on input "text" at bounding box center [175, 46] width 88 height 14
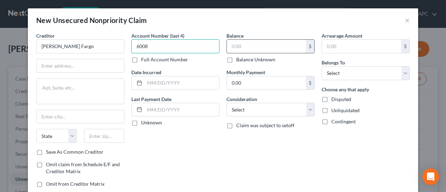
type input "6008"
click at [233, 49] on input "text" at bounding box center [266, 46] width 79 height 13
type input "684.90"
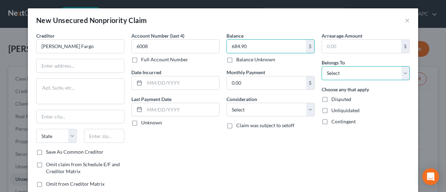
click at [328, 70] on select "Select Debtor 1 Only Debtor 2 Only Debtor 1 And Debtor 2 Only At Least One Of T…" at bounding box center [366, 73] width 88 height 14
select select "4"
click at [322, 66] on select "Select Debtor 1 Only Debtor 2 Only Debtor 1 And Debtor 2 Only At Least One Of T…" at bounding box center [366, 73] width 88 height 14
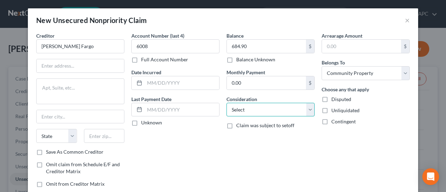
click at [251, 108] on select "Select Cable / Satellite Services Collection Agency Credit Card Debt Debt Couns…" at bounding box center [270, 110] width 88 height 14
select select "15"
click at [226, 103] on select "Select Cable / Satellite Services Collection Agency Credit Card Debt Debt Couns…" at bounding box center [270, 110] width 88 height 14
click at [162, 86] on input "text" at bounding box center [182, 82] width 75 height 13
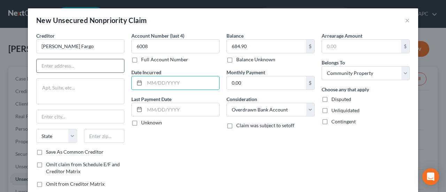
click at [76, 69] on input "text" at bounding box center [80, 65] width 87 height 13
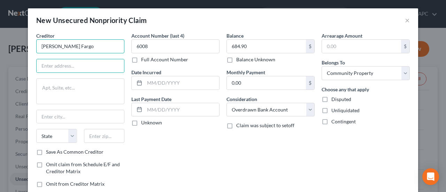
click at [69, 47] on input "[PERSON_NAME] Fargo" at bounding box center [80, 46] width 88 height 14
type input "[PERSON_NAME] Fargo"
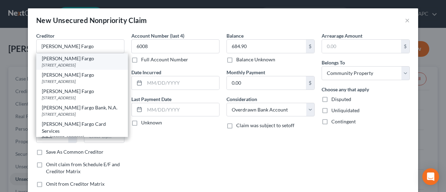
click at [73, 66] on div "[STREET_ADDRESS]" at bounding box center [82, 65] width 80 height 6
type input "PO Box 393"
type input "[GEOGRAPHIC_DATA]"
select select "24"
type input "55480"
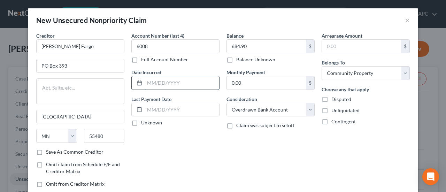
click at [158, 83] on input "text" at bounding box center [182, 82] width 75 height 13
type input "[DATE]"
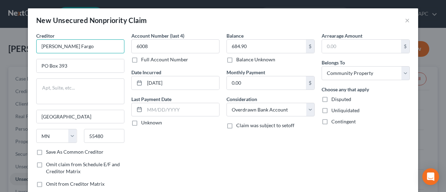
click at [72, 49] on input "[PERSON_NAME] Fargo" at bounding box center [80, 46] width 88 height 14
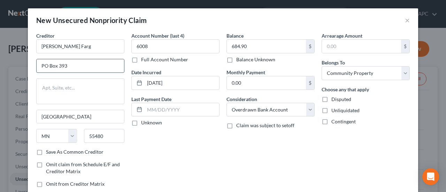
click at [89, 62] on input "PO Box 393" at bounding box center [80, 65] width 87 height 13
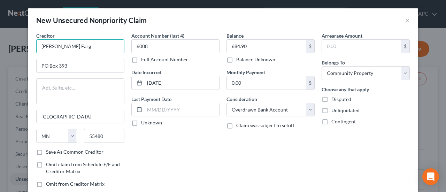
click at [76, 46] on input "[PERSON_NAME] Farg" at bounding box center [80, 46] width 88 height 14
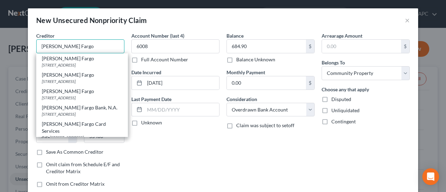
type input "[PERSON_NAME] Fargo"
click at [77, 63] on div "[STREET_ADDRESS]" at bounding box center [82, 65] width 80 height 6
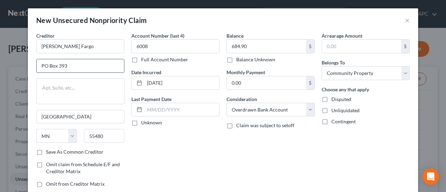
click at [74, 67] on input "PO Box 393" at bounding box center [80, 65] width 87 height 13
paste input ". O. Box [GEOGRAPHIC_DATA] 97228-6995"
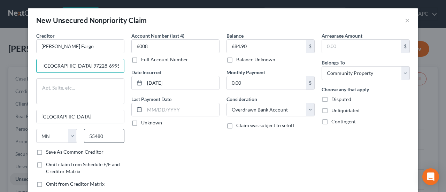
type input "P. O. [GEOGRAPHIC_DATA] 97228-6995"
click at [103, 137] on input "55480" at bounding box center [104, 136] width 41 height 14
click at [105, 65] on input "P. O. [GEOGRAPHIC_DATA] 97228-6995" at bounding box center [80, 65] width 87 height 13
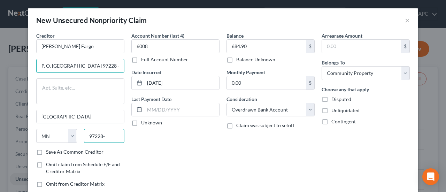
click at [107, 136] on input "97228-" at bounding box center [104, 136] width 41 height 14
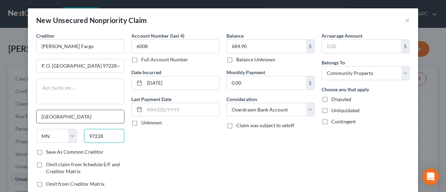
type input "97228"
click at [100, 112] on input "[GEOGRAPHIC_DATA]" at bounding box center [80, 116] width 87 height 13
type input "[GEOGRAPHIC_DATA]"
select select "38"
click at [104, 138] on input "97228" at bounding box center [104, 136] width 41 height 14
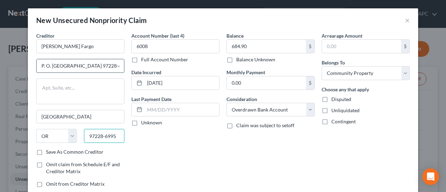
type input "97228-6995"
drag, startPoint x: 72, startPoint y: 63, endPoint x: 129, endPoint y: 67, distance: 56.6
click at [129, 67] on div "Creditor * [PERSON_NAME] Fargo P. O. [GEOGRAPHIC_DATA]-6995 [GEOGRAPHIC_DATA][U…" at bounding box center [223, 112] width 380 height 161
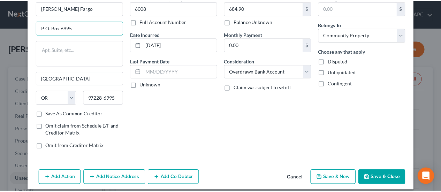
scroll to position [45, 0]
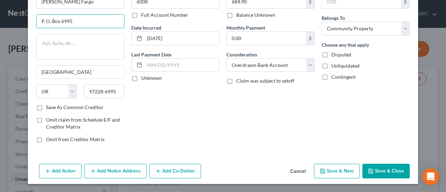
type input "P. O. Box 6995"
click at [370, 168] on icon "button" at bounding box center [371, 171] width 6 height 6
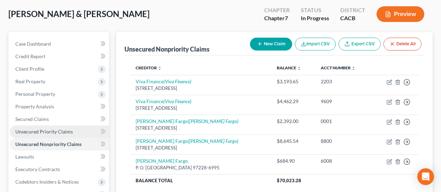
scroll to position [70, 0]
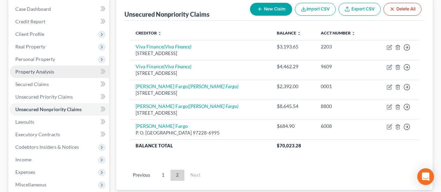
click at [45, 70] on span "Property Analysis" at bounding box center [34, 72] width 39 height 6
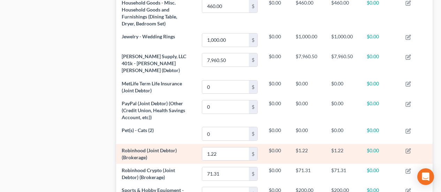
scroll to position [201, 0]
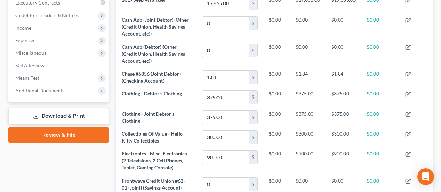
click at [64, 116] on link "Download & Print" at bounding box center [58, 116] width 101 height 16
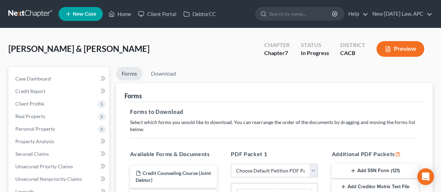
click at [285, 168] on select "Choose Default Petition PDF Packet Complete Bankruptcy Petition (all forms and …" at bounding box center [274, 171] width 87 height 14
select select "0"
click at [231, 164] on select "Choose Default Petition PDF Packet Complete Bankruptcy Petition (all forms and …" at bounding box center [274, 171] width 87 height 14
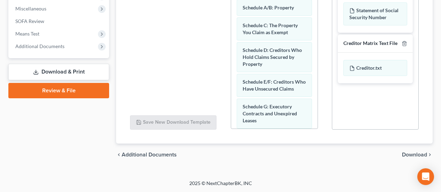
click at [415, 154] on span "Download" at bounding box center [414, 155] width 25 height 6
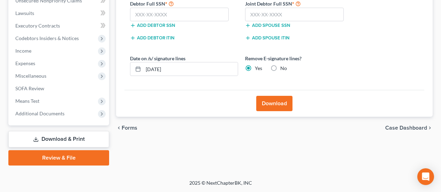
scroll to position [178, 0]
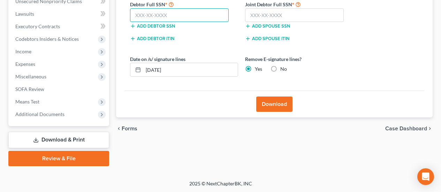
click at [182, 12] on input "text" at bounding box center [179, 15] width 99 height 14
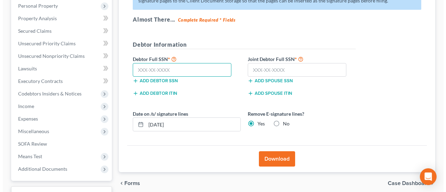
scroll to position [108, 0]
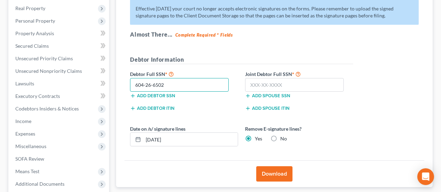
type input "604-26-6502"
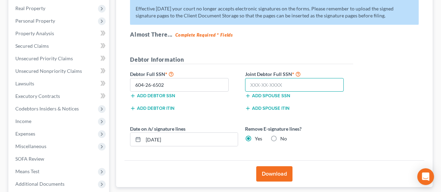
click at [254, 82] on input "text" at bounding box center [294, 85] width 99 height 14
type input "617-42-9052"
click at [275, 172] on button "Download" at bounding box center [274, 173] width 36 height 15
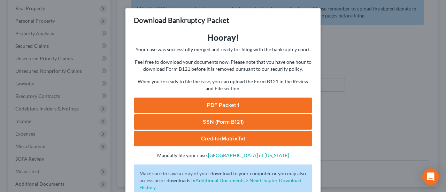
click at [241, 109] on link "PDF Packet 1" at bounding box center [223, 105] width 178 height 15
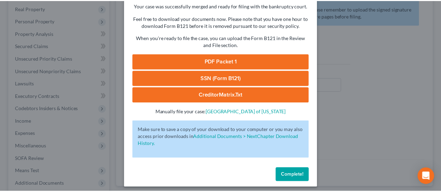
scroll to position [47, 0]
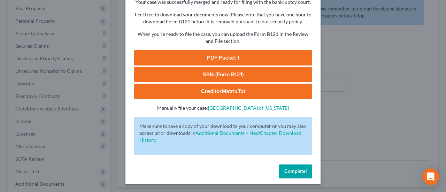
click at [291, 176] on button "Complete!" at bounding box center [295, 171] width 33 height 14
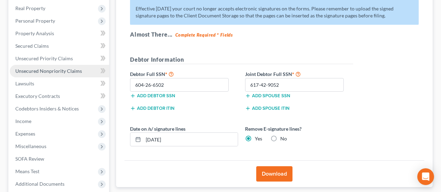
click at [47, 71] on span "Unsecured Nonpriority Claims" at bounding box center [48, 71] width 67 height 6
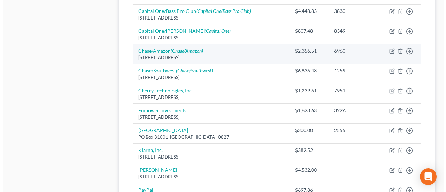
scroll to position [453, 0]
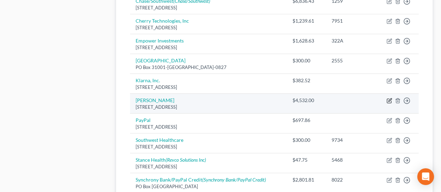
click at [386, 102] on icon "button" at bounding box center [389, 101] width 6 height 6
select select "4"
select select "10"
select select "4"
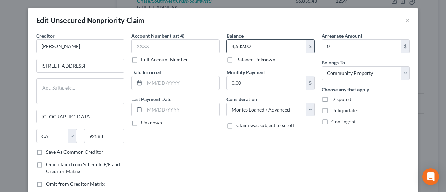
click at [257, 46] on input "4,532.00" at bounding box center [266, 46] width 79 height 13
click at [231, 45] on input "4,532.00" at bounding box center [266, 46] width 79 height 13
click at [235, 47] on input "4,532.00" at bounding box center [266, 46] width 79 height 13
drag, startPoint x: 267, startPoint y: 45, endPoint x: 224, endPoint y: 45, distance: 42.5
click at [227, 45] on input "432.00" at bounding box center [266, 46] width 79 height 13
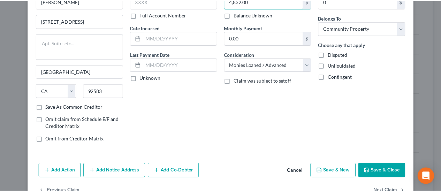
scroll to position [65, 0]
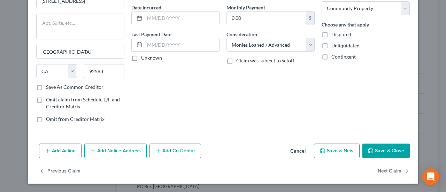
type input "4,832.00"
click at [368, 149] on icon "button" at bounding box center [371, 151] width 6 height 6
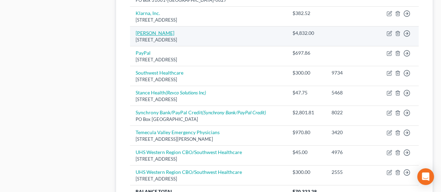
scroll to position [557, 0]
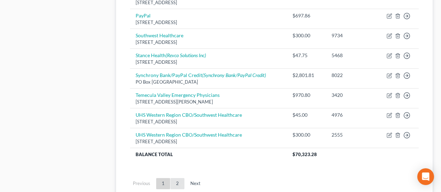
click at [178, 182] on link "2" at bounding box center [177, 183] width 14 height 11
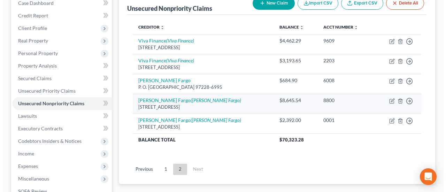
scroll to position [73, 0]
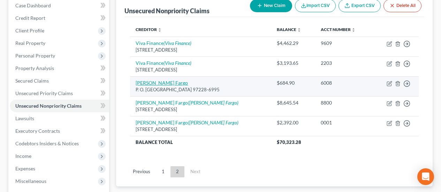
click at [155, 84] on link "Wells Fargo" at bounding box center [162, 83] width 52 height 6
select select "38"
select select "15"
select select "4"
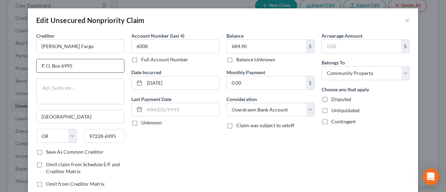
click at [50, 65] on input "P. O. Box 6995" at bounding box center [80, 65] width 87 height 13
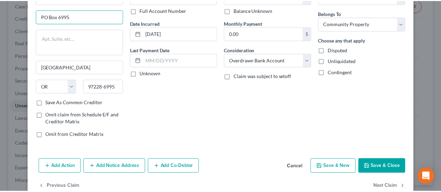
scroll to position [65, 0]
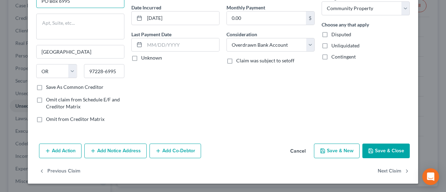
type input "PO Box 6995"
click at [370, 150] on icon "button" at bounding box center [371, 151] width 6 height 6
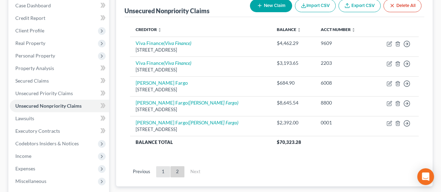
click at [163, 166] on link "1" at bounding box center [163, 171] width 14 height 11
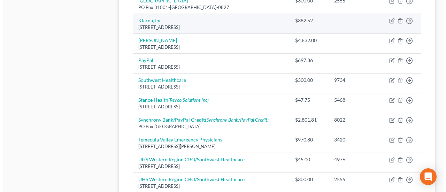
scroll to position [526, 0]
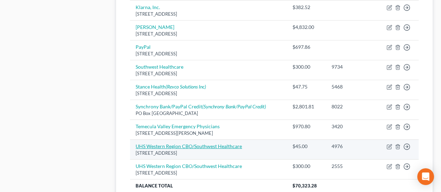
click at [168, 147] on link "UHS Western Region CBO/Southwest Healthcare" at bounding box center [189, 146] width 106 height 6
select select "31"
select select "9"
select select "4"
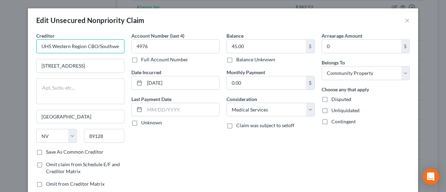
drag, startPoint x: 35, startPoint y: 42, endPoint x: 98, endPoint y: 46, distance: 63.5
click at [98, 46] on input "UHS Western Region CBO/Southwest Healthcare" at bounding box center [80, 46] width 88 height 14
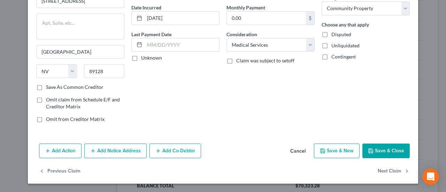
click at [369, 150] on icon "button" at bounding box center [371, 151] width 4 height 4
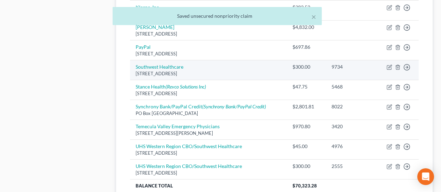
click at [176, 63] on td "Southwest Healthcare 2700 Fire Mesa Street, Las Vegas, NV 89128" at bounding box center [208, 70] width 156 height 20
click at [176, 66] on link "Southwest Healthcare" at bounding box center [160, 67] width 48 height 6
select select "31"
select select "9"
select select "4"
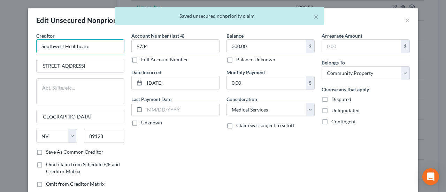
click at [36, 49] on input "Southwest Healthcare" at bounding box center [80, 46] width 88 height 14
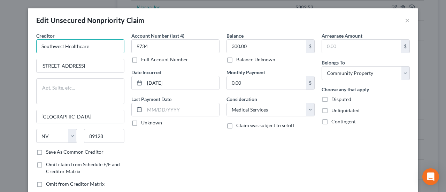
paste input "UHS Western Region CBO/"
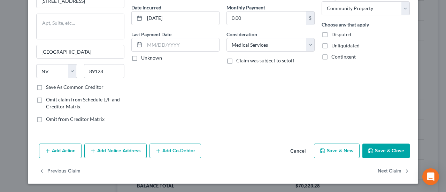
type input "UHS Western Region CBO/Southwest Healthcare"
click at [387, 146] on button "Save & Close" at bounding box center [385, 151] width 47 height 15
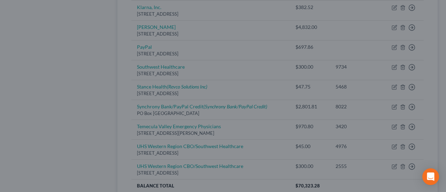
type input "0"
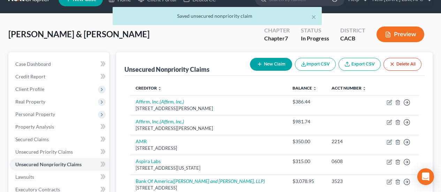
scroll to position [3, 0]
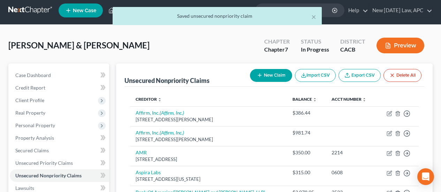
click at [408, 49] on button "Preview" at bounding box center [400, 46] width 48 height 16
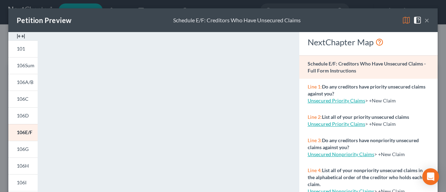
click at [418, 16] on div "Petition Preview Schedule E/F: Creditors Who Have Unsecured Claims ×" at bounding box center [222, 20] width 429 height 24
click at [424, 20] on button "×" at bounding box center [426, 20] width 5 height 8
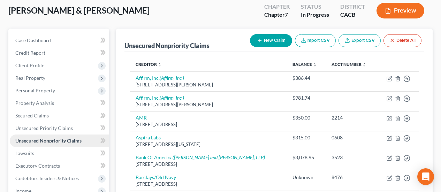
scroll to position [73, 0]
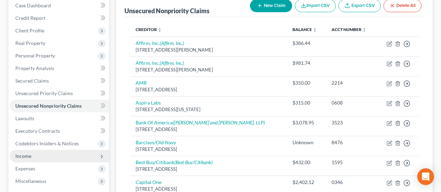
click at [38, 154] on span "Income" at bounding box center [59, 156] width 99 height 13
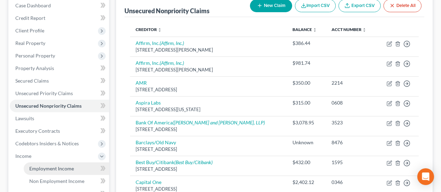
click at [46, 169] on span "Employment Income" at bounding box center [51, 168] width 45 height 6
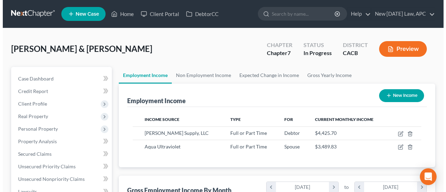
scroll to position [125, 176]
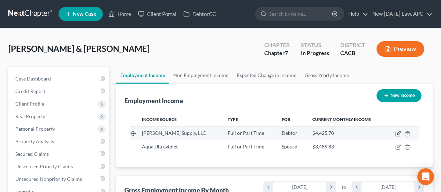
click at [396, 134] on icon "button" at bounding box center [398, 134] width 6 height 6
select select "0"
select select "38"
select select "2"
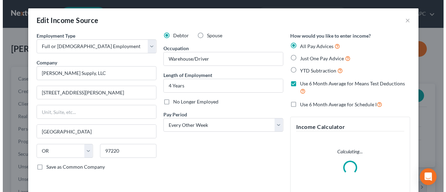
scroll to position [125, 179]
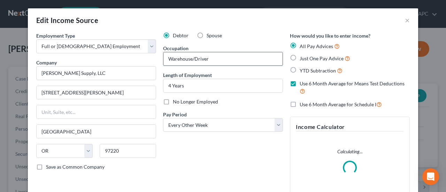
click at [190, 59] on input "Warehouse/Driver" at bounding box center [222, 58] width 119 height 13
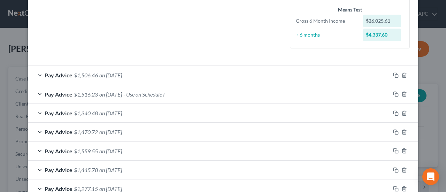
scroll to position [174, 0]
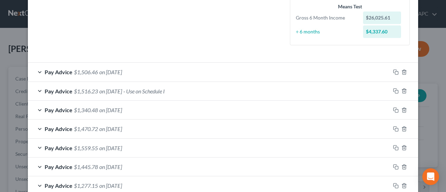
type input "Warehouse Driver"
click at [165, 73] on div "Pay Advice $1,506.46 on 08/08/2025" at bounding box center [209, 72] width 362 height 18
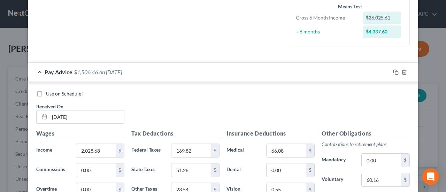
click at [165, 73] on div "Pay Advice $1,506.46 on 08/08/2025" at bounding box center [209, 72] width 362 height 18
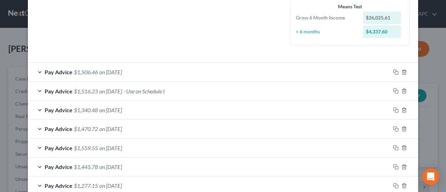
click at [115, 94] on div "Pay Advice $1,516.23 on 07/25/2025 - Use on Schedule I" at bounding box center [209, 91] width 362 height 18
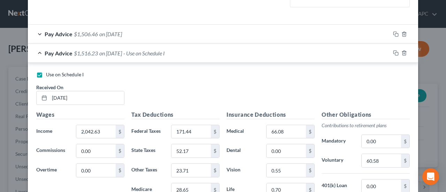
scroll to position [209, 0]
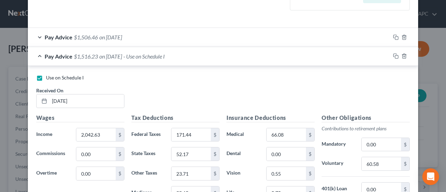
click at [195, 55] on div "Pay Advice $1,516.23 on 07/25/2025 - Use on Schedule I" at bounding box center [209, 56] width 362 height 18
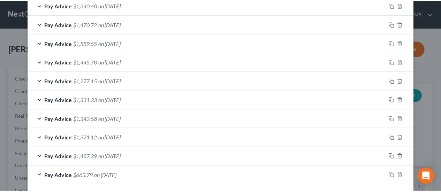
scroll to position [424, 0]
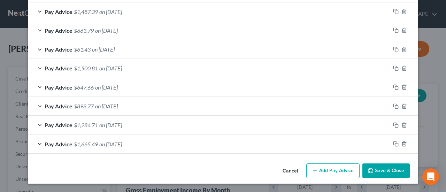
click at [385, 168] on button "Save & Close" at bounding box center [385, 170] width 47 height 15
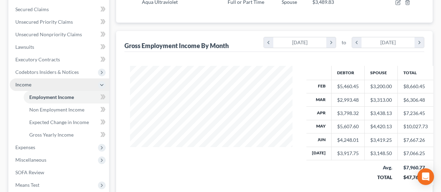
scroll to position [174, 0]
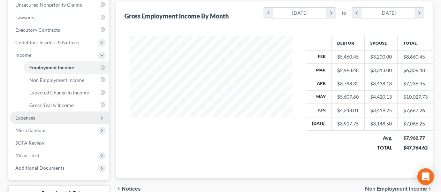
click at [37, 118] on span "Expenses" at bounding box center [59, 117] width 99 height 13
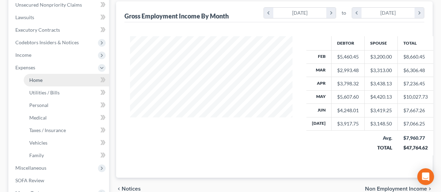
click at [42, 82] on link "Home" at bounding box center [66, 80] width 85 height 13
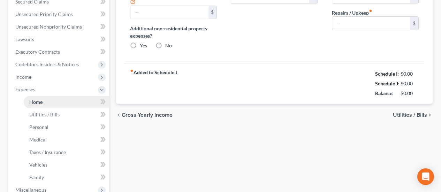
type input "2,550.00"
type input "0.00"
radio input "true"
type input "0.00"
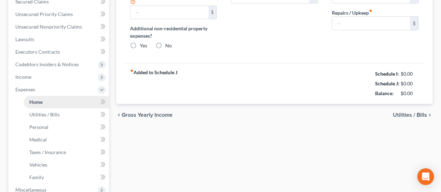
type input "0.00"
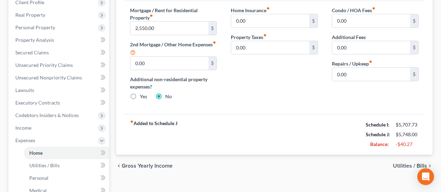
scroll to position [104, 0]
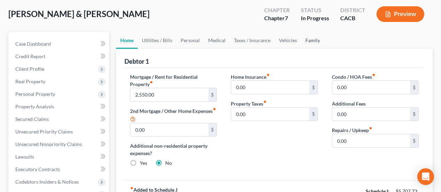
click at [308, 39] on link "Family" at bounding box center [312, 40] width 23 height 17
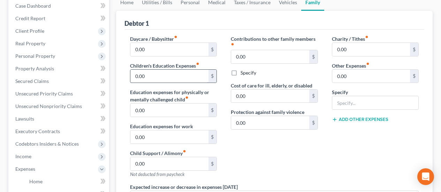
scroll to position [70, 0]
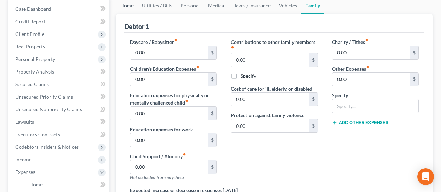
click at [123, 8] on link "Home" at bounding box center [127, 5] width 22 height 17
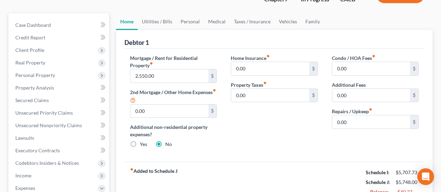
scroll to position [35, 0]
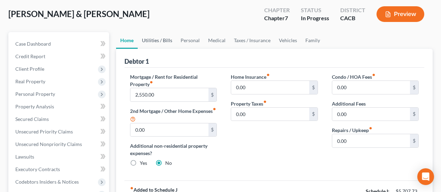
click at [152, 42] on link "Utilities / Bills" at bounding box center [157, 40] width 39 height 17
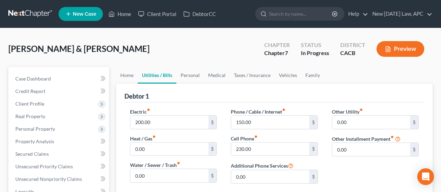
scroll to position [35, 0]
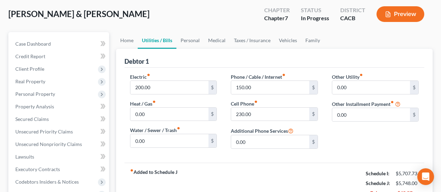
click at [196, 31] on div "Ward, David & Leslye Upgraded Chapter Chapter 7 Status In Progress District CAC…" at bounding box center [220, 17] width 424 height 30
click at [190, 40] on link "Personal" at bounding box center [190, 40] width 28 height 17
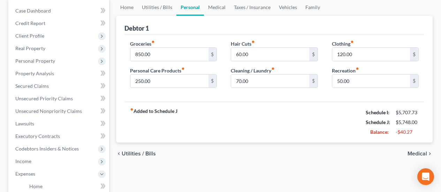
scroll to position [70, 0]
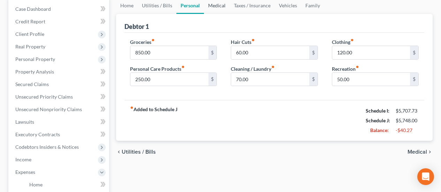
click at [215, 6] on link "Medical" at bounding box center [217, 5] width 26 height 17
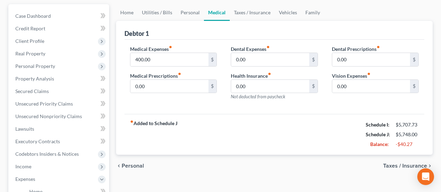
scroll to position [70, 0]
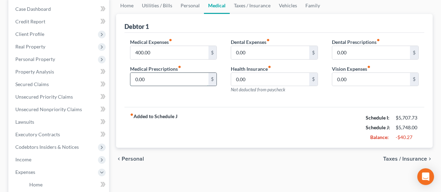
click at [174, 74] on input "0.00" at bounding box center [169, 79] width 78 height 13
type input "60.00"
click at [184, 51] on input "400.00" at bounding box center [169, 52] width 78 height 13
click at [257, 51] on input "0.00" at bounding box center [270, 52] width 78 height 13
click at [367, 78] on input "0.00" at bounding box center [371, 79] width 78 height 13
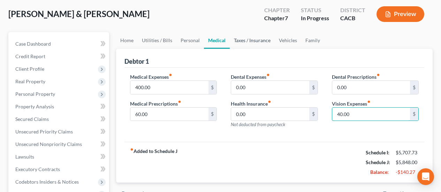
type input "40.00"
click at [239, 42] on link "Taxes / Insurance" at bounding box center [252, 40] width 45 height 17
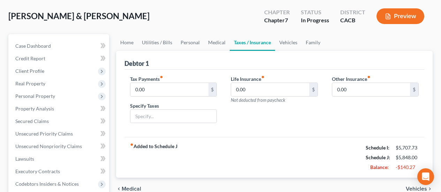
scroll to position [35, 0]
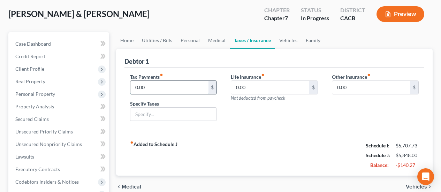
click at [159, 84] on input "0.00" at bounding box center [169, 87] width 78 height 13
type input "50.00"
click at [175, 113] on input "text" at bounding box center [173, 114] width 86 height 13
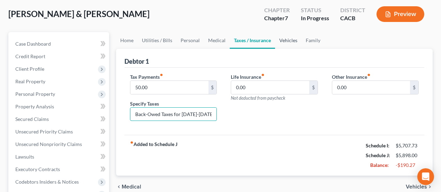
type input "Back-Owed Taxes for 2022-2024"
click at [289, 40] on link "Vehicles" at bounding box center [288, 40] width 26 height 17
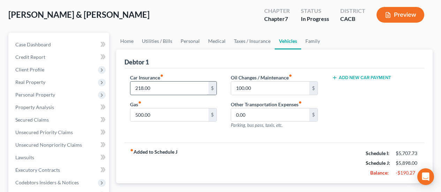
scroll to position [35, 0]
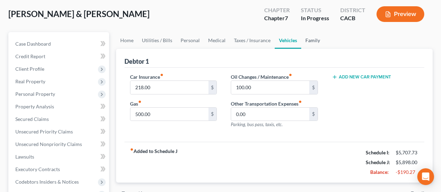
click at [312, 42] on link "Family" at bounding box center [312, 40] width 23 height 17
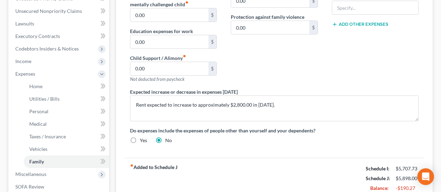
scroll to position [174, 0]
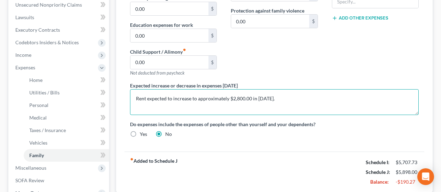
click at [325, 99] on textarea "Rent expected to increase to approximately $2,800.00 in October 2025." at bounding box center [274, 102] width 288 height 26
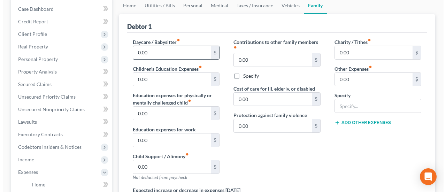
scroll to position [0, 0]
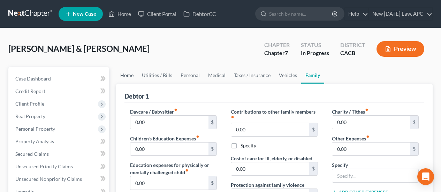
click at [131, 73] on link "Home" at bounding box center [127, 75] width 22 height 17
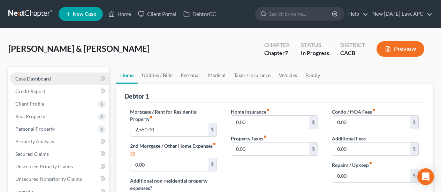
click at [70, 80] on link "Case Dashboard" at bounding box center [59, 78] width 99 height 13
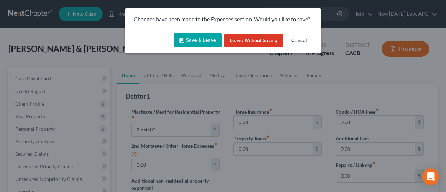
click at [196, 43] on button "Save & Leave" at bounding box center [197, 40] width 48 height 15
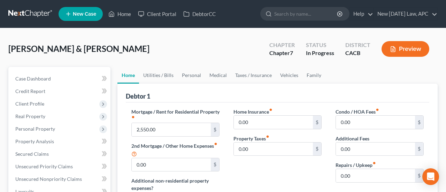
select select "5"
select select "6"
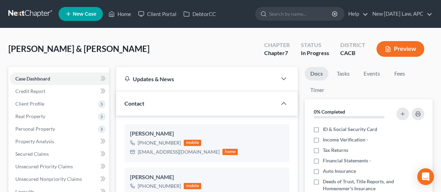
click at [395, 46] on button "Preview" at bounding box center [400, 49] width 48 height 16
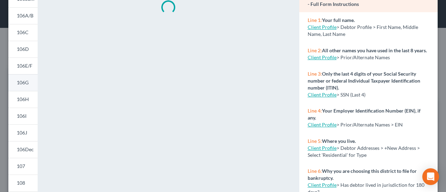
scroll to position [70, 0]
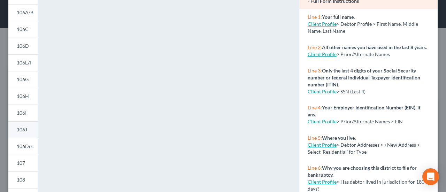
click at [24, 128] on span "106J" at bounding box center [22, 129] width 10 height 6
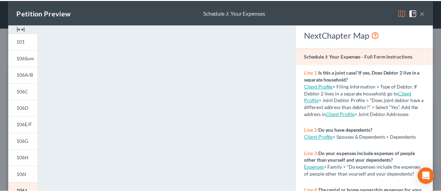
scroll to position [0, 0]
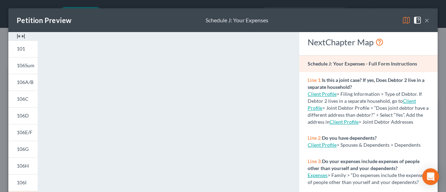
click at [424, 20] on button "×" at bounding box center [426, 20] width 5 height 8
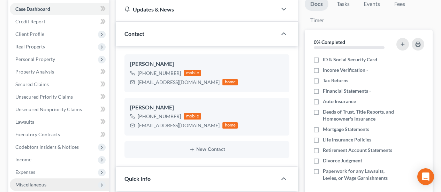
scroll to position [104, 0]
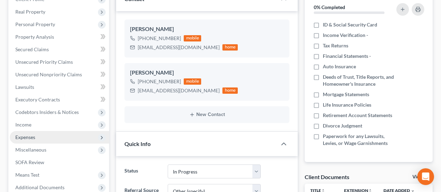
click at [22, 137] on span "Expenses" at bounding box center [25, 137] width 20 height 6
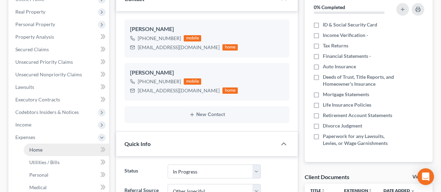
click at [36, 144] on link "Home" at bounding box center [66, 150] width 85 height 13
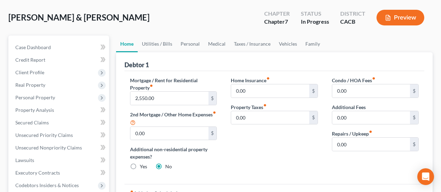
scroll to position [35, 0]
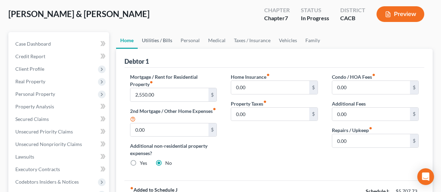
click at [163, 43] on link "Utilities / Bills" at bounding box center [157, 40] width 39 height 17
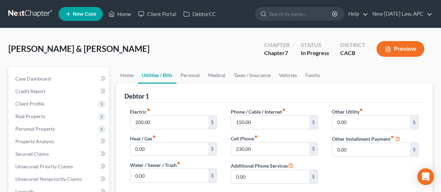
scroll to position [35, 0]
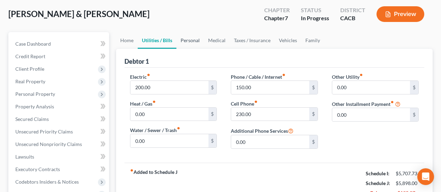
click at [179, 41] on link "Personal" at bounding box center [190, 40] width 28 height 17
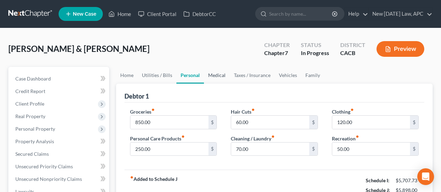
click at [217, 75] on link "Medical" at bounding box center [217, 75] width 26 height 17
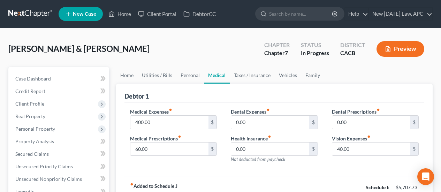
scroll to position [35, 0]
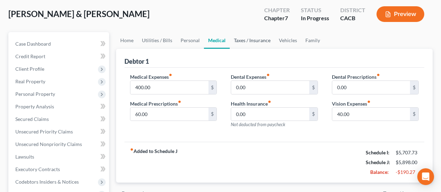
click at [241, 43] on link "Taxes / Insurance" at bounding box center [252, 40] width 45 height 17
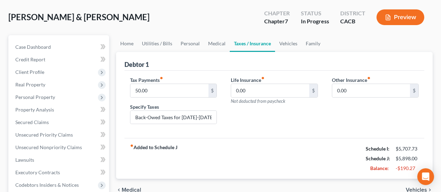
scroll to position [35, 0]
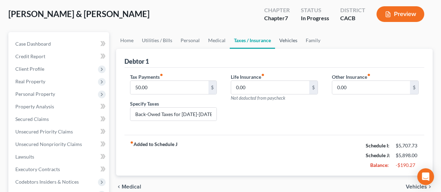
click at [282, 45] on link "Vehicles" at bounding box center [288, 40] width 26 height 17
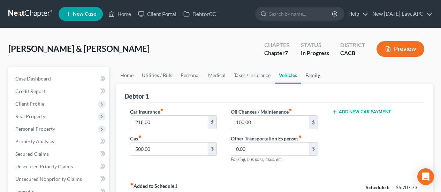
click at [309, 75] on link "Family" at bounding box center [312, 75] width 23 height 17
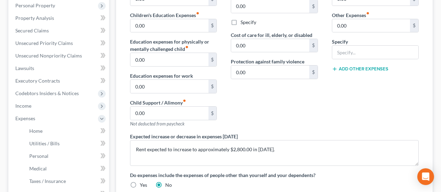
scroll to position [139, 0]
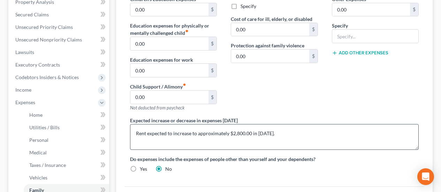
click at [324, 119] on div "Expected increase or decrease in expenses within one year Rent expected to incr…" at bounding box center [274, 133] width 302 height 33
click at [317, 129] on textarea "Rent expected to increase to approximately $2,800.00 in October 2025." at bounding box center [274, 137] width 288 height 26
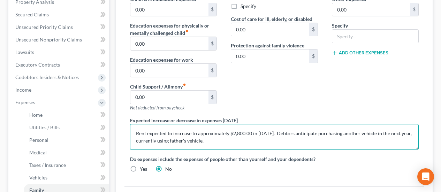
click at [146, 140] on textarea "Rent expected to increase to approximately $2,800.00 in October 2025. Debtors a…" at bounding box center [274, 137] width 288 height 26
click at [257, 140] on textarea "Rent expected to increase to approximately $2,800.00 in October 2025. Debtors a…" at bounding box center [274, 137] width 288 height 26
click at [176, 141] on textarea "Rent expected to increase to approximately $2,800.00 in October 2025. Debtors a…" at bounding box center [274, 137] width 288 height 26
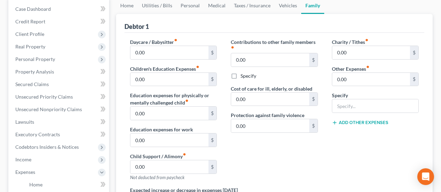
scroll to position [35, 0]
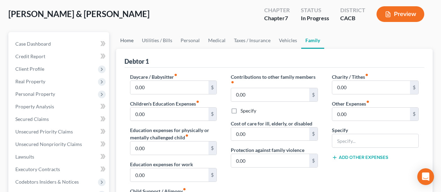
type textarea "Rent expected to increase to approximately $2,800.00 in October 2025. Debtors a…"
click at [121, 38] on link "Home" at bounding box center [127, 40] width 22 height 17
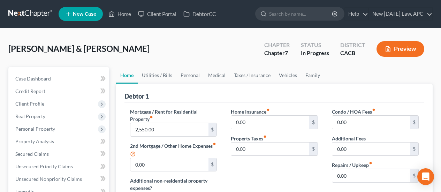
click at [390, 45] on button "Preview" at bounding box center [400, 49] width 48 height 16
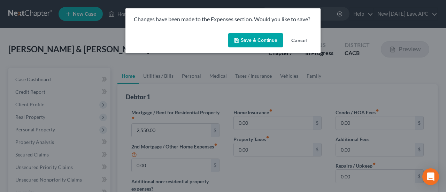
click at [253, 41] on button "Save & Continue" at bounding box center [255, 40] width 55 height 15
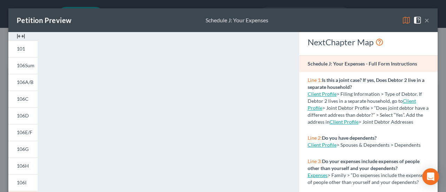
click at [424, 20] on button "×" at bounding box center [426, 20] width 5 height 8
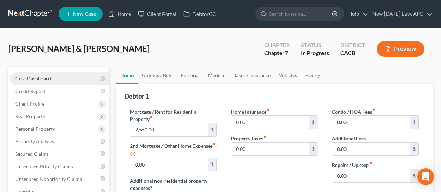
click at [42, 73] on link "Case Dashboard" at bounding box center [59, 78] width 99 height 13
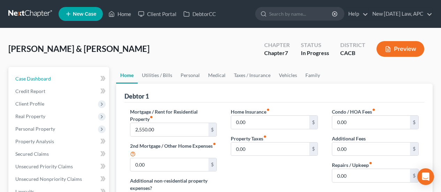
select select "6"
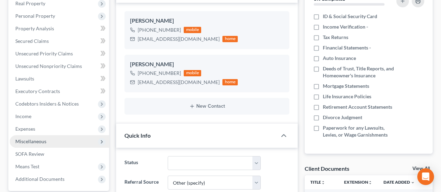
scroll to position [174, 0]
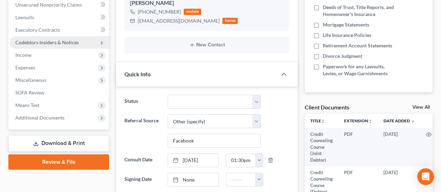
click at [38, 41] on span "Codebtors Insiders & Notices" at bounding box center [46, 42] width 63 height 6
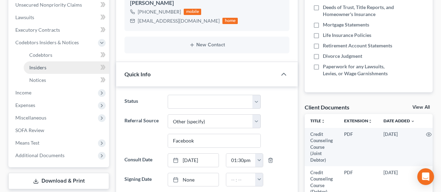
click at [39, 69] on span "Insiders" at bounding box center [37, 67] width 17 height 6
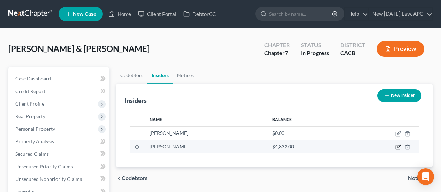
click at [396, 146] on icon "button" at bounding box center [398, 147] width 6 height 6
select select "4"
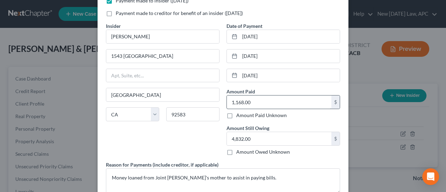
scroll to position [70, 0]
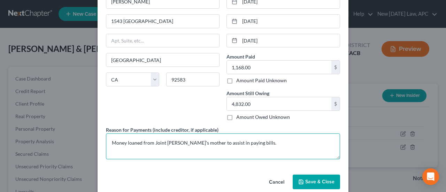
click at [109, 144] on textarea "Money loaned from Joint Debtor's mother to assist in paying bills." at bounding box center [223, 146] width 234 height 26
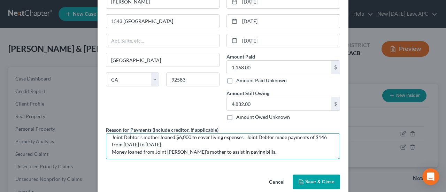
scroll to position [7, 0]
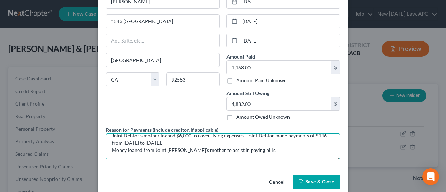
drag, startPoint x: 258, startPoint y: 152, endPoint x: 78, endPoint y: 147, distance: 179.5
click at [78, 147] on div "Edit Insider × Payment made to insider (within 1 year) Payment made to creditor…" at bounding box center [223, 96] width 446 height 192
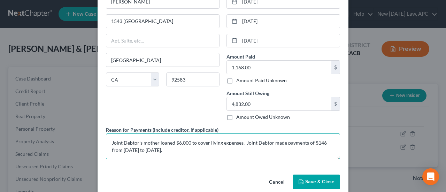
scroll to position [0, 0]
click at [110, 148] on textarea "Joint Debtor's mother loaned $6,000 to cover living expenses. Joint Debtor made…" at bounding box center [223, 146] width 234 height 26
click at [235, 152] on textarea "Joint Debtor's mother loaned $6,000 to cover living expenses. Joint Debtor made…" at bounding box center [223, 146] width 234 height 26
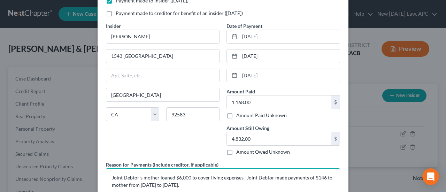
scroll to position [70, 0]
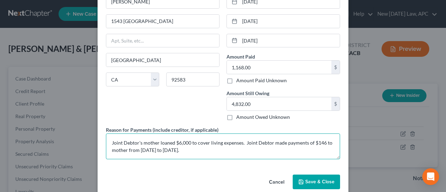
type textarea "Joint Debtor's mother loaned $6,000 to cover living expenses. Joint Debtor made…"
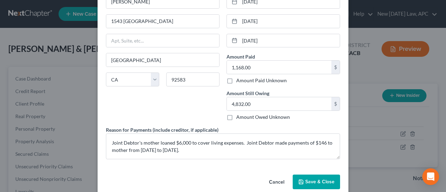
click at [318, 179] on span "Save & Close" at bounding box center [319, 182] width 29 height 6
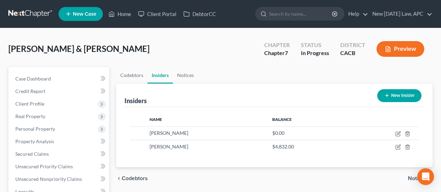
click at [405, 53] on button "Preview" at bounding box center [400, 49] width 48 height 16
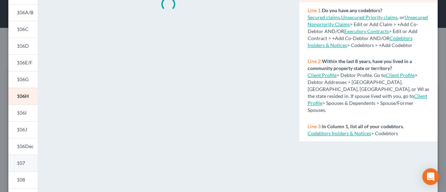
click at [25, 164] on link "107" at bounding box center [22, 163] width 29 height 17
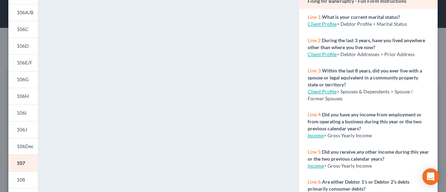
scroll to position [0, 0]
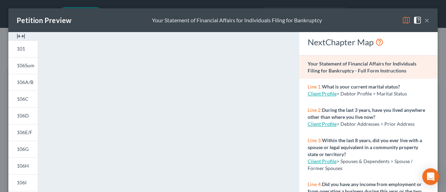
click at [424, 19] on button "×" at bounding box center [426, 20] width 5 height 8
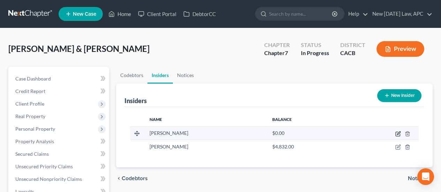
click at [397, 131] on td at bounding box center [382, 132] width 71 height 13
click at [397, 132] on icon "button" at bounding box center [398, 134] width 6 height 6
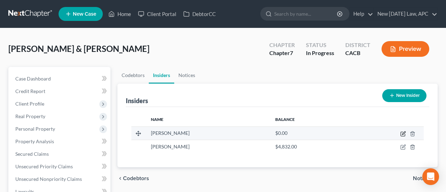
select select "4"
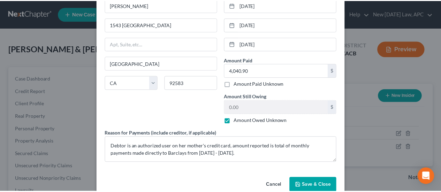
scroll to position [70, 0]
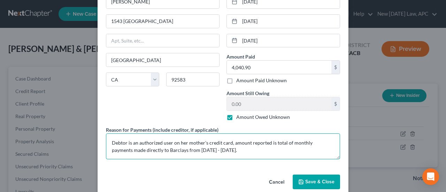
click at [110, 141] on textarea "Debtor is an authorized user on her mother's credit card, amount reported is to…" at bounding box center [223, 146] width 234 height 26
type textarea "Joint Debtor is an authorized user on her mother's credit card, amount reported…"
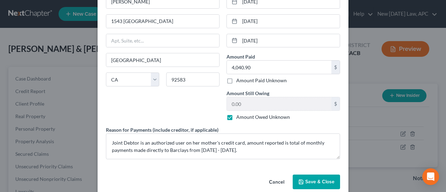
click at [317, 180] on span "Save & Close" at bounding box center [319, 182] width 29 height 6
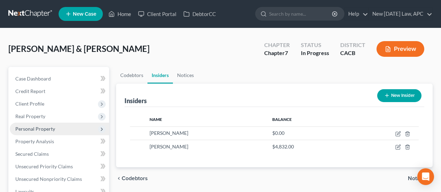
click at [34, 131] on span "Personal Property" at bounding box center [35, 129] width 40 height 6
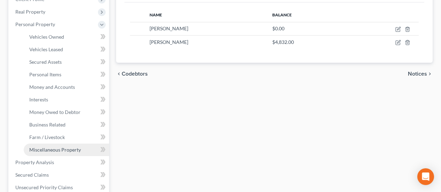
click at [51, 145] on link "Miscellaneous Property" at bounding box center [66, 150] width 85 height 13
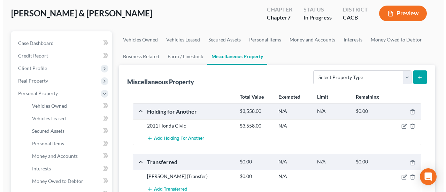
scroll to position [70, 0]
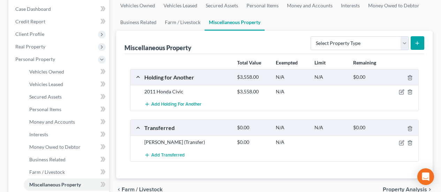
click at [397, 141] on div at bounding box center [403, 142] width 31 height 7
click at [399, 141] on icon "button" at bounding box center [401, 143] width 4 height 4
select select "Ordinary (within 2 years)"
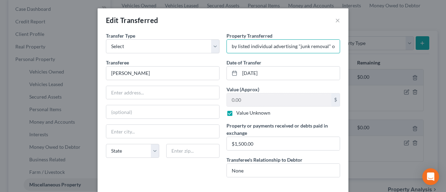
scroll to position [0, 362]
drag, startPoint x: 279, startPoint y: 45, endPoint x: 345, endPoint y: 47, distance: 65.5
click at [345, 47] on div "An exemption set must first be selected from the Filing Information section. Tr…" at bounding box center [223, 113] width 251 height 163
click at [301, 49] on input "2015 Toyota Corolla - Vehicle was totaled in a car accident, Debtors did not ha…" at bounding box center [283, 46] width 113 height 13
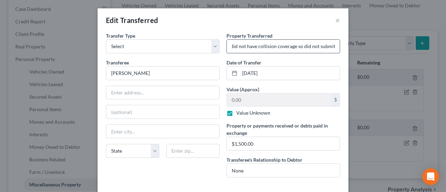
drag, startPoint x: 333, startPoint y: 43, endPoint x: 258, endPoint y: 47, distance: 75.7
click at [258, 47] on input "2015 Toyota Corolla - Vehicle was totaled in a car accident, Debtors did not ha…" at bounding box center [283, 46] width 113 height 13
click at [284, 47] on input "2015 Toyota Corolla - Vehicle was totaled in a car accident, Debtors did not ha…" at bounding box center [283, 46] width 113 height 13
click at [307, 48] on input "2015 Toyota Corolla - Vehicle was totaled in a car accident, Debtors did not ha…" at bounding box center [283, 46] width 113 height 13
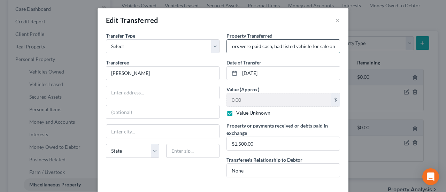
drag, startPoint x: 286, startPoint y: 47, endPoint x: 336, endPoint y: 43, distance: 50.3
click at [336, 43] on input "2015 Toyota Corolla - Vehicle was totaled in a car accident, Debtors did not ha…" at bounding box center [283, 46] width 113 height 13
click at [304, 46] on input "2015 Toyota Corolla - Vehicle was totaled in a car accident, Debtors did not ha…" at bounding box center [283, 46] width 113 height 13
drag, startPoint x: 245, startPoint y: 45, endPoint x: 228, endPoint y: 44, distance: 17.1
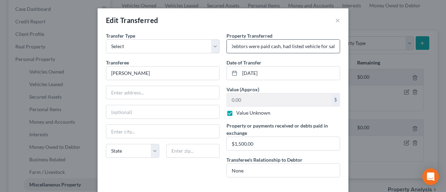
click at [228, 44] on input "2015 Toyota Corolla - Vehicle was totaled in a car accident, Debtors did not ha…" at bounding box center [283, 46] width 113 height 13
click at [246, 44] on input "2015 Toyota Corolla - Vehicle was totaled in a car accident, Debtors did not ha…" at bounding box center [283, 46] width 113 height 13
click at [291, 48] on input "2015 Toyota Corolla - Vehicle was totaled in a car accident, Debtors did not ha…" at bounding box center [283, 46] width 113 height 13
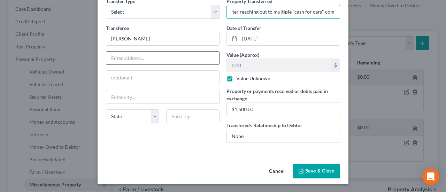
type input "2015 Toyota Corolla - Vehicle was totaled in a car accident, Debtors did not ha…"
click at [132, 60] on input "text" at bounding box center [162, 58] width 113 height 13
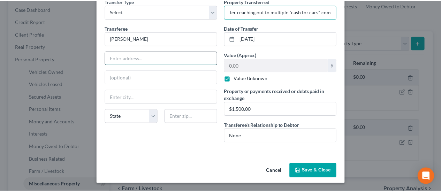
scroll to position [0, 0]
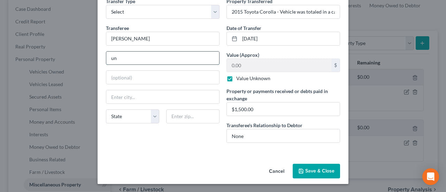
type input "u"
type input "Unknown"
click at [310, 167] on button "Save & Close" at bounding box center [316, 171] width 47 height 15
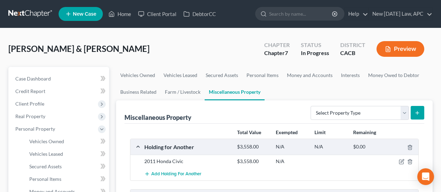
click at [397, 47] on button "Preview" at bounding box center [400, 49] width 48 height 16
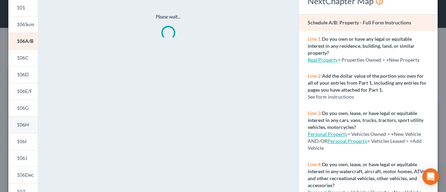
scroll to position [104, 0]
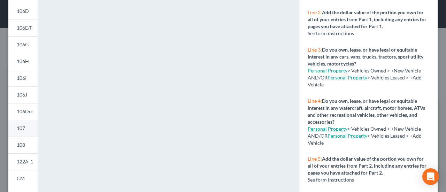
click at [18, 125] on span "107" at bounding box center [21, 128] width 8 height 6
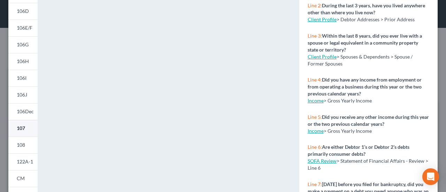
click at [17, 131] on span "107" at bounding box center [21, 128] width 8 height 6
click at [24, 132] on link "107" at bounding box center [22, 128] width 29 height 17
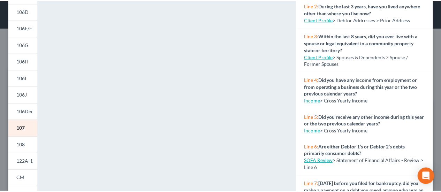
scroll to position [9, 0]
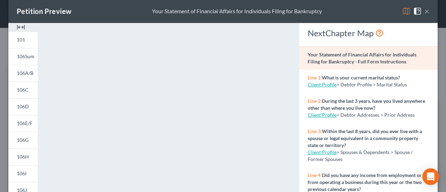
click at [424, 9] on button "×" at bounding box center [426, 11] width 5 height 8
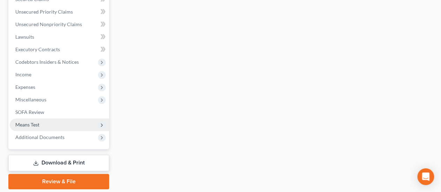
scroll to position [303, 0]
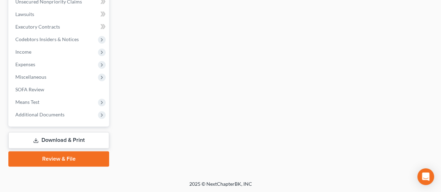
click at [57, 142] on link "Download & Print" at bounding box center [58, 140] width 101 height 16
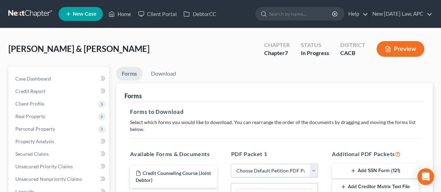
click at [263, 171] on select "Choose Default Petition PDF Packet Complete Bankruptcy Petition (all forms and …" at bounding box center [274, 171] width 87 height 14
select select "3"
click at [231, 164] on select "Choose Default Petition PDF Packet Complete Bankruptcy Petition (all forms and …" at bounding box center [274, 171] width 87 height 14
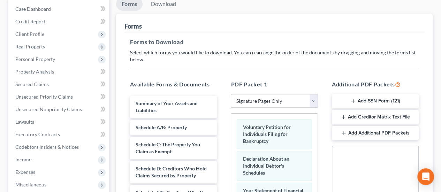
click at [366, 98] on button "Add SSN Form (121)" at bounding box center [375, 101] width 87 height 15
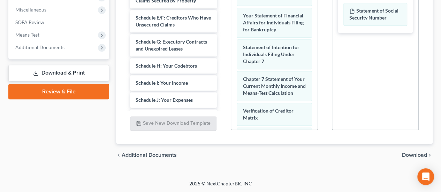
click at [408, 154] on span "Download" at bounding box center [414, 155] width 25 height 6
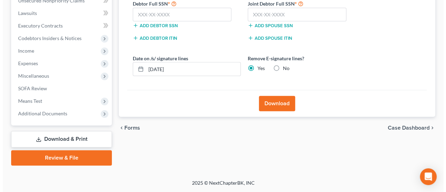
scroll to position [177, 0]
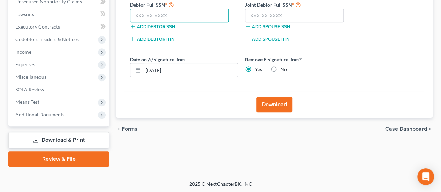
click at [153, 15] on input "text" at bounding box center [179, 16] width 99 height 14
type input "604-26-6502"
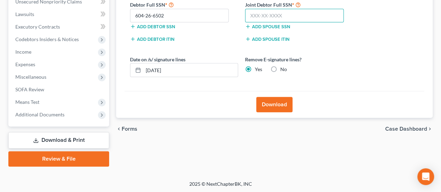
click at [303, 18] on input "text" at bounding box center [294, 16] width 99 height 14
type input "617-42-9052"
click at [282, 98] on button "Download" at bounding box center [274, 104] width 36 height 15
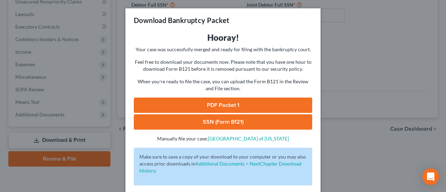
click at [241, 102] on link "PDF Packet 1" at bounding box center [223, 105] width 178 height 15
click at [193, 118] on link "SSN (Form B121)" at bounding box center [223, 121] width 178 height 15
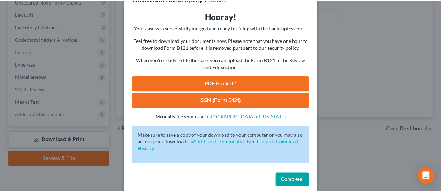
scroll to position [31, 0]
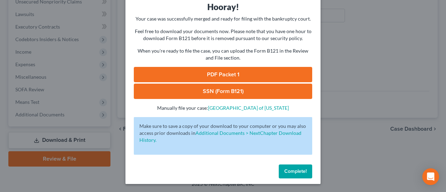
click at [299, 172] on span "Complete!" at bounding box center [295, 171] width 22 height 6
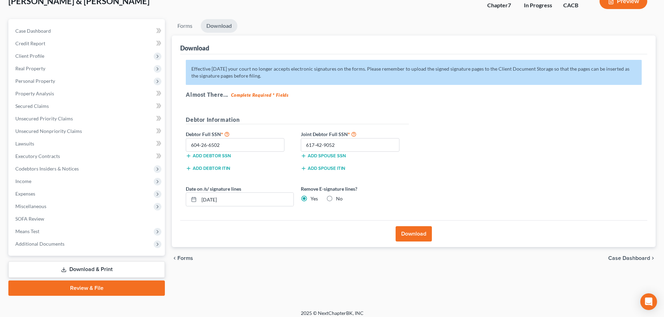
scroll to position [0, 0]
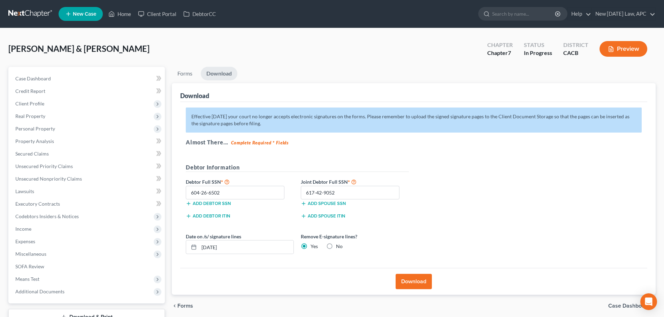
click at [34, 8] on link at bounding box center [30, 14] width 45 height 13
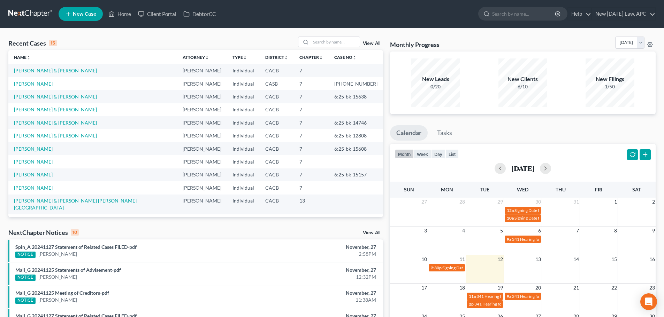
click at [366, 44] on link "View All" at bounding box center [371, 43] width 17 height 5
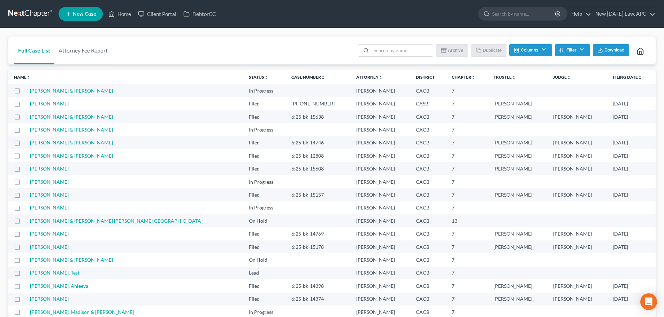
click at [537, 49] on button "Columns" at bounding box center [530, 50] width 42 height 12
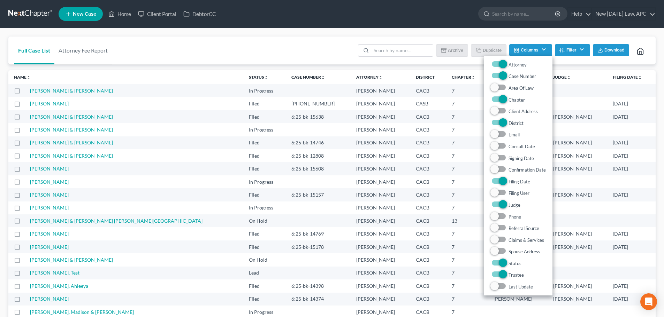
click at [566, 49] on button "Filter" at bounding box center [572, 50] width 35 height 12
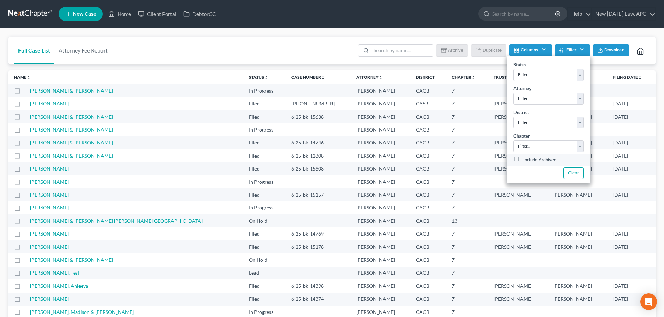
click at [537, 160] on label "Include Archived" at bounding box center [539, 160] width 33 height 8
click at [530, 160] on input "Include Archived" at bounding box center [528, 158] width 5 height 5
checkbox input "true"
click at [376, 55] on input "search" at bounding box center [402, 51] width 62 height 12
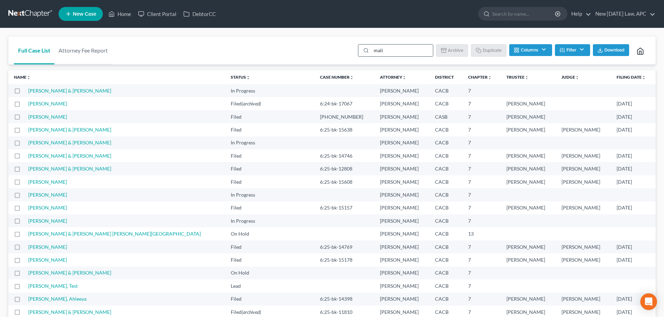
type input "malij"
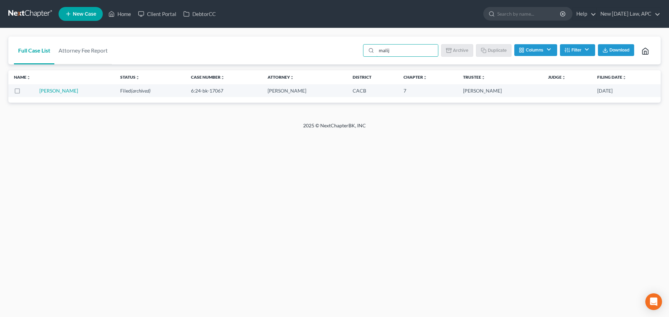
click at [51, 94] on td "Malijen, George" at bounding box center [77, 90] width 76 height 13
click at [54, 90] on link "Malijen, George" at bounding box center [58, 91] width 39 height 6
select select "6"
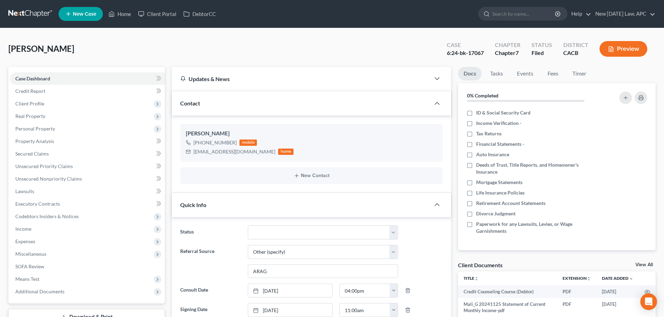
scroll to position [1603, 0]
drag, startPoint x: 15, startPoint y: 14, endPoint x: 41, endPoint y: 15, distance: 25.8
click at [16, 13] on link at bounding box center [30, 14] width 45 height 13
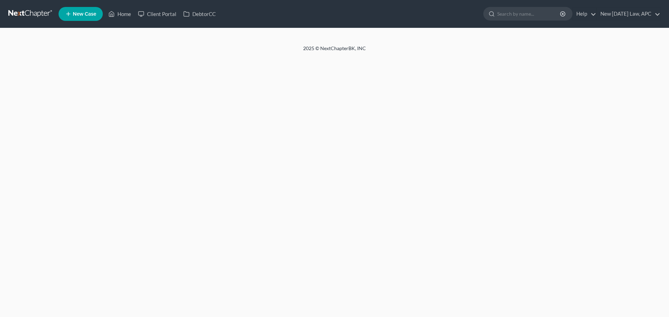
select select "6"
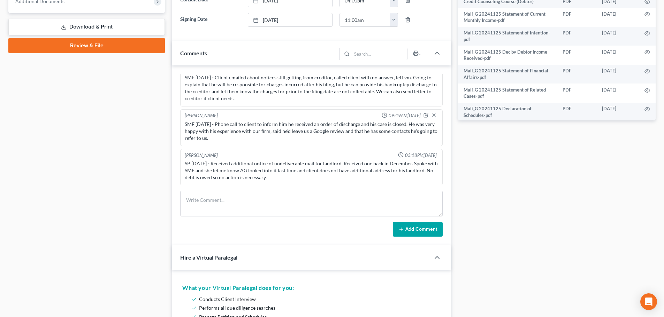
scroll to position [348, 0]
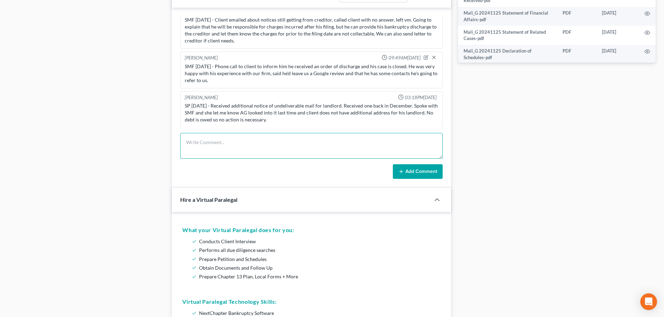
click at [225, 138] on textarea at bounding box center [311, 146] width 262 height 26
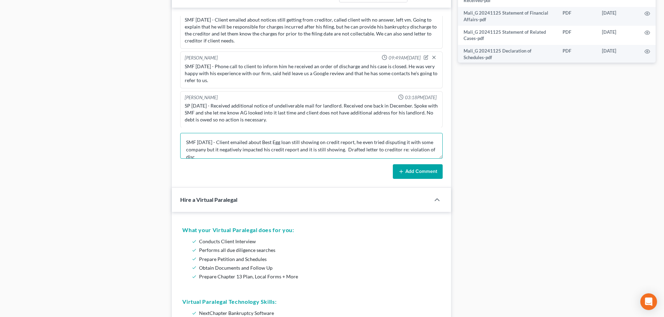
scroll to position [2, 0]
click at [287, 157] on textarea "SMF [DATE] - Client emailed about Best Egg loan still showing on credit report,…" at bounding box center [311, 146] width 262 height 26
click at [336, 153] on textarea "SMF [DATE] - Client emailed about Best Egg loan still showing on credit report,…" at bounding box center [311, 146] width 262 height 26
click at [357, 147] on textarea "SMF [DATE] - Client emailed about Best Egg loan still showing on credit report,…" at bounding box center [311, 146] width 262 height 26
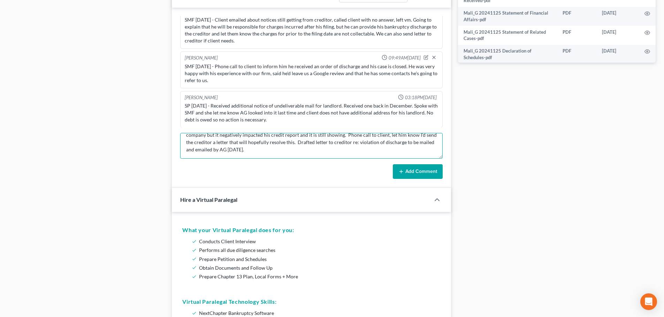
click at [346, 151] on textarea "SMF [DATE] - Client emailed about Best Egg loan still showing on credit report,…" at bounding box center [311, 146] width 262 height 26
type textarea "SMF [DATE] - Client emailed about Best Egg loan still showing on credit report,…"
click at [426, 176] on button "Add Comment" at bounding box center [418, 171] width 50 height 15
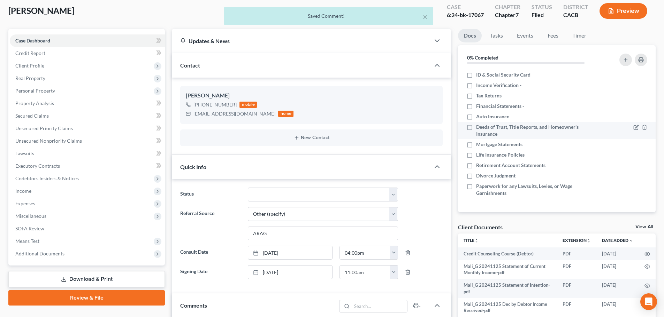
scroll to position [0, 0]
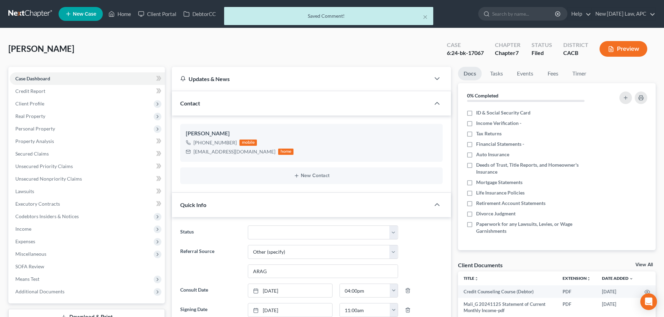
click at [10, 12] on div "× Saved Comment!" at bounding box center [329, 18] width 664 height 22
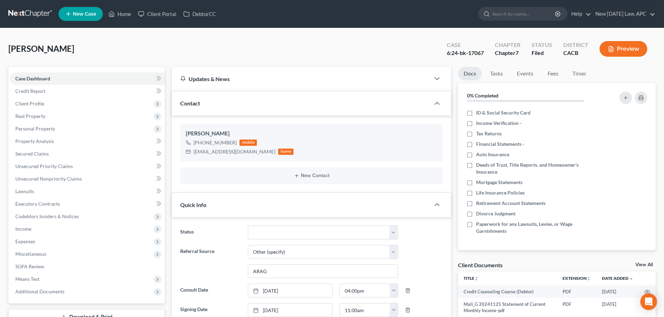
click at [29, 10] on link at bounding box center [30, 14] width 45 height 13
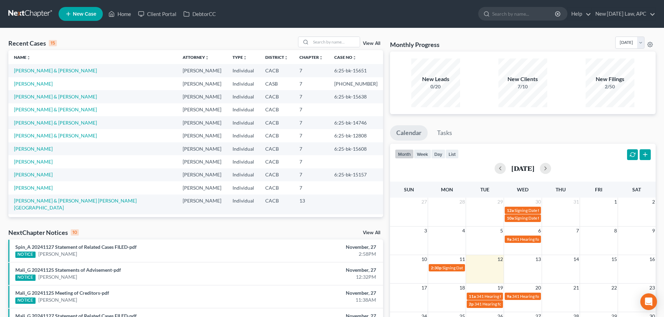
click at [324, 48] on div "Recent Cases 15 View All" at bounding box center [195, 44] width 374 height 14
click at [324, 44] on input "search" at bounding box center [335, 42] width 49 height 10
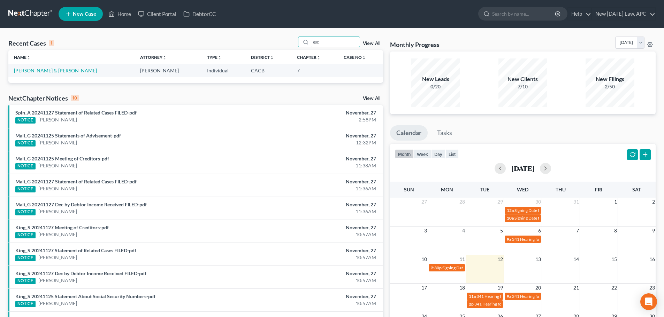
type input "esc"
click at [39, 72] on link "[PERSON_NAME] & [PERSON_NAME]" at bounding box center [55, 71] width 83 height 6
select select "4"
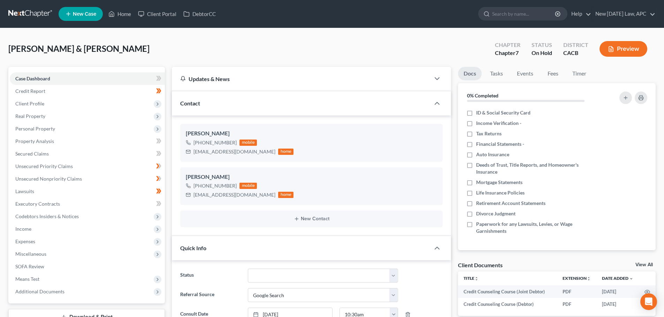
scroll to position [1311, 0]
click at [39, 231] on span "Income" at bounding box center [87, 229] width 155 height 13
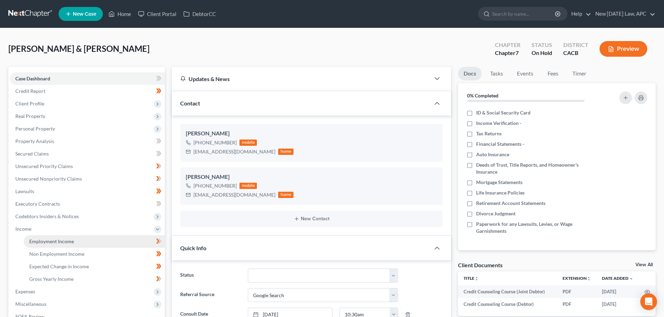
click at [46, 240] on span "Employment Income" at bounding box center [51, 242] width 45 height 6
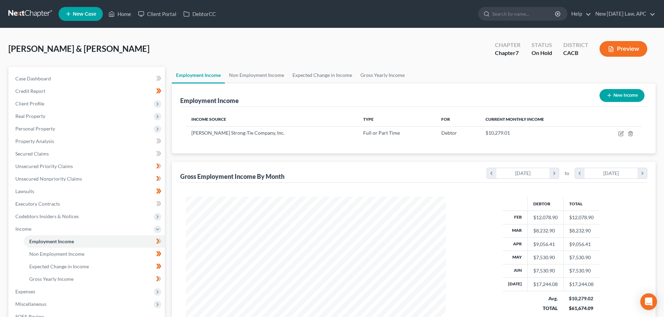
scroll to position [130, 274]
click at [558, 173] on div "chevron_left [DATE] chevron_right" at bounding box center [522, 173] width 72 height 11
click at [555, 173] on icon "chevron_right" at bounding box center [553, 173] width 9 height 10
click at [644, 175] on icon "chevron_right" at bounding box center [641, 173] width 9 height 10
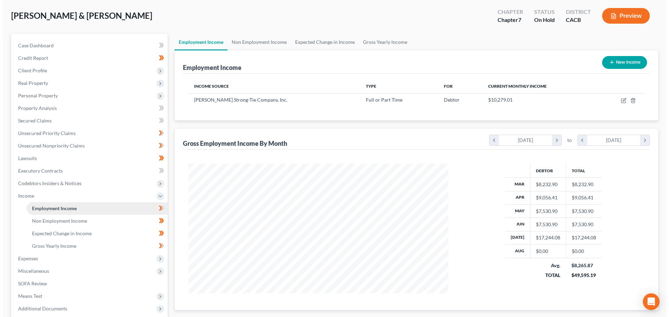
scroll to position [35, 0]
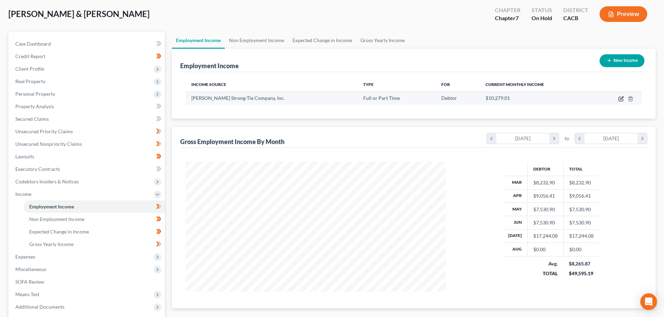
click at [619, 98] on icon "button" at bounding box center [621, 99] width 6 height 6
select select "0"
select select "4"
select select "1"
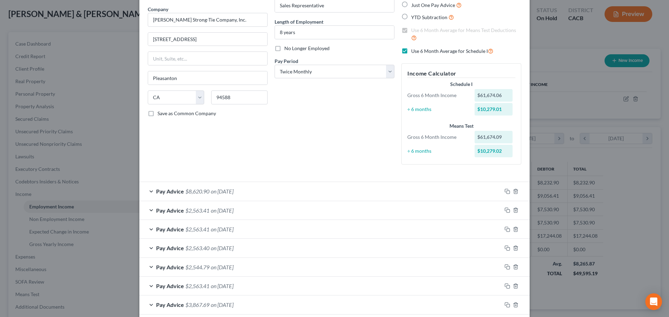
scroll to position [70, 0]
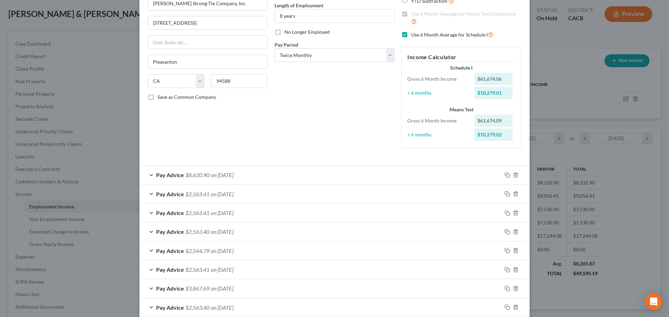
click at [307, 190] on div "Pay Advice $2,563.41 on [DATE]" at bounding box center [320, 194] width 362 height 18
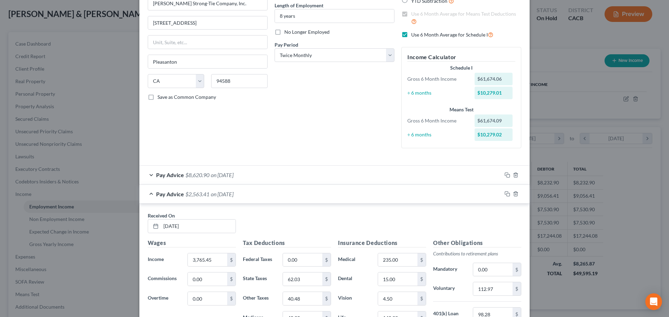
click at [310, 193] on div "Pay Advice $2,563.41 on [DATE]" at bounding box center [320, 194] width 362 height 18
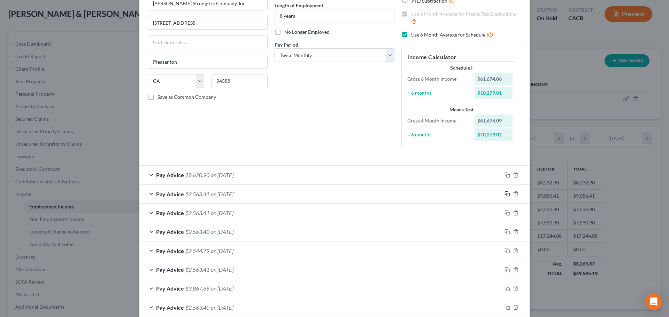
click at [506, 195] on icon "button" at bounding box center [507, 194] width 6 height 6
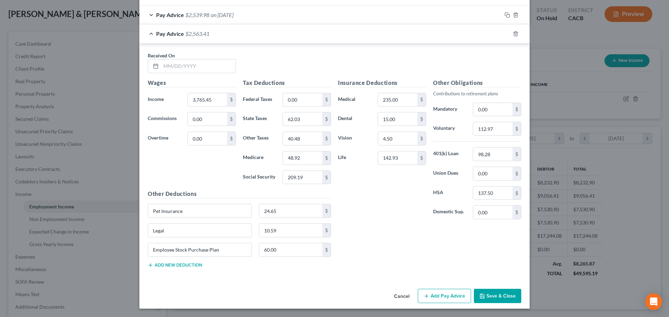
scroll to position [488, 0]
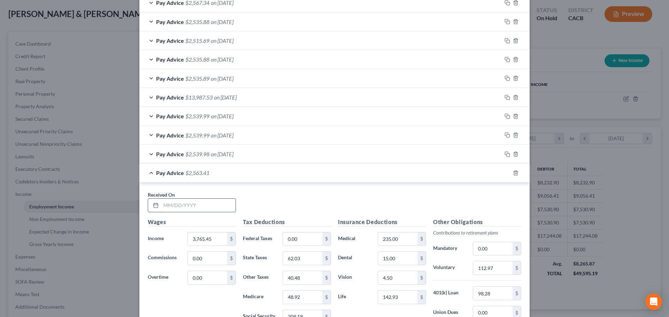
click at [180, 206] on input "text" at bounding box center [198, 205] width 75 height 13
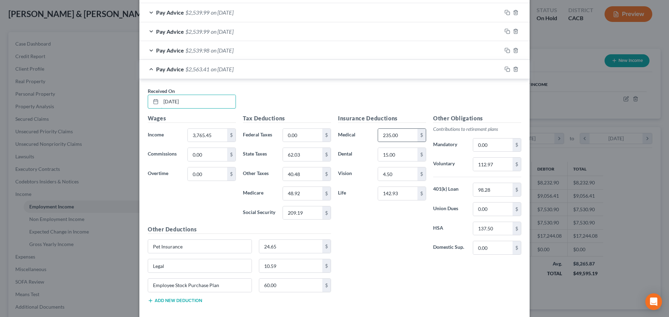
scroll to position [593, 0]
type input "[DATE]"
click at [504, 67] on icon "button" at bounding box center [507, 69] width 6 height 6
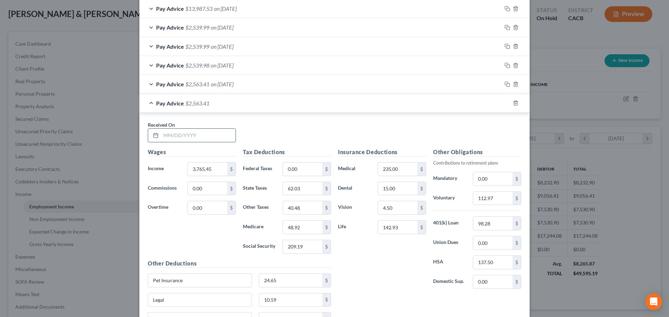
click at [191, 136] on input "text" at bounding box center [198, 135] width 75 height 13
type input "[DATE]"
click at [506, 102] on rect "button" at bounding box center [507, 103] width 3 height 3
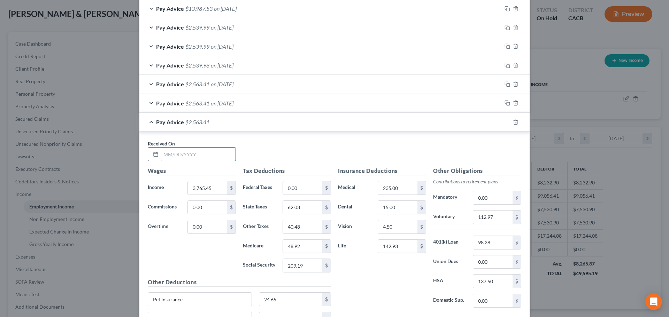
click at [209, 156] on input "text" at bounding box center [198, 154] width 75 height 13
type input "[DATE]"
click at [505, 122] on icon "button" at bounding box center [507, 122] width 6 height 6
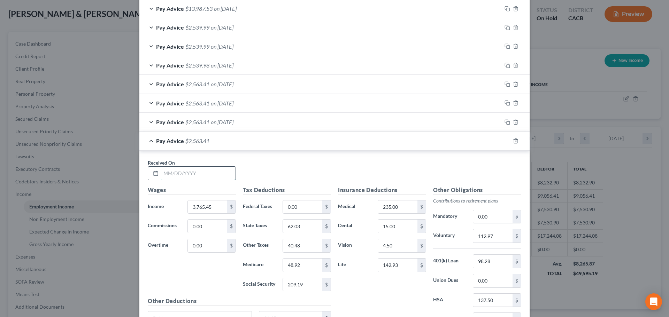
click at [186, 172] on input "text" at bounding box center [198, 173] width 75 height 13
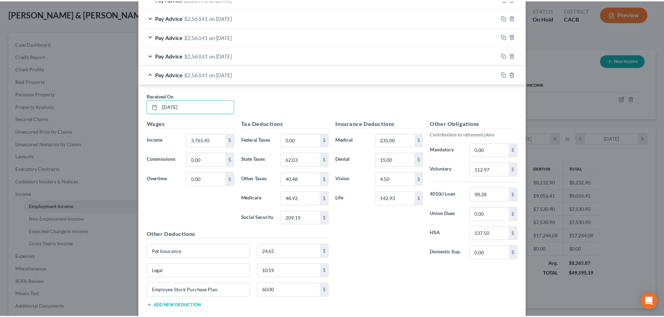
scroll to position [684, 0]
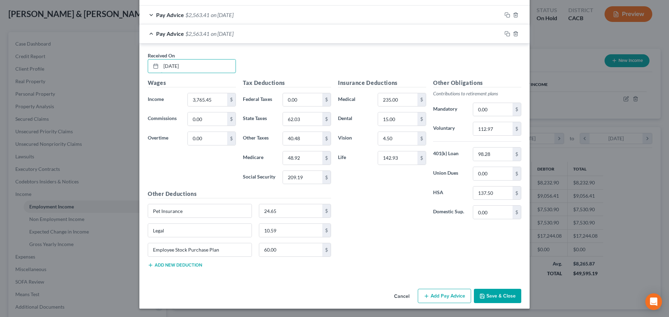
type input "[DATE]"
click at [488, 295] on button "Save & Close" at bounding box center [497, 296] width 47 height 15
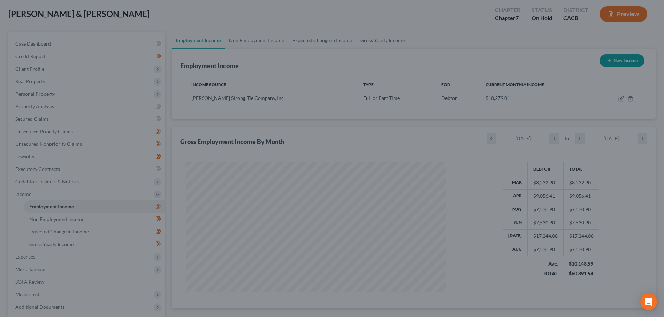
scroll to position [348202, 348058]
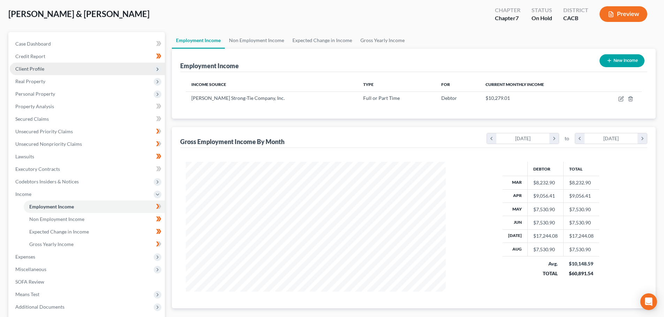
click at [33, 64] on span "Client Profile" at bounding box center [87, 69] width 155 height 13
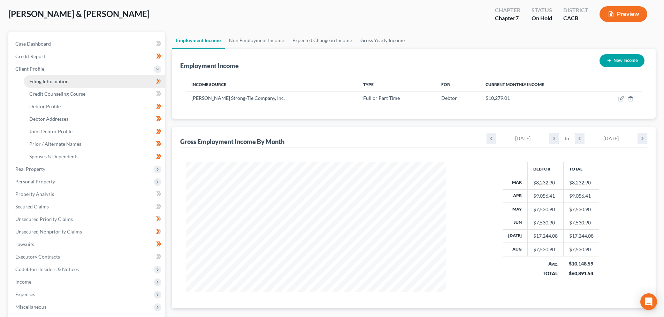
click at [45, 86] on link "Filing Information" at bounding box center [94, 81] width 141 height 13
select select "1"
select select "0"
select select "4"
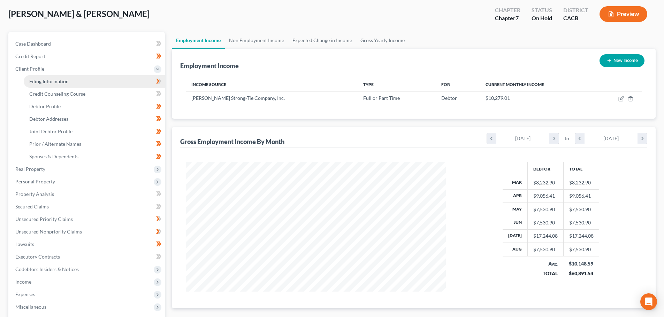
select select "1"
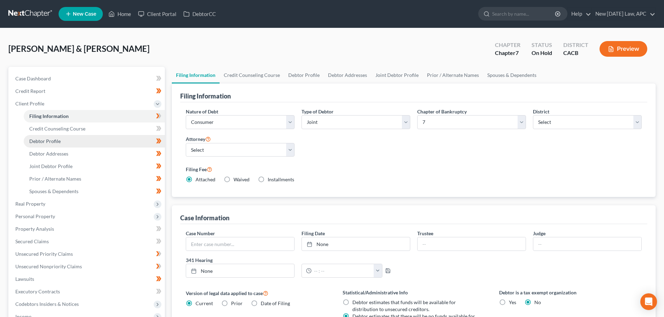
click at [68, 143] on link "Debtor Profile" at bounding box center [94, 141] width 141 height 13
select select "1"
select select "2"
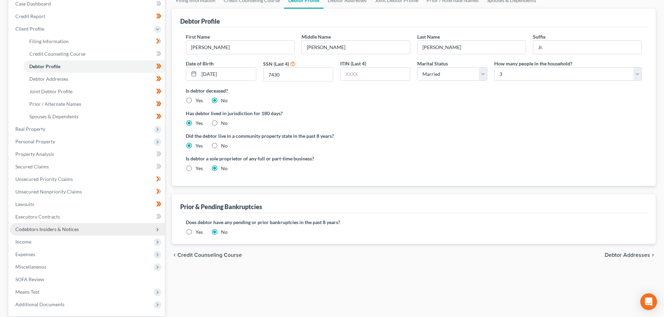
scroll to position [141, 0]
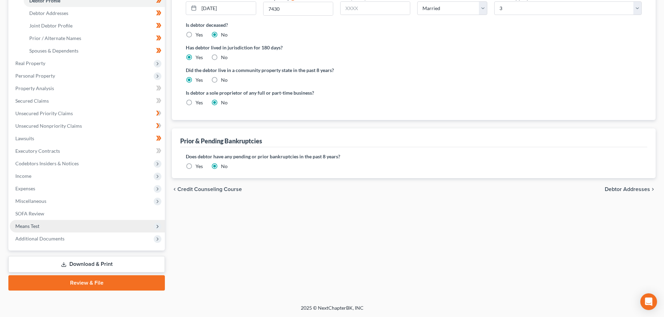
click at [47, 225] on span "Means Test" at bounding box center [87, 226] width 155 height 13
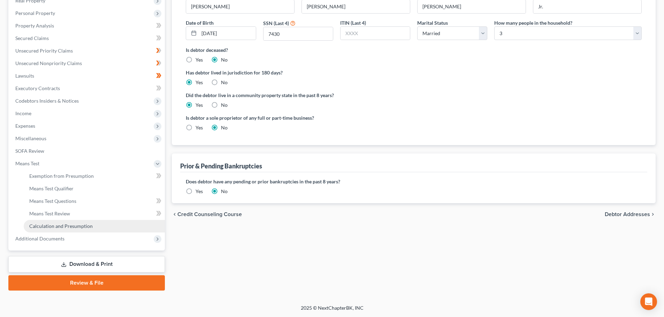
scroll to position [116, 0]
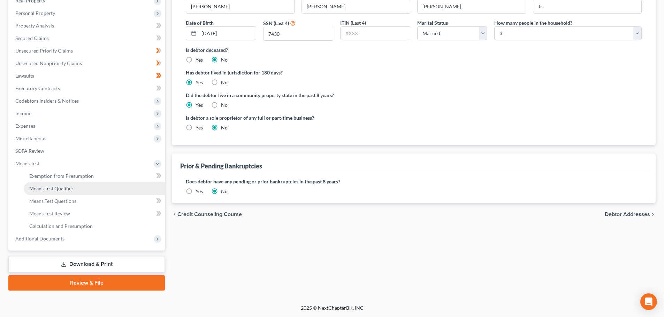
click at [57, 187] on span "Means Test Qualifier" at bounding box center [51, 189] width 44 height 6
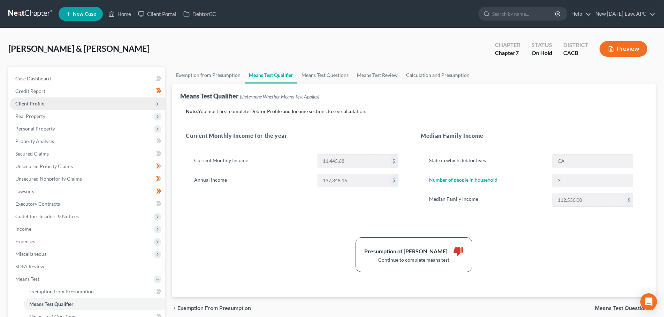
click at [56, 102] on span "Client Profile" at bounding box center [87, 104] width 155 height 13
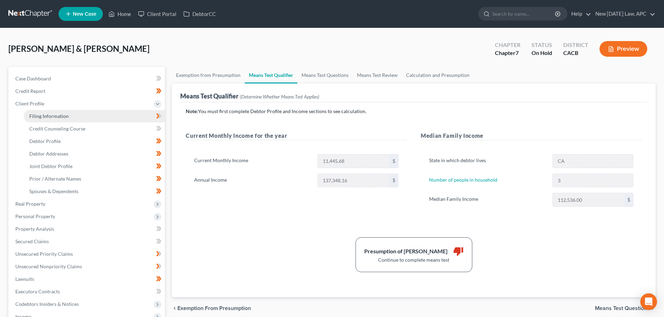
click at [55, 119] on span "Filing Information" at bounding box center [48, 116] width 39 height 6
select select "1"
select select "0"
select select "7"
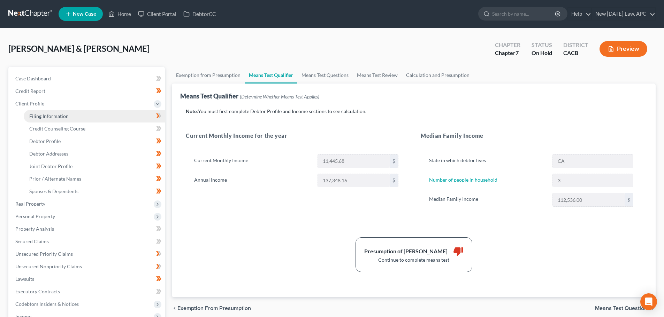
select select "1"
select select "4"
select select "1"
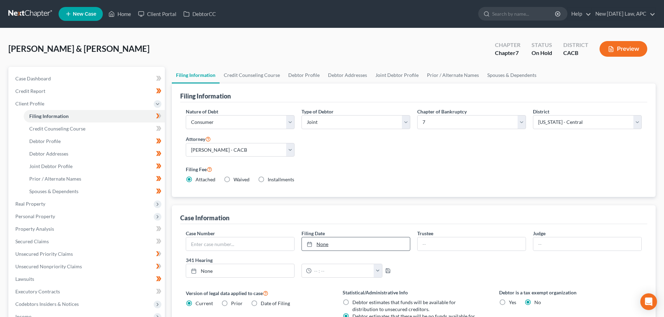
type input "8/12/2025"
click at [379, 244] on link "None" at bounding box center [356, 244] width 108 height 13
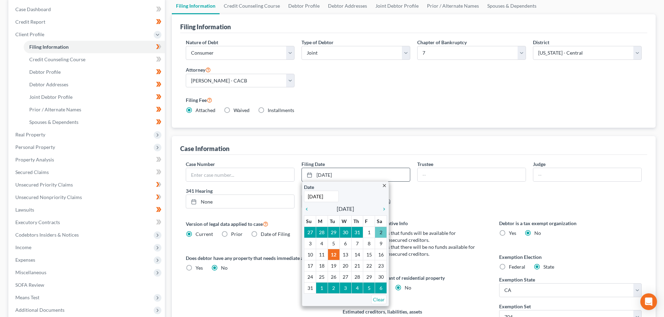
scroll to position [70, 0]
click at [384, 208] on icon "chevron_right" at bounding box center [382, 209] width 9 height 6
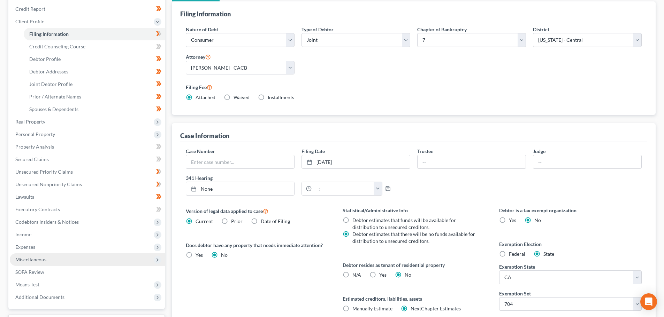
scroll to position [143, 0]
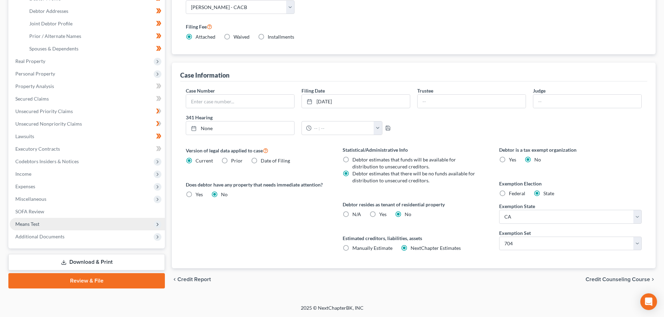
click at [42, 225] on span "Means Test" at bounding box center [87, 224] width 155 height 13
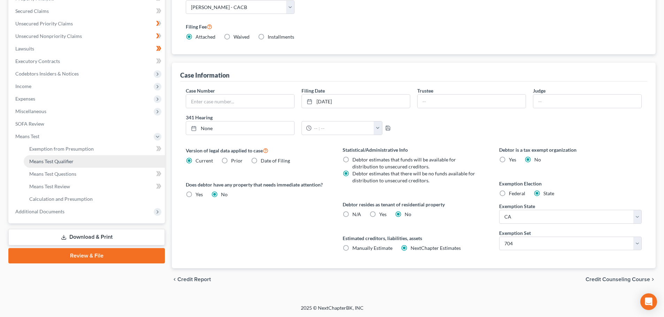
click at [71, 161] on span "Means Test Qualifier" at bounding box center [51, 161] width 44 height 6
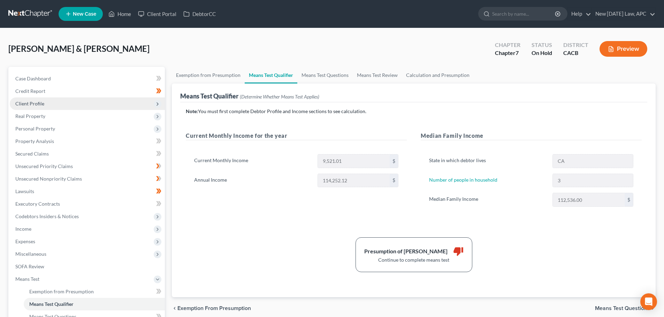
click at [48, 107] on span "Client Profile" at bounding box center [87, 104] width 155 height 13
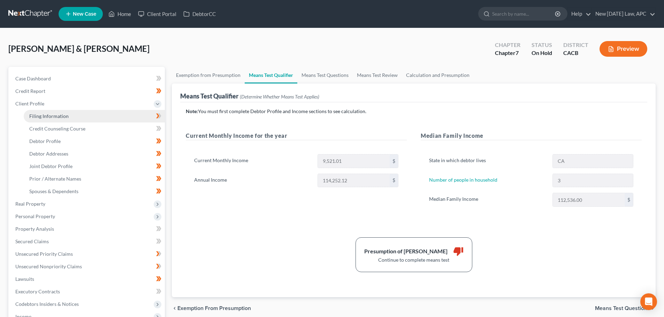
click at [55, 119] on link "Filing Information" at bounding box center [94, 116] width 141 height 13
select select "1"
select select "0"
select select "7"
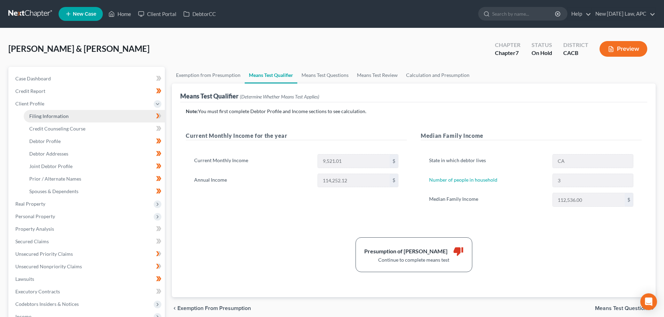
select select "1"
select select "4"
select select "1"
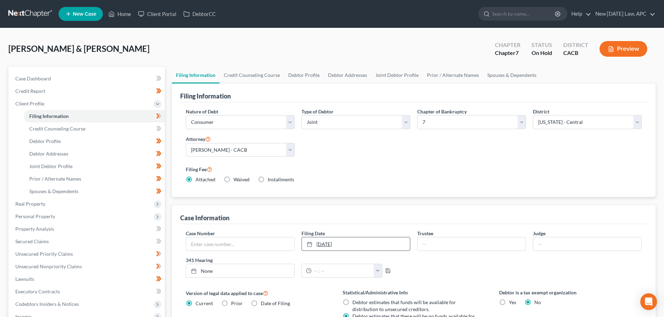
click at [360, 245] on link "9/1/2025" at bounding box center [356, 244] width 108 height 13
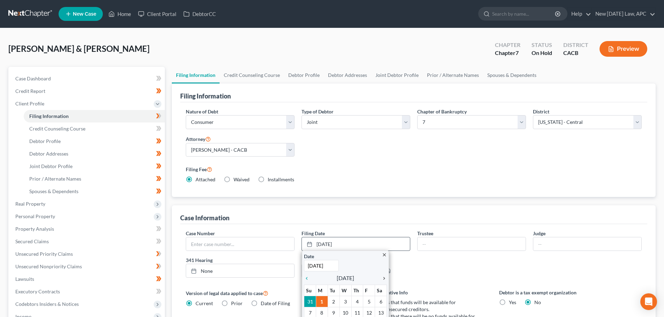
click at [386, 279] on icon "chevron_right" at bounding box center [382, 279] width 9 height 6
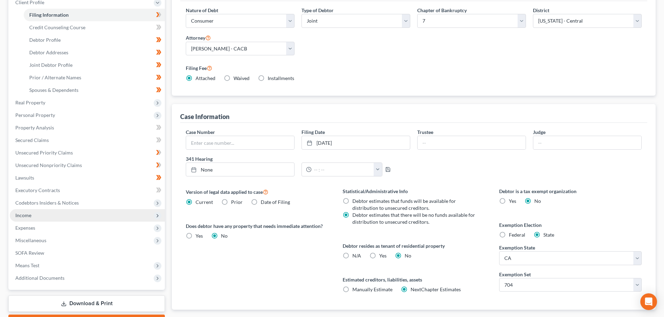
scroll to position [104, 0]
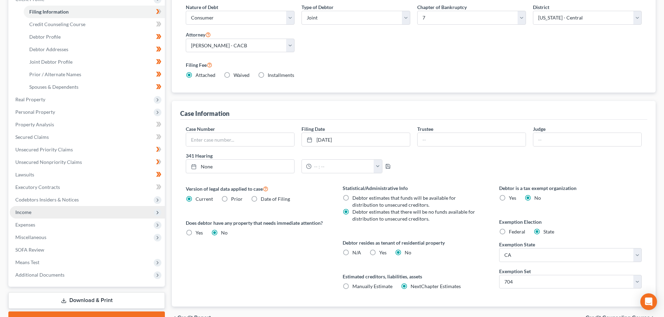
click at [43, 211] on span "Income" at bounding box center [87, 212] width 155 height 13
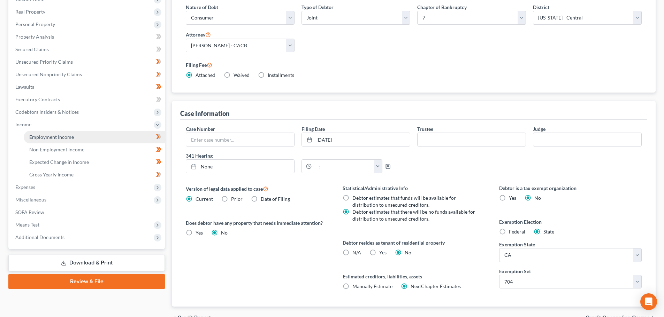
click at [65, 141] on link "Employment Income" at bounding box center [94, 137] width 141 height 13
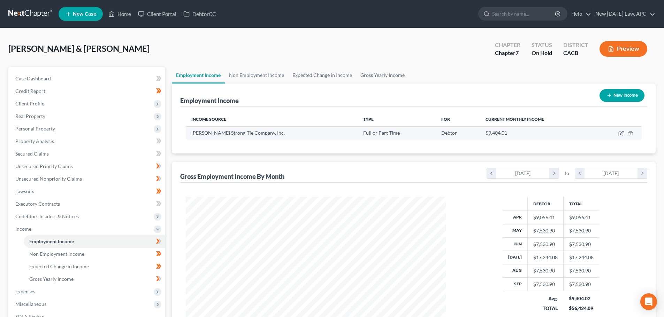
scroll to position [130, 274]
click at [554, 176] on icon "chevron_right" at bounding box center [553, 173] width 9 height 10
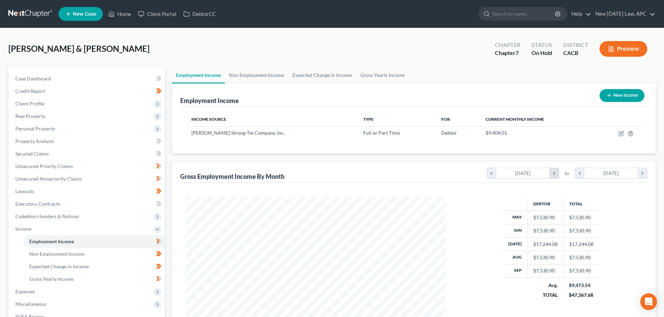
click at [555, 171] on icon "chevron_right" at bounding box center [553, 173] width 9 height 10
click at [641, 173] on icon "chevron_right" at bounding box center [641, 173] width 9 height 10
click at [490, 175] on icon "chevron_left" at bounding box center [491, 173] width 9 height 10
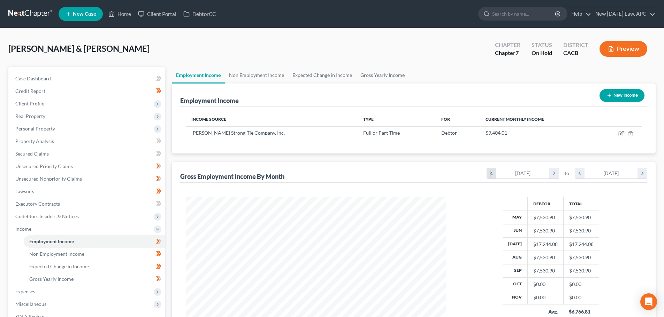
click at [490, 175] on icon "chevron_left" at bounding box center [491, 173] width 9 height 10
click at [577, 173] on icon "chevron_left" at bounding box center [579, 173] width 9 height 10
click at [578, 173] on icon "chevron_left" at bounding box center [579, 173] width 9 height 10
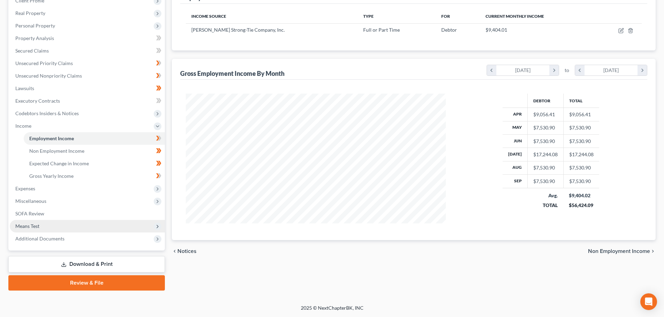
click at [47, 225] on span "Means Test" at bounding box center [87, 226] width 155 height 13
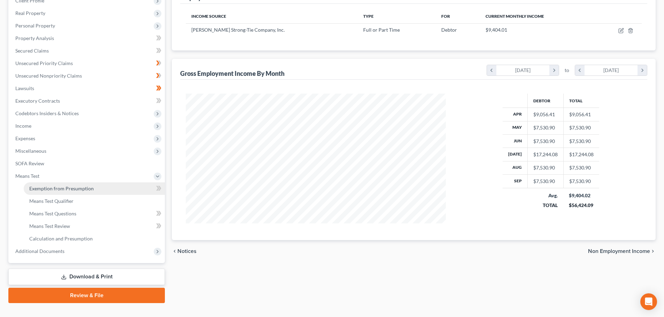
click at [66, 189] on span "Exemption from Presumption" at bounding box center [61, 189] width 64 height 6
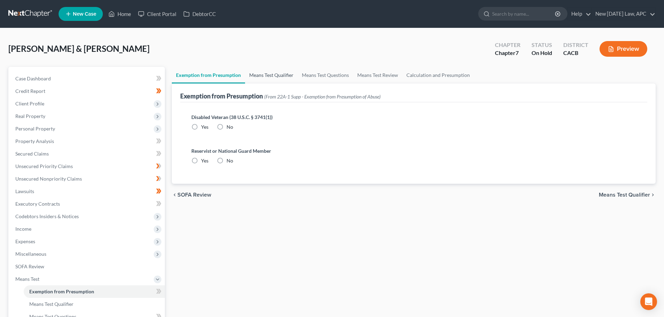
click at [264, 73] on link "Means Test Qualifier" at bounding box center [271, 75] width 53 height 17
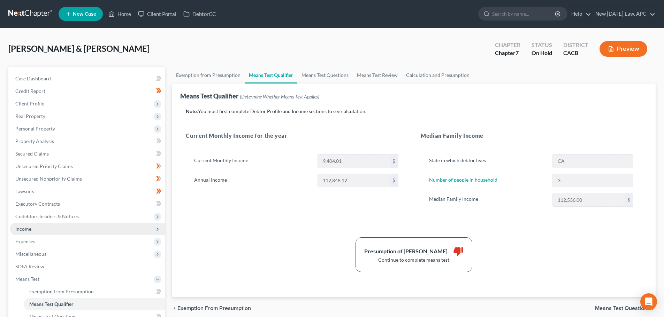
click at [39, 229] on span "Income" at bounding box center [87, 229] width 155 height 13
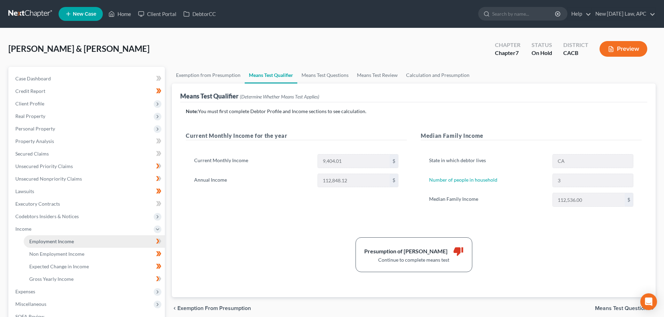
click at [48, 237] on link "Employment Income" at bounding box center [94, 241] width 141 height 13
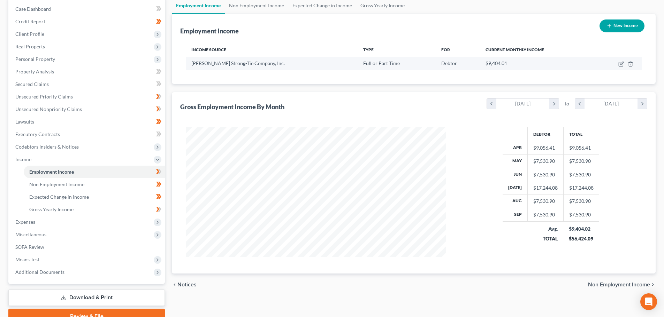
click at [618, 64] on td at bounding box center [617, 63] width 47 height 13
click at [620, 64] on icon "button" at bounding box center [621, 64] width 6 height 6
select select "0"
select select "4"
select select "1"
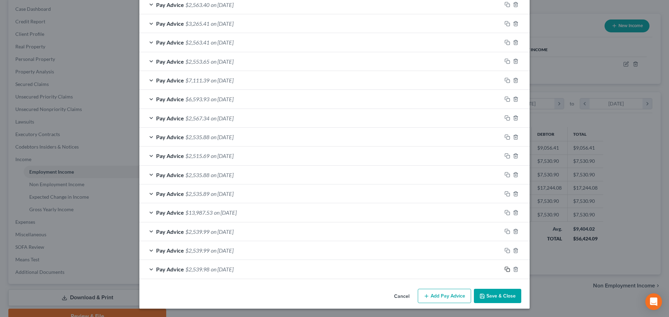
click at [504, 270] on icon "button" at bounding box center [507, 270] width 6 height 6
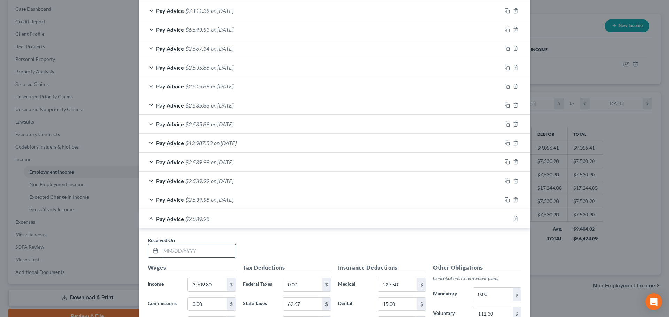
click at [214, 248] on input "text" at bounding box center [198, 251] width 75 height 13
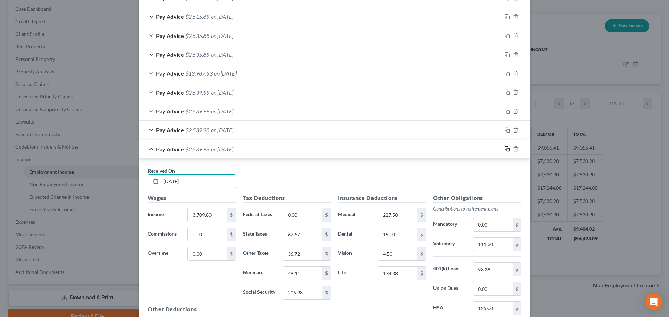
type input "10/01/2025"
click at [505, 150] on icon "button" at bounding box center [506, 148] width 3 height 3
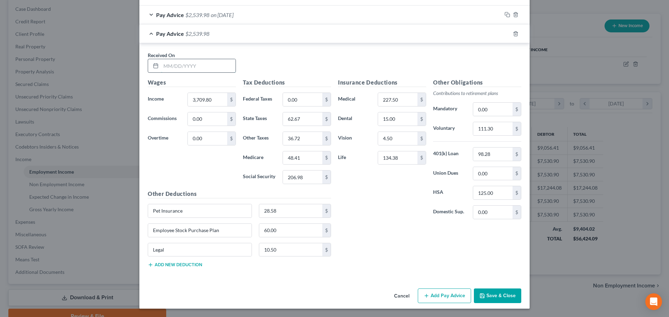
click at [173, 68] on input "text" at bounding box center [198, 65] width 75 height 13
type input "10/02/2025"
click at [494, 291] on button "Save & Close" at bounding box center [497, 296] width 47 height 15
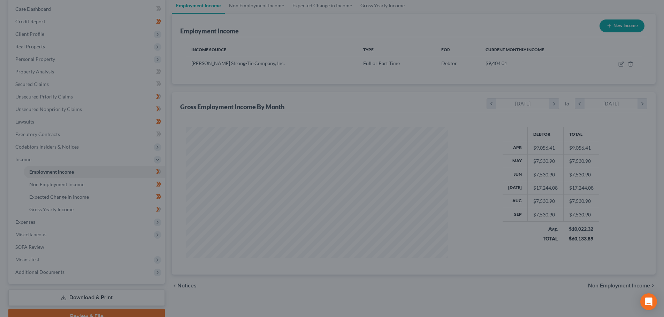
scroll to position [130, 274]
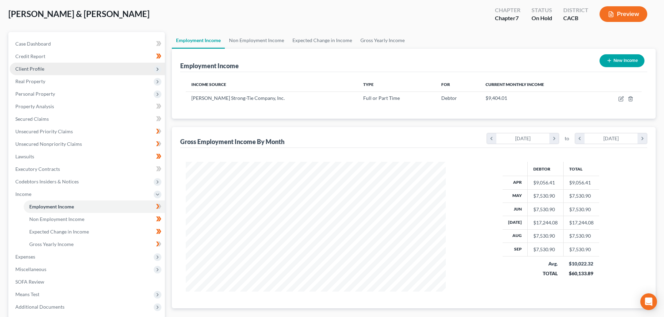
click at [38, 63] on span "Client Profile" at bounding box center [87, 69] width 155 height 13
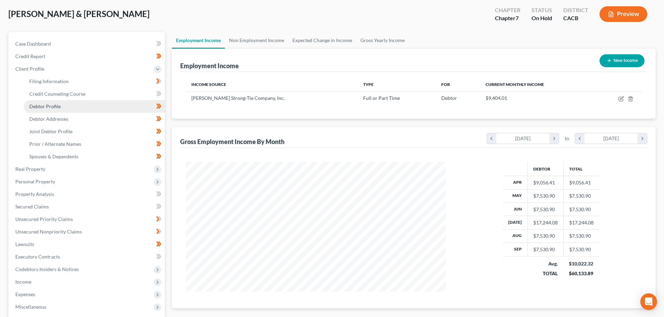
click at [47, 107] on span "Debtor Profile" at bounding box center [44, 106] width 31 height 6
select select "1"
select select "2"
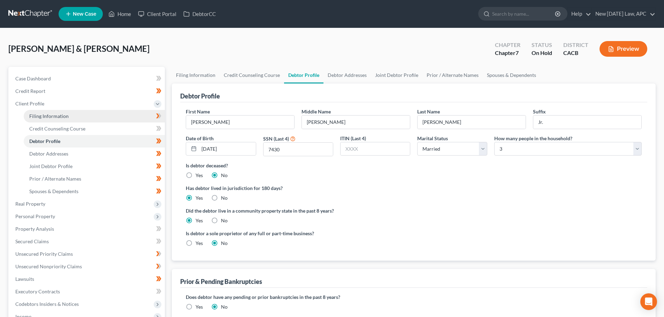
click at [55, 114] on span "Filing Information" at bounding box center [48, 116] width 39 height 6
select select "1"
select select "0"
select select "7"
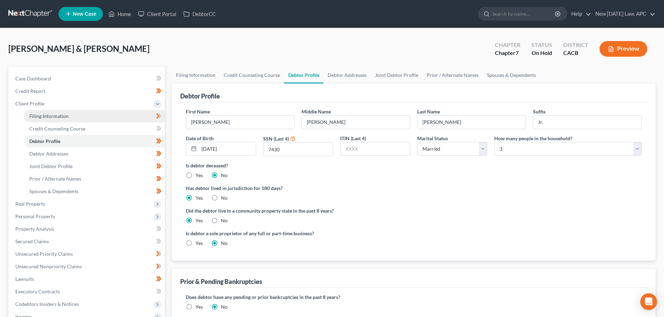
select select "1"
select select "4"
select select "1"
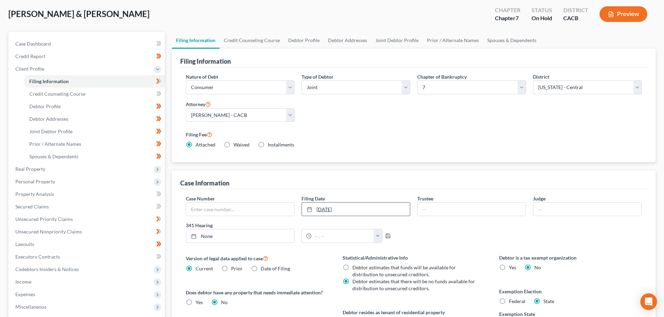
click at [354, 211] on link "10/1/2025" at bounding box center [356, 209] width 108 height 13
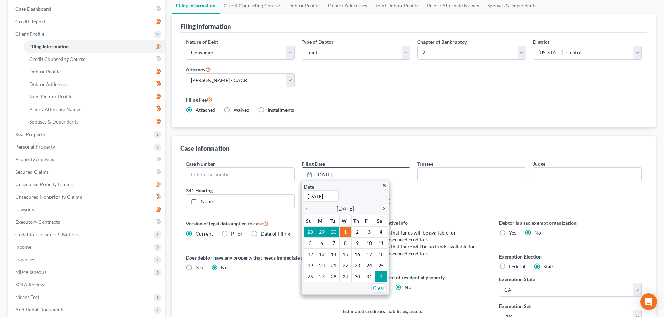
click at [385, 205] on div "chevron_right" at bounding box center [382, 208] width 9 height 7
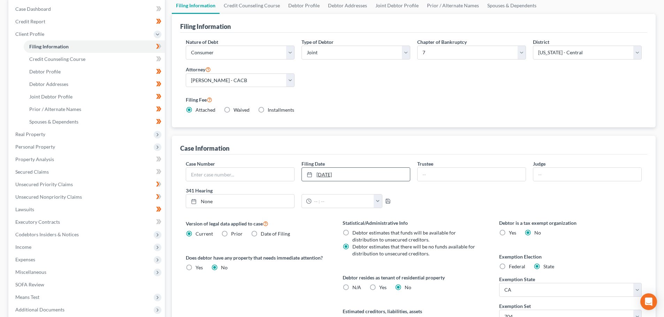
click at [369, 171] on link "11/1/2025" at bounding box center [356, 174] width 108 height 13
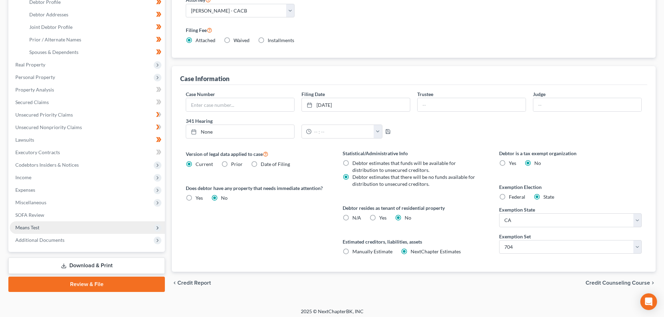
click at [47, 228] on span "Means Test" at bounding box center [87, 228] width 155 height 13
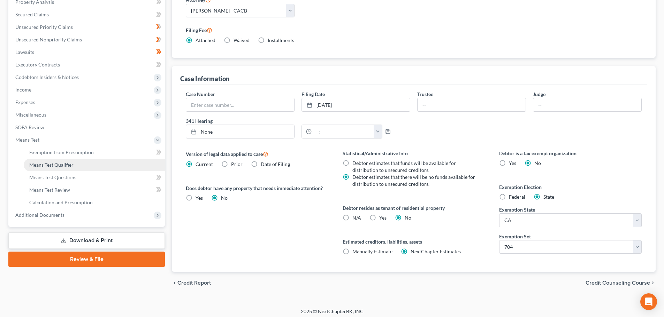
click at [76, 167] on link "Means Test Qualifier" at bounding box center [94, 165] width 141 height 13
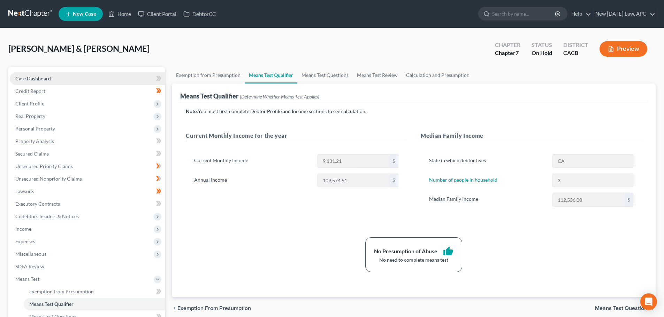
click at [44, 80] on span "Case Dashboard" at bounding box center [33, 79] width 36 height 6
select select "4"
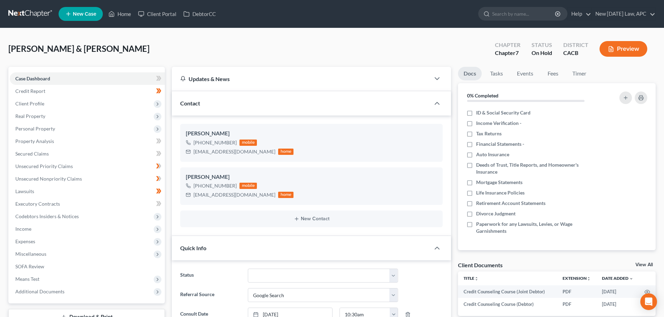
drag, startPoint x: 24, startPoint y: 16, endPoint x: 100, endPoint y: 48, distance: 82.6
click at [24, 16] on link at bounding box center [30, 14] width 45 height 13
